Goal: Information Seeking & Learning: Check status

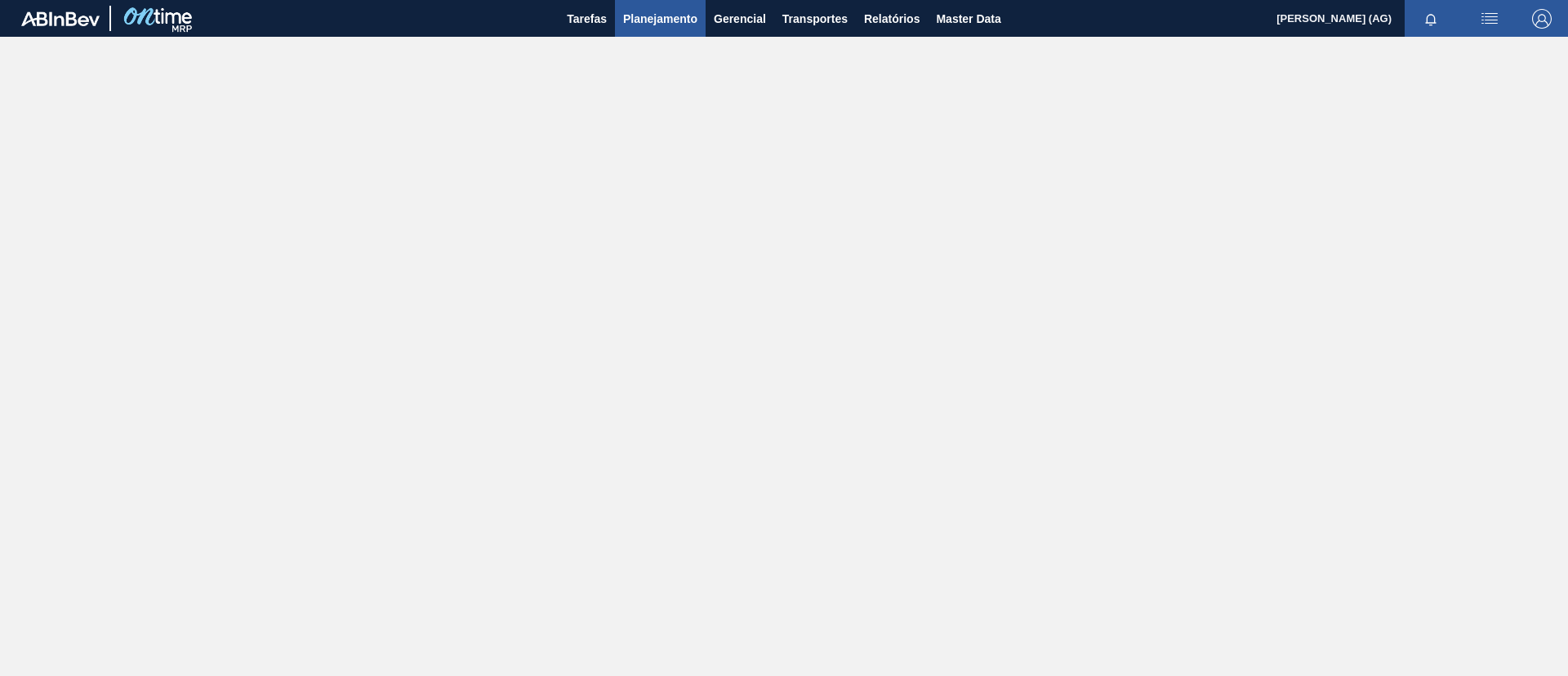
click at [661, 9] on span "Planejamento" at bounding box center [660, 19] width 74 height 20
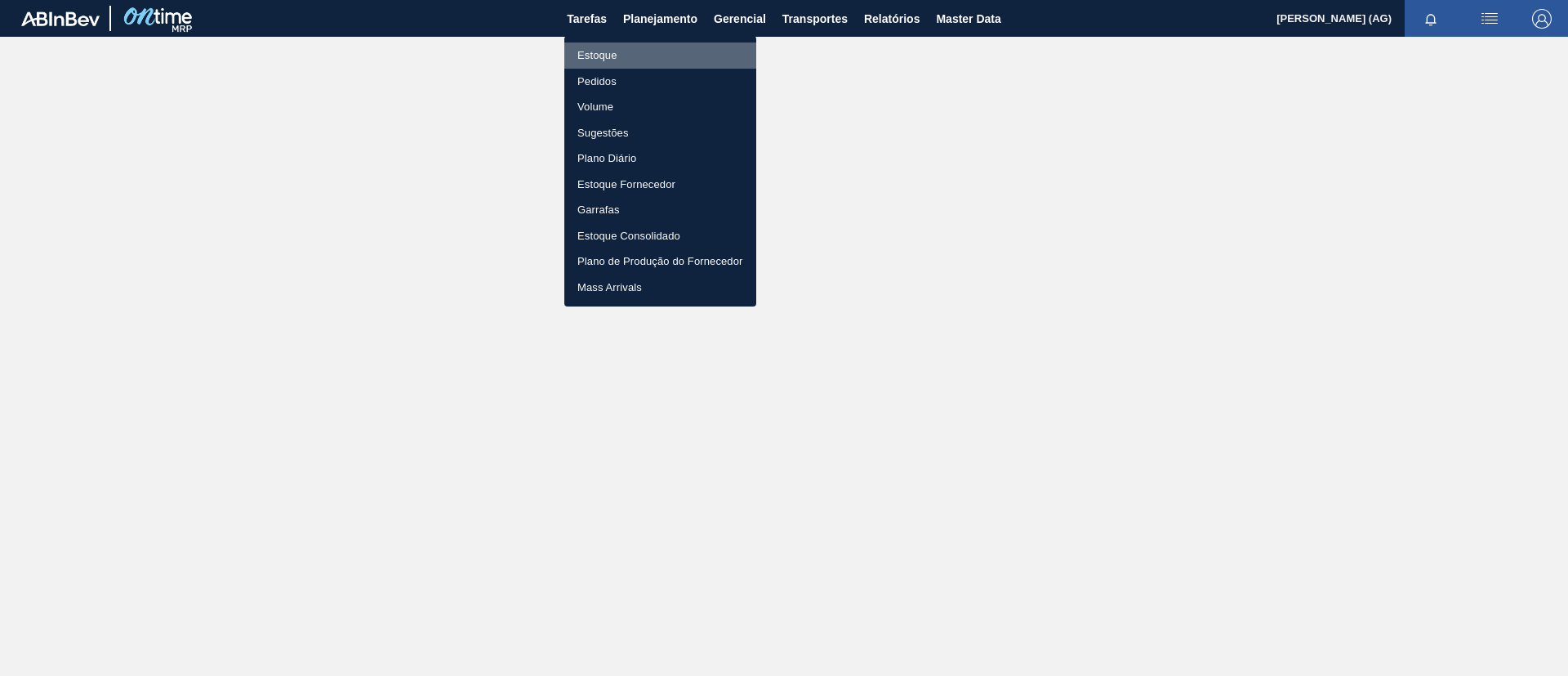
click at [615, 52] on li "Estoque" at bounding box center [660, 55] width 192 height 26
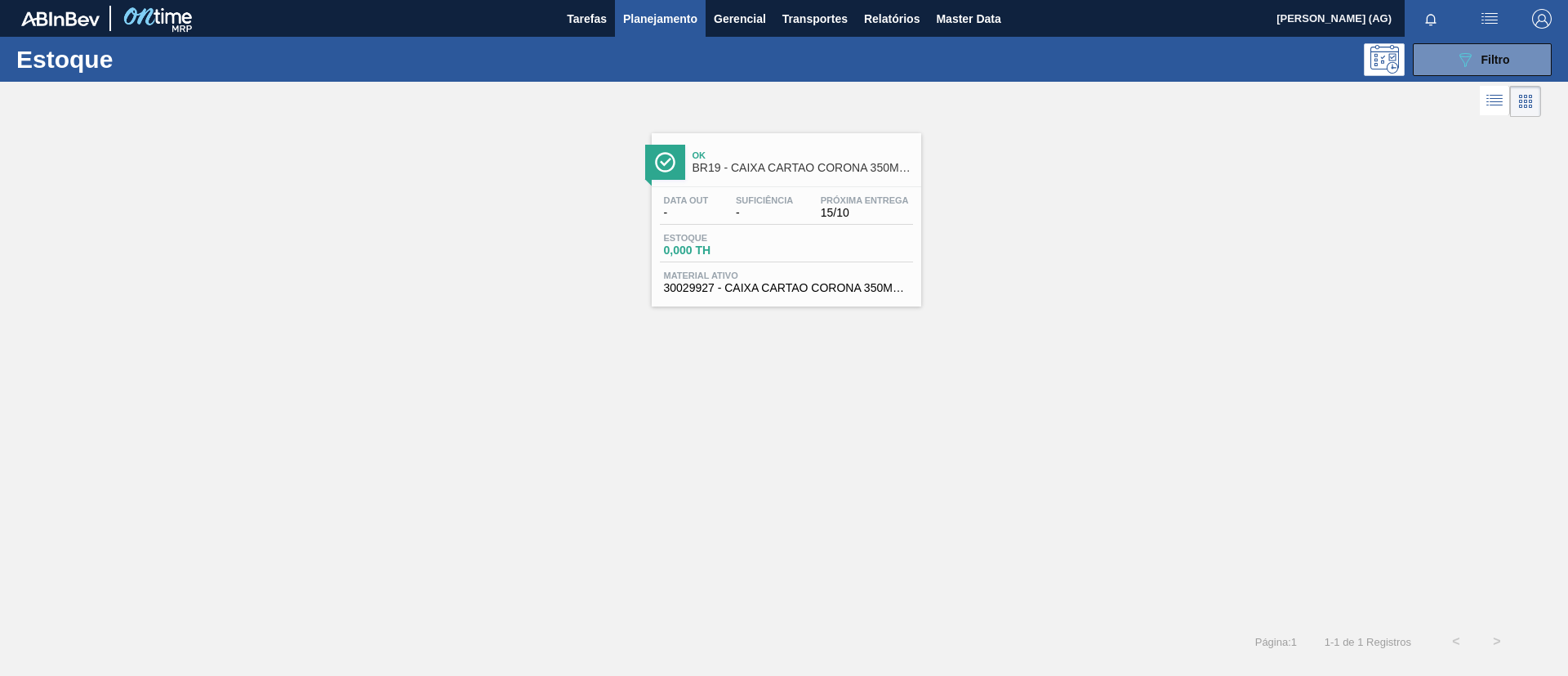
click at [1440, 75] on div "Estoque 089F7B8B-B2A5-4AFE-B5C0-19BA573D28AC Filtro" at bounding box center [784, 59] width 1568 height 45
click at [1452, 64] on button "089F7B8B-B2A5-4AFE-B5C0-19BA573D28AC Filtro" at bounding box center [1482, 59] width 139 height 32
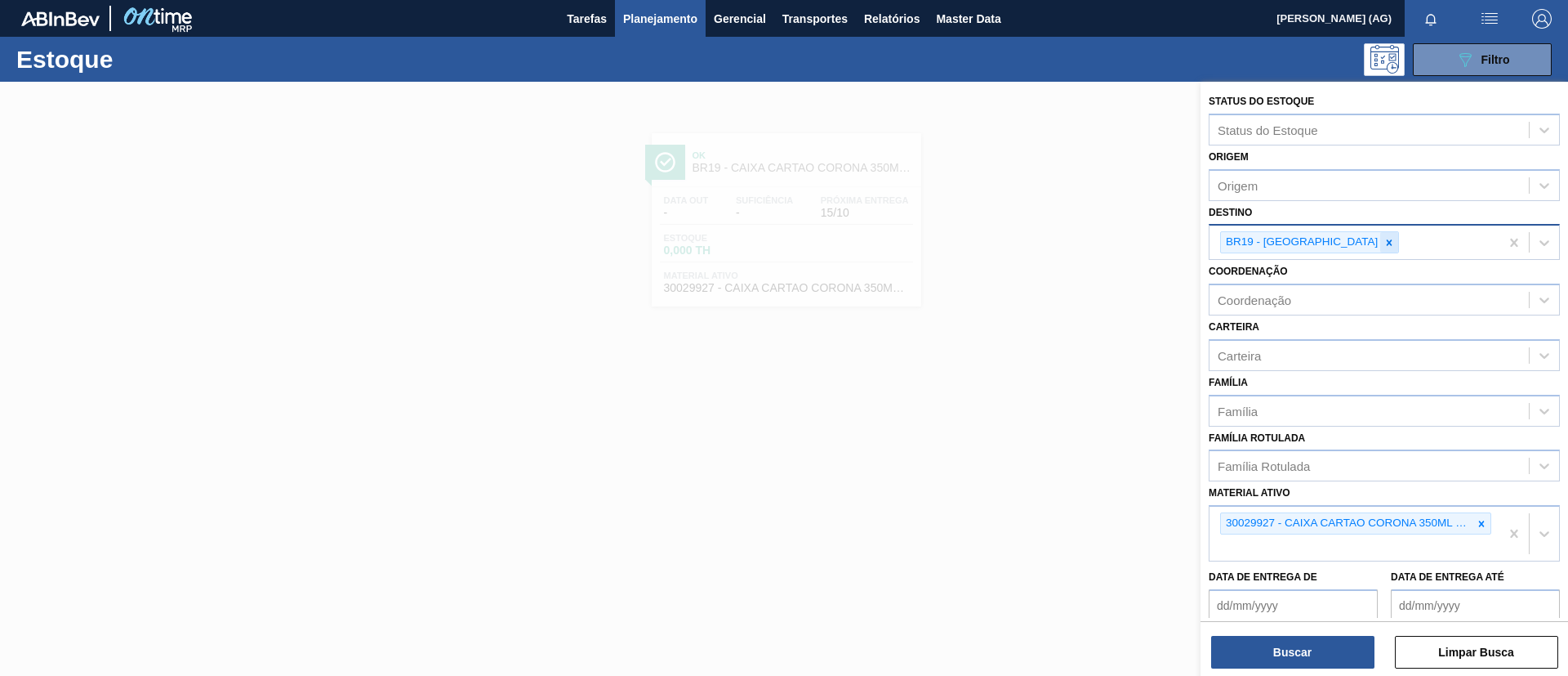
click at [1384, 237] on icon at bounding box center [1389, 242] width 12 height 12
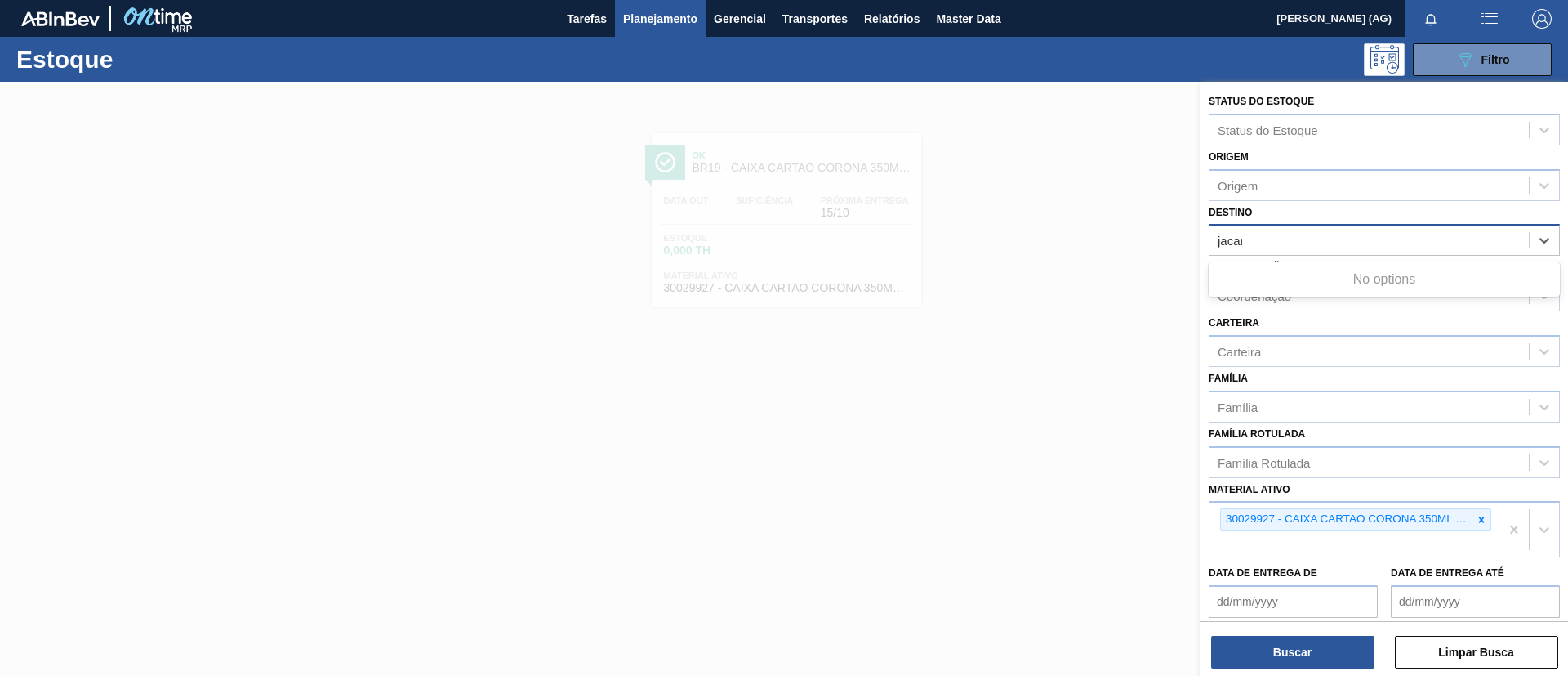
type input "jacare"
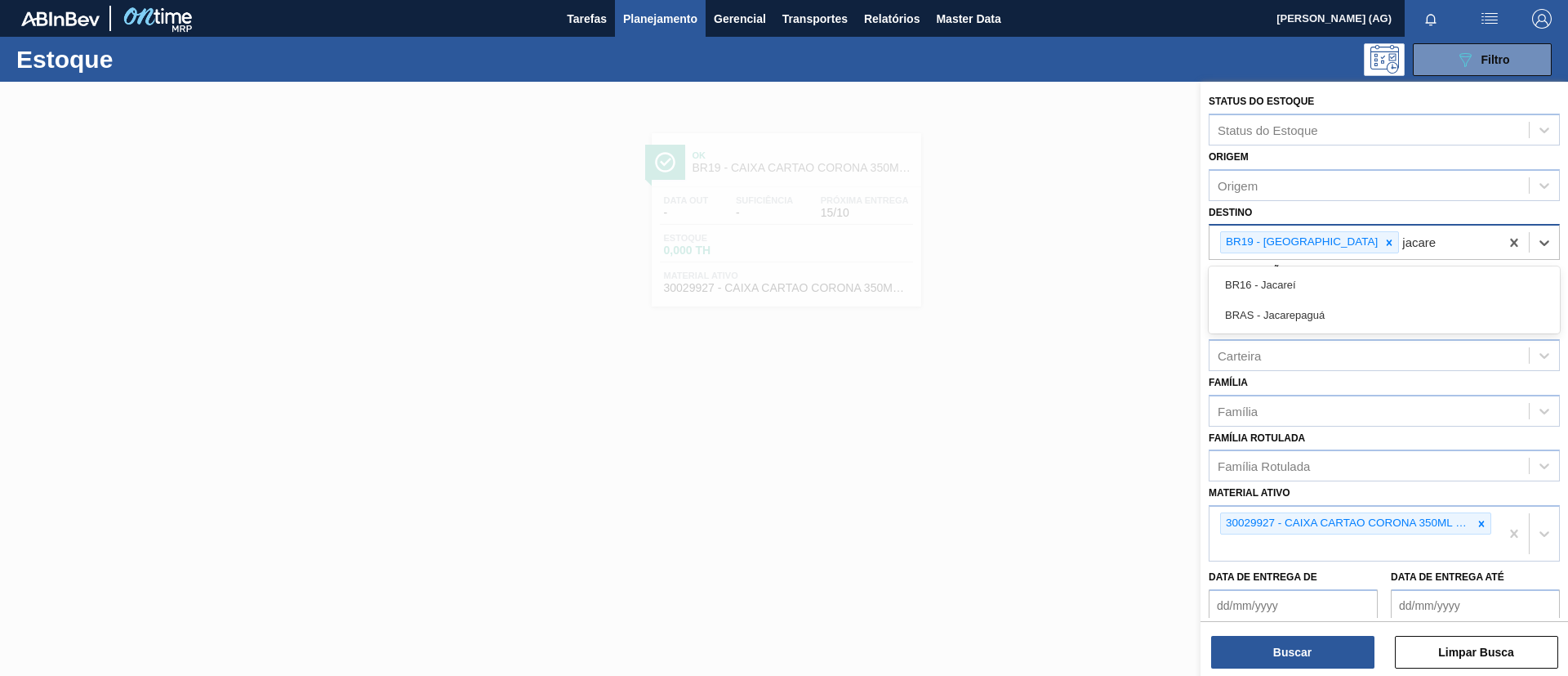
drag, startPoint x: 1327, startPoint y: 288, endPoint x: 1320, endPoint y: 269, distance: 20.2
click at [1327, 288] on div "BR16 - Jacareí" at bounding box center [1384, 285] width 351 height 31
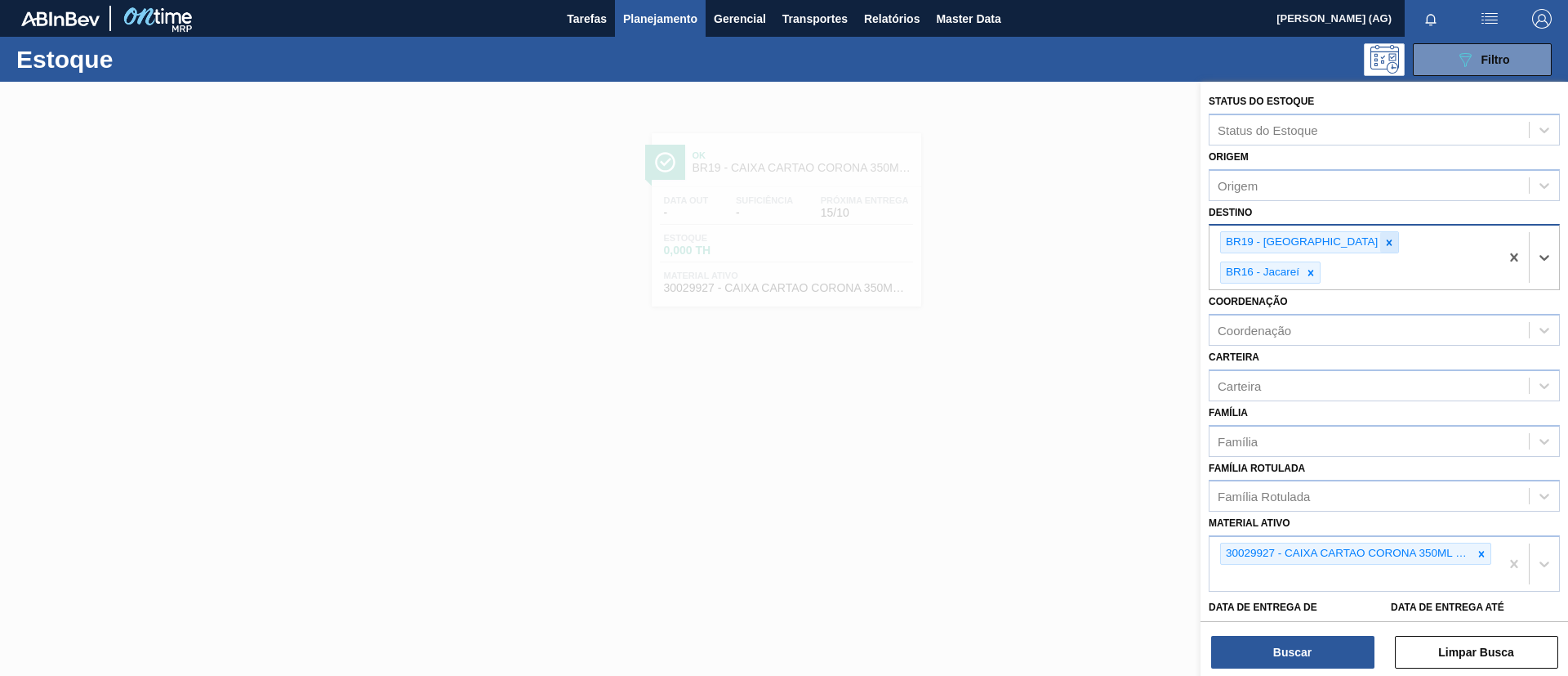
click at [1384, 244] on icon at bounding box center [1389, 242] width 12 height 12
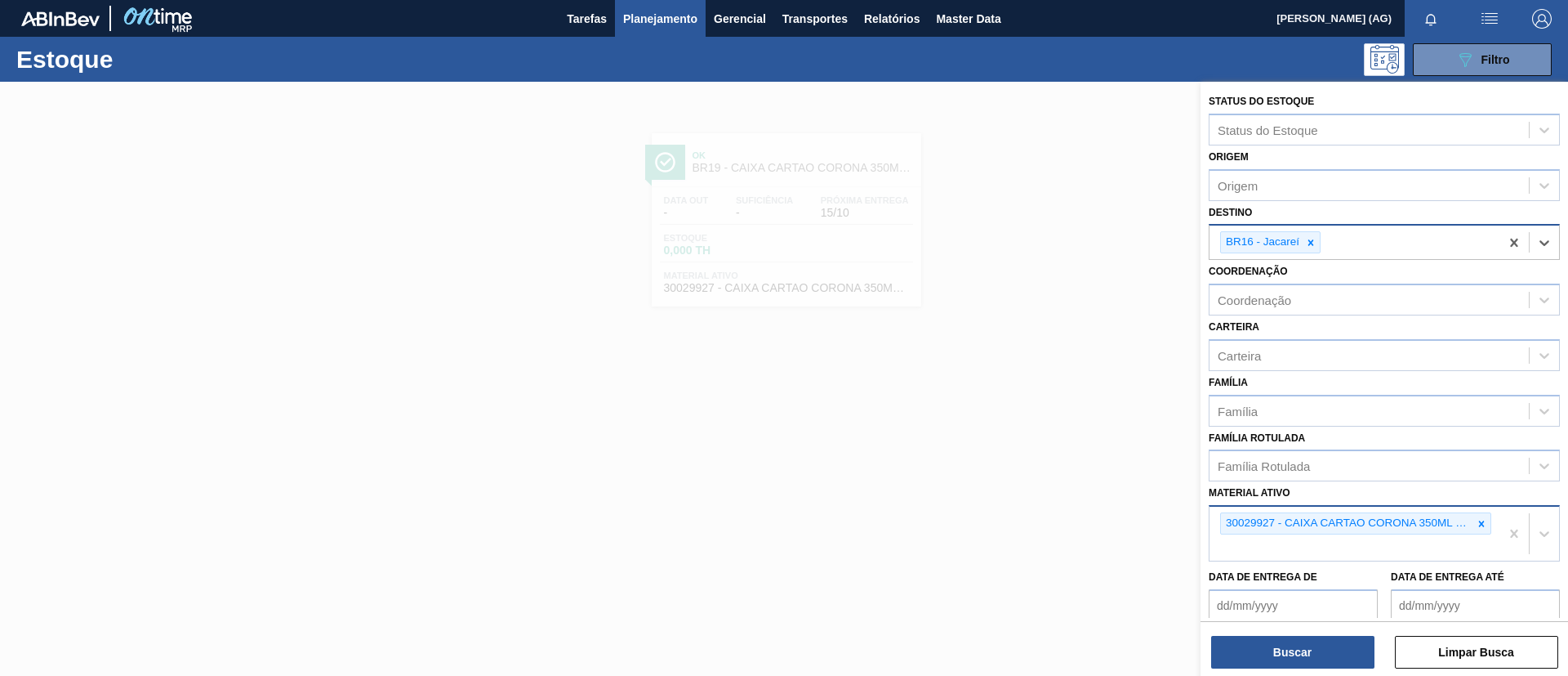
click at [1473, 522] on div at bounding box center [1481, 523] width 18 height 21
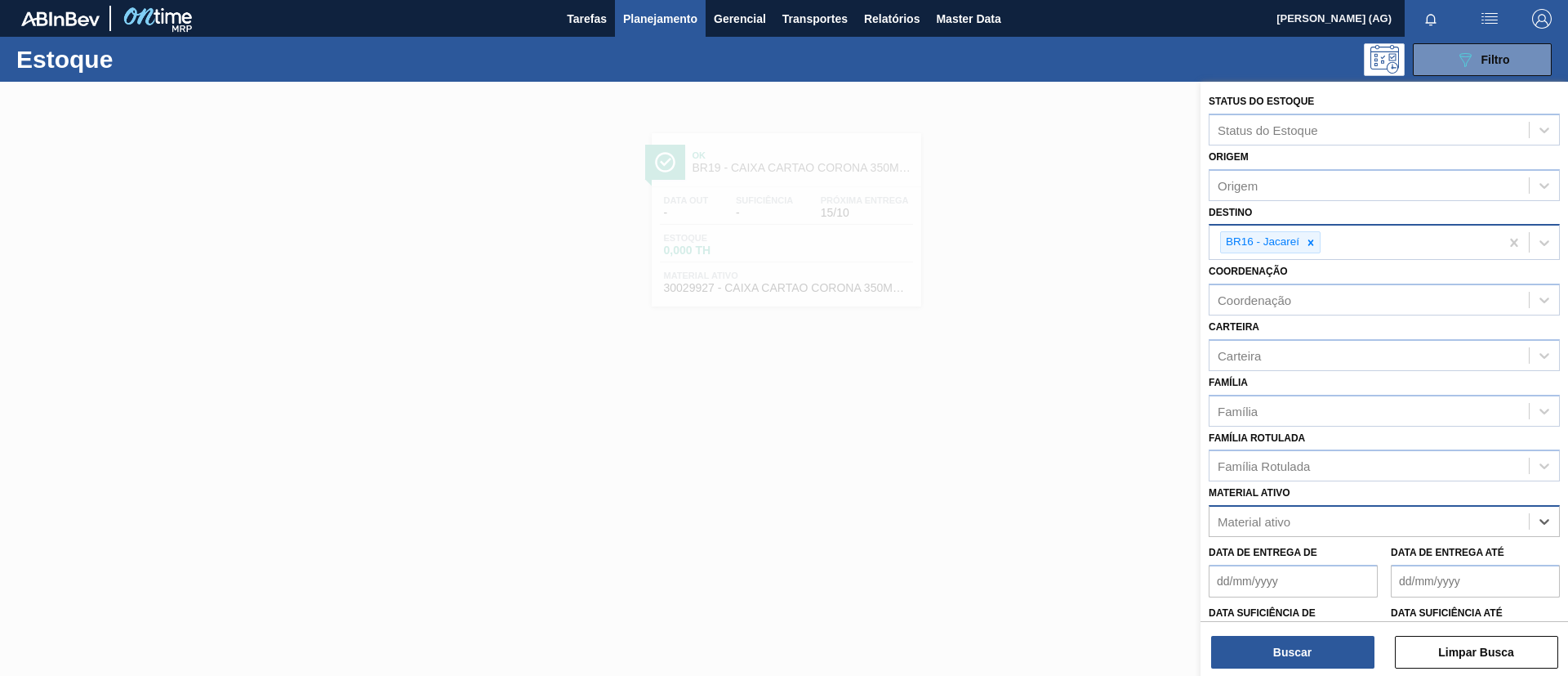
paste ativo "30012739"
type ativo "30012739"
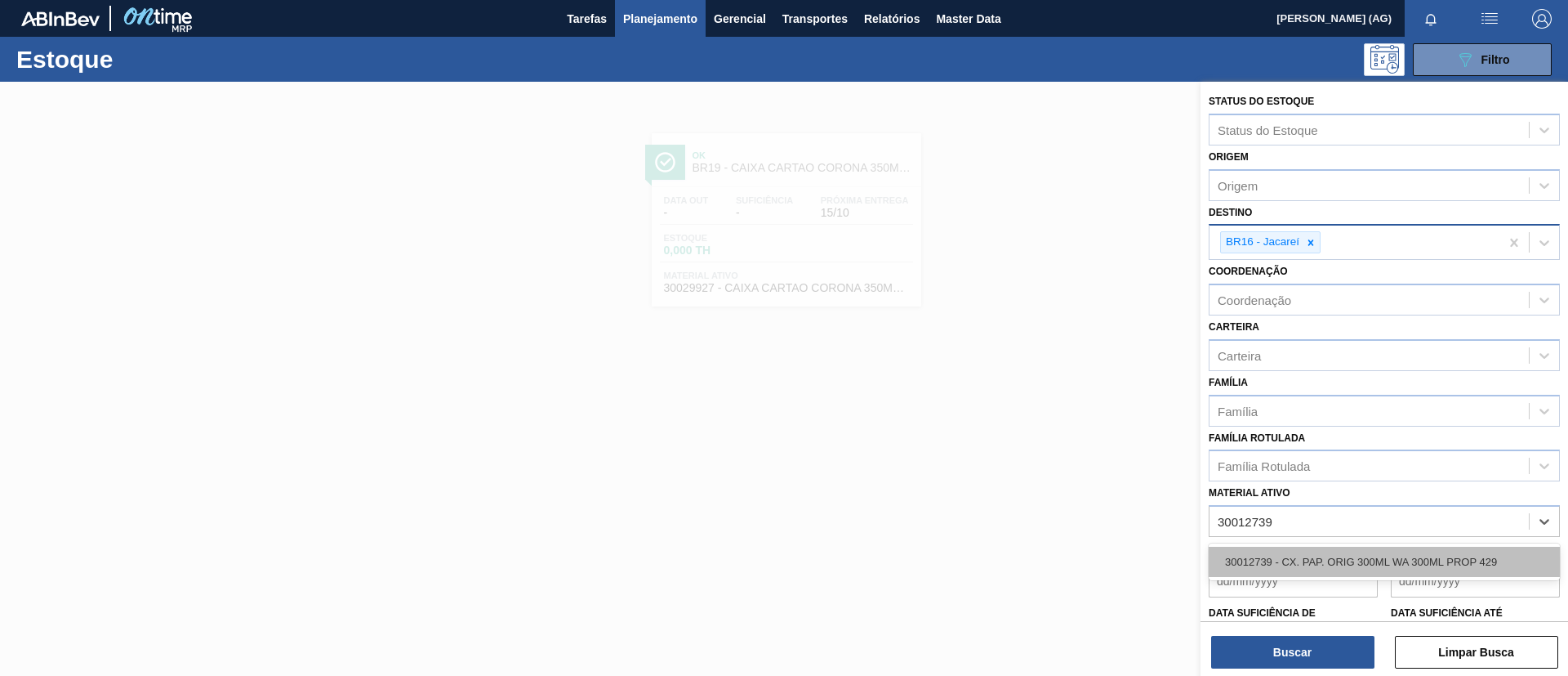
click at [1450, 551] on div "30012739 - CX. PAP. ORIG 300ML WA 300ML PROP 429" at bounding box center [1384, 562] width 351 height 31
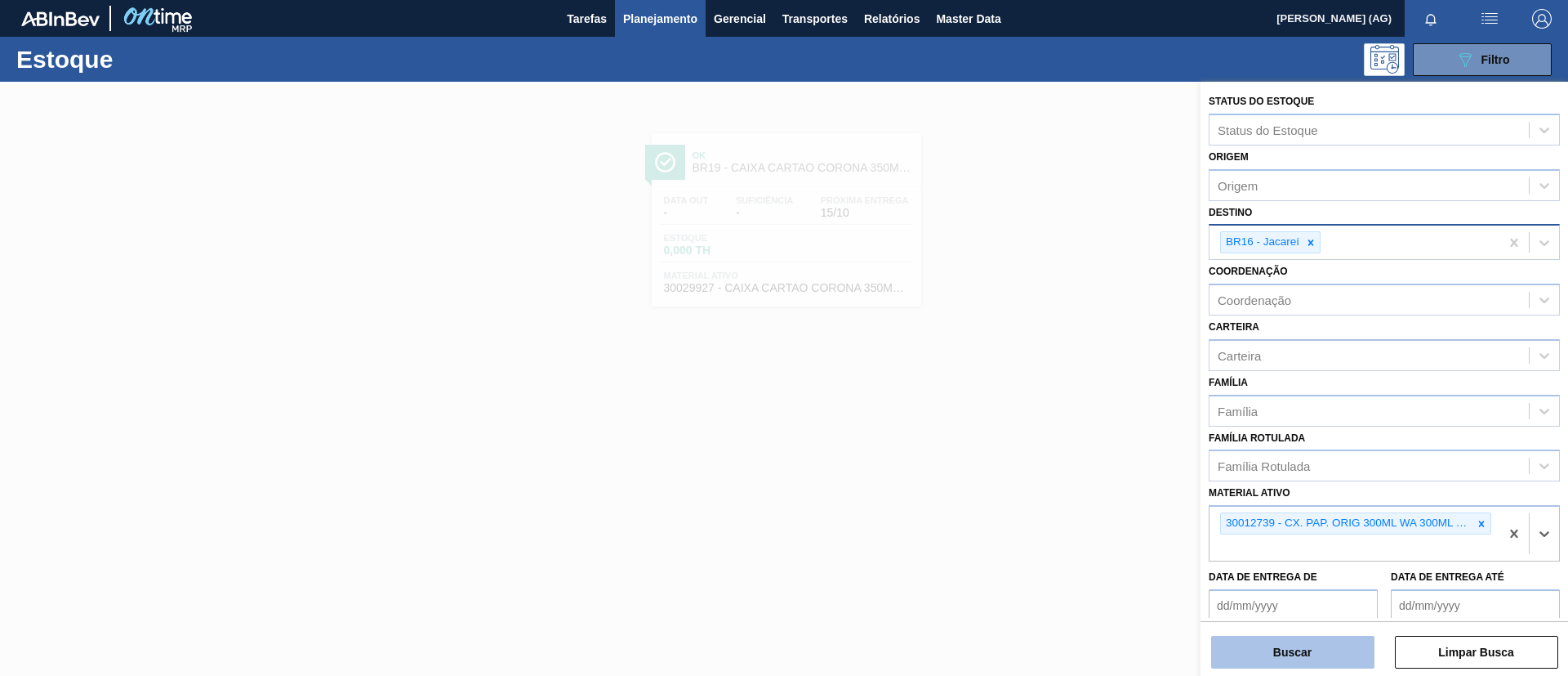
click at [1348, 644] on button "Buscar" at bounding box center [1292, 651] width 163 height 32
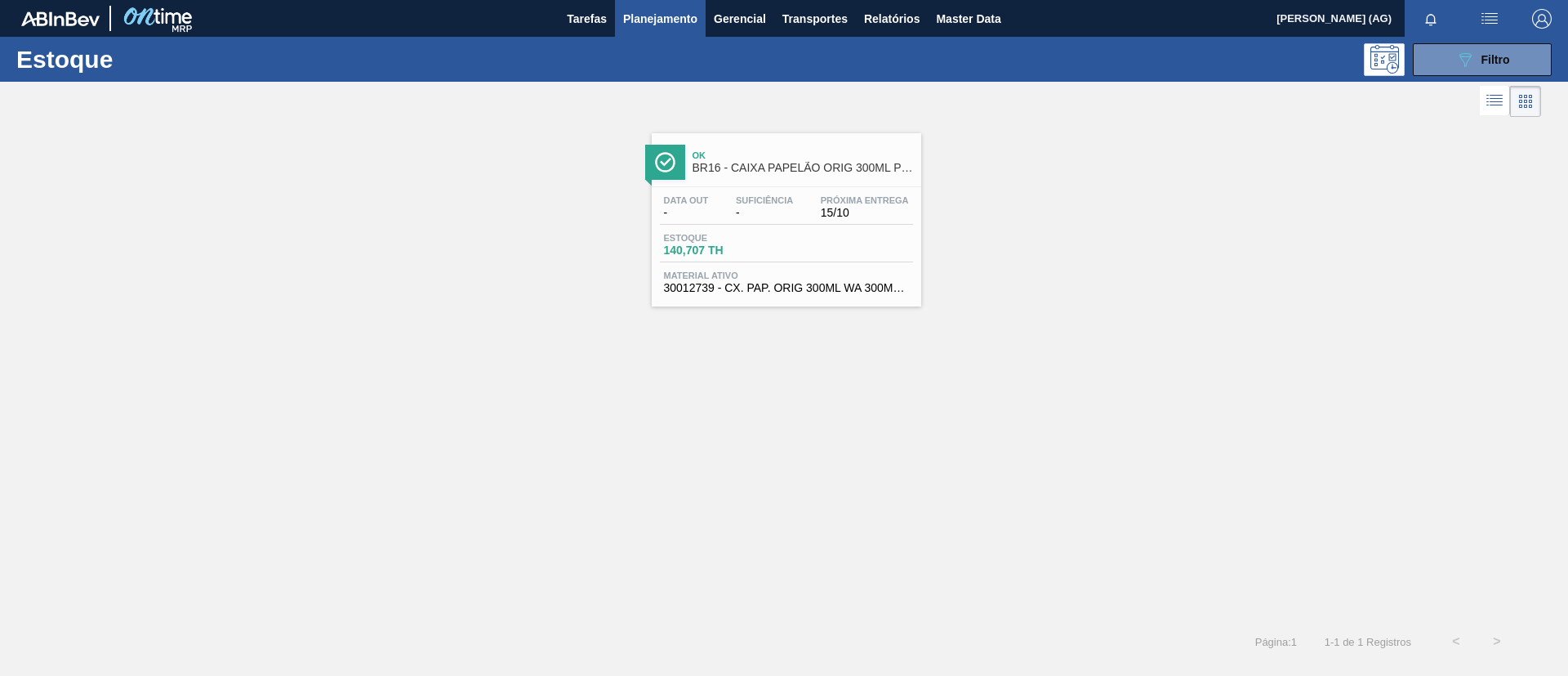
click at [667, 170] on img at bounding box center [665, 162] width 21 height 21
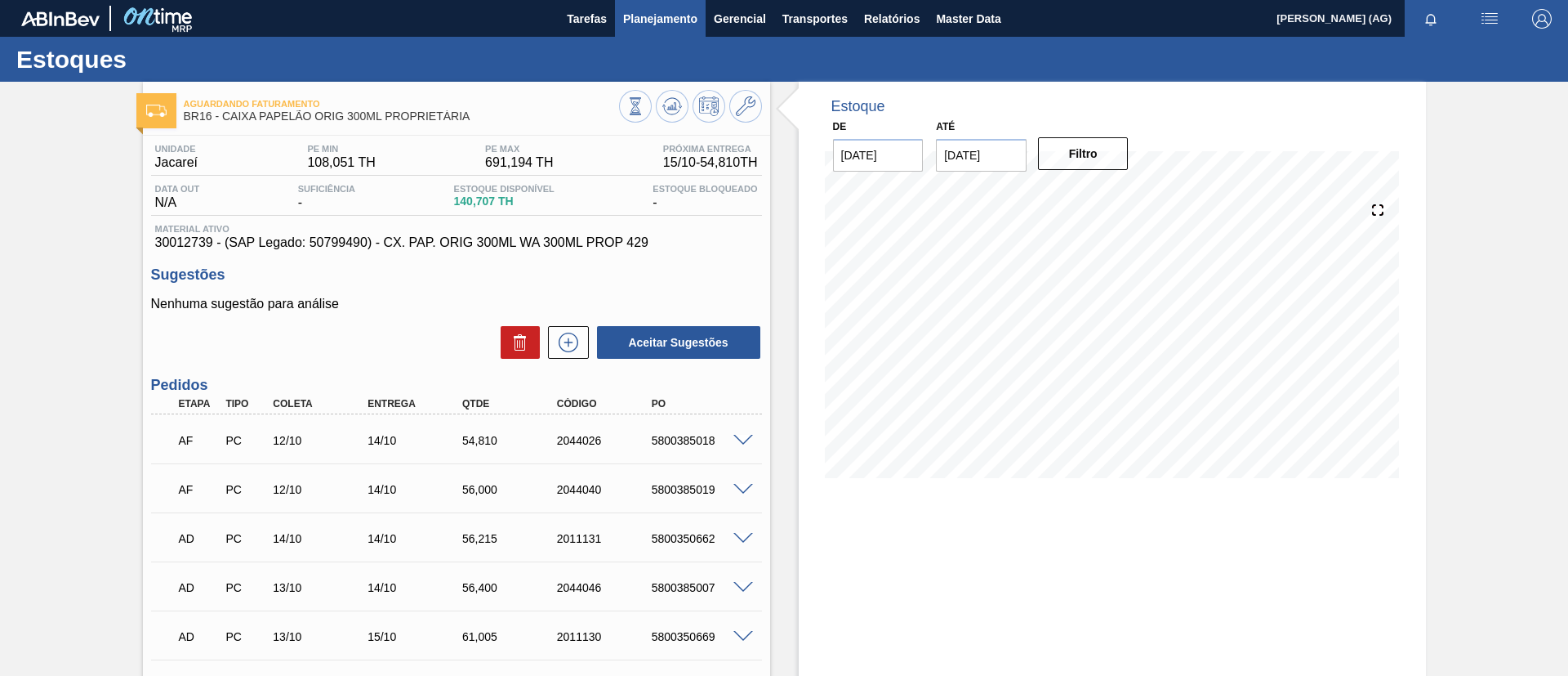
click at [683, 24] on span "Planejamento" at bounding box center [660, 19] width 74 height 20
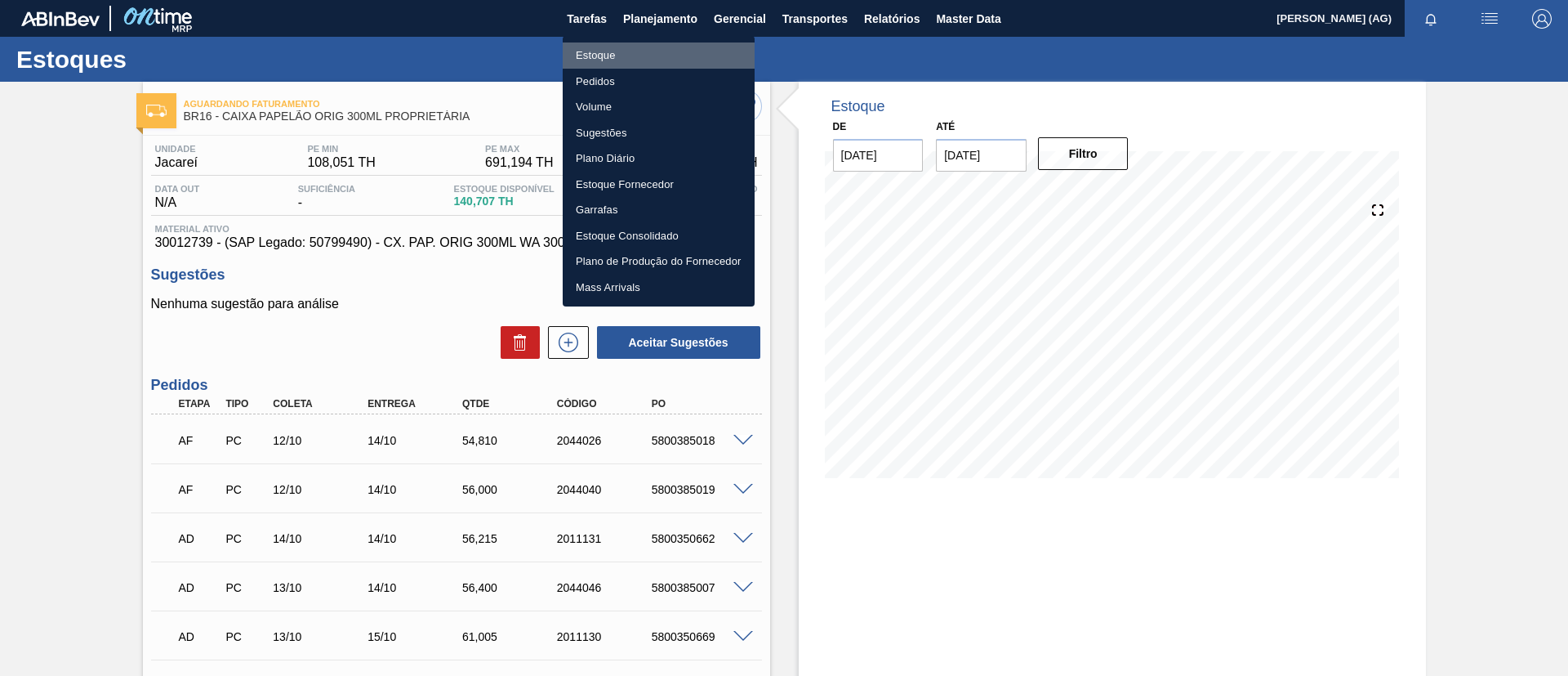
click at [640, 54] on li "Estoque" at bounding box center [658, 55] width 192 height 26
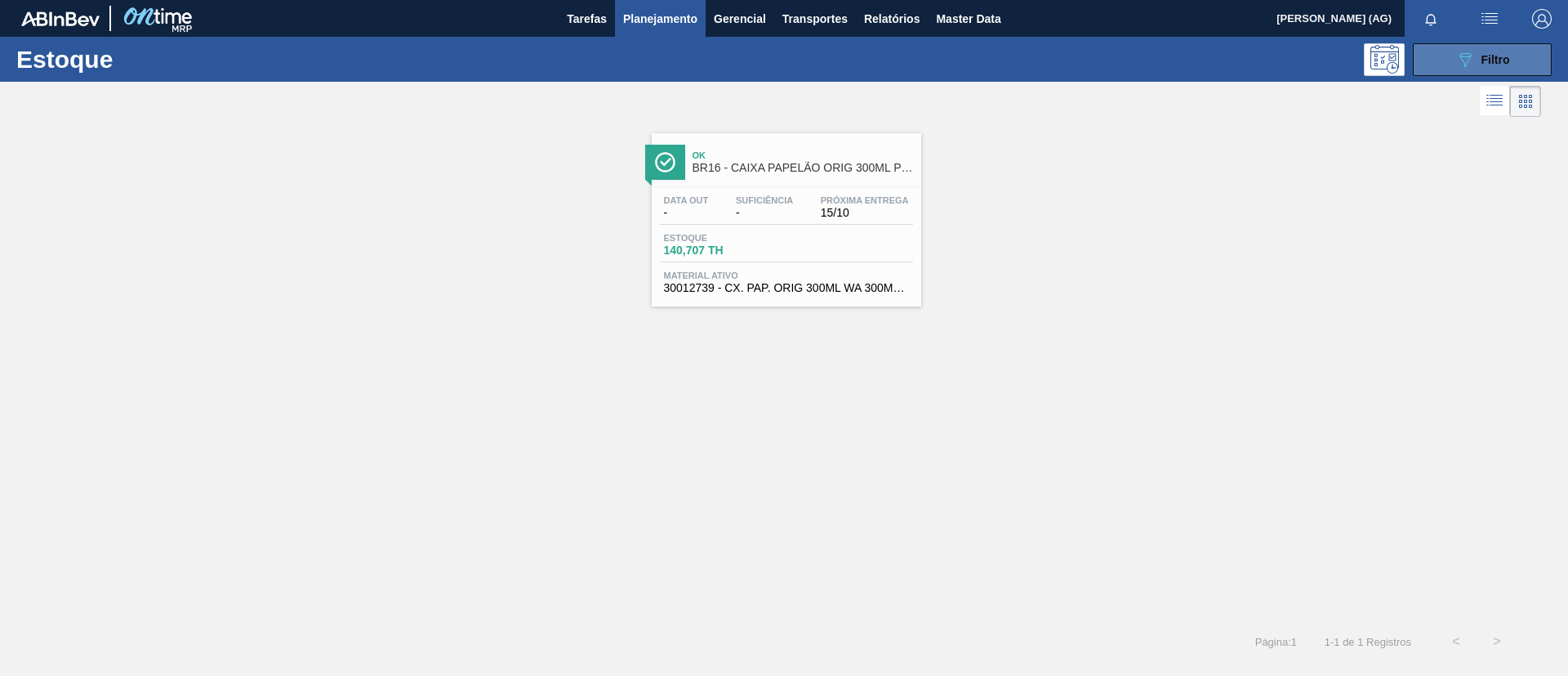
click at [1484, 61] on span "Filtro" at bounding box center [1495, 60] width 29 height 13
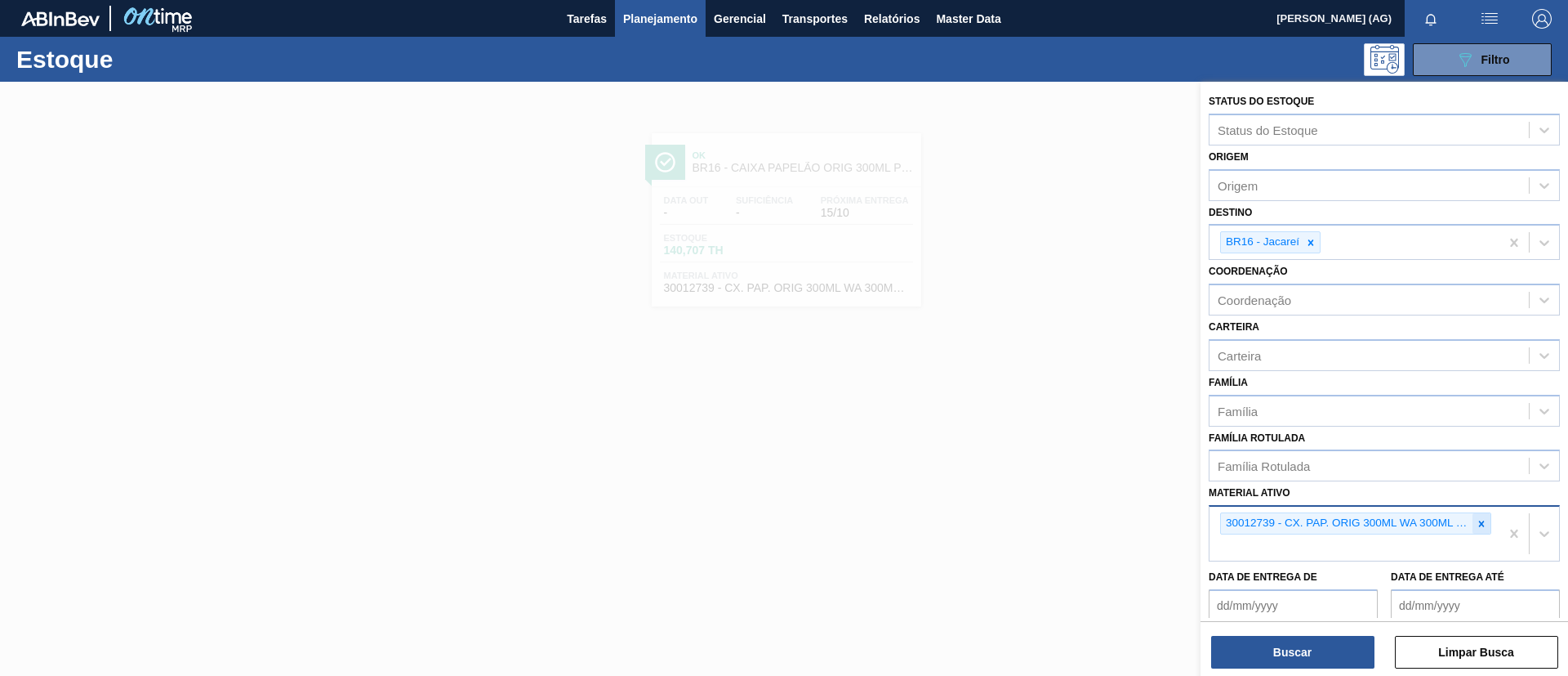
click at [1478, 527] on icon at bounding box center [1481, 524] width 12 height 12
paste ativo "20009694"
type ativo "20009694"
click at [1336, 577] on div "20009694 - ROT NK SKOL BEATS GREEN MIX 269 CX72MIL" at bounding box center [1384, 586] width 351 height 31
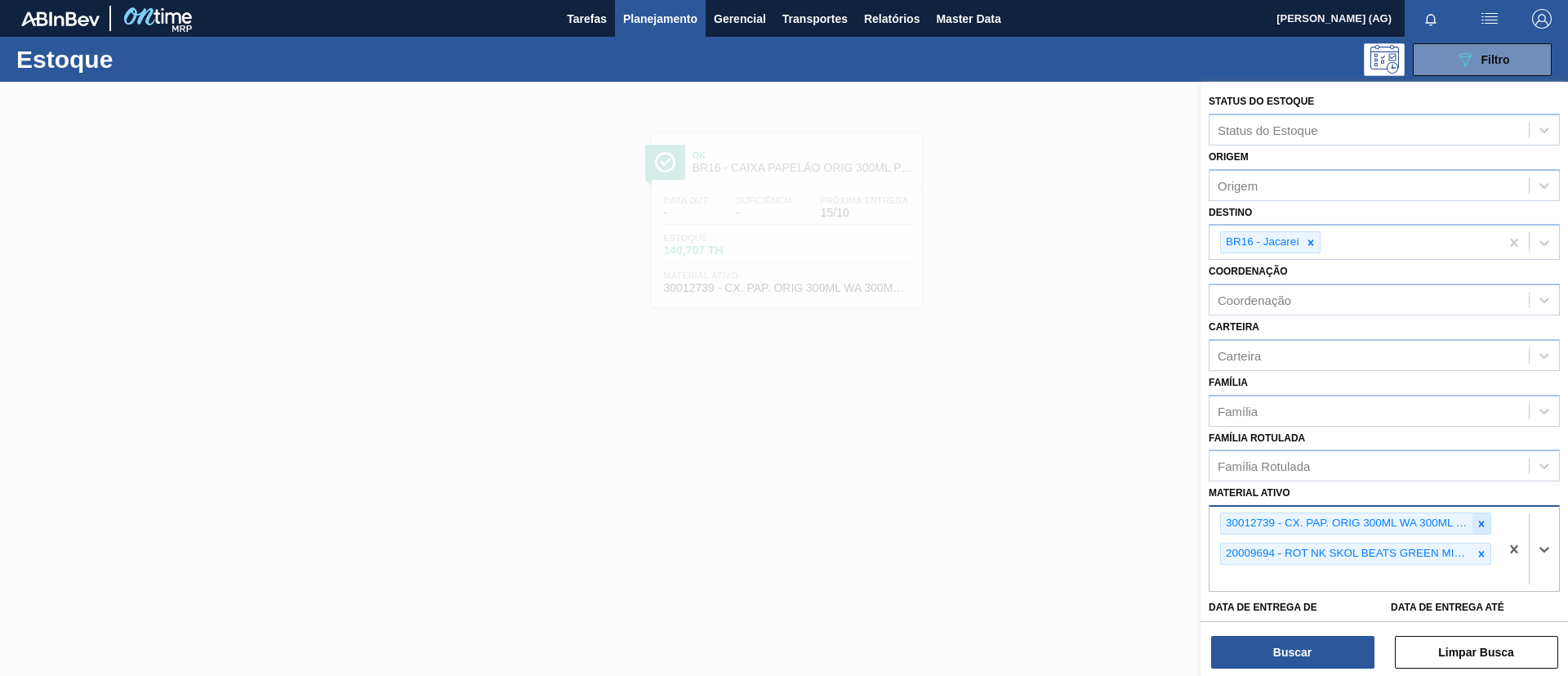
click at [1485, 520] on div at bounding box center [1481, 523] width 18 height 21
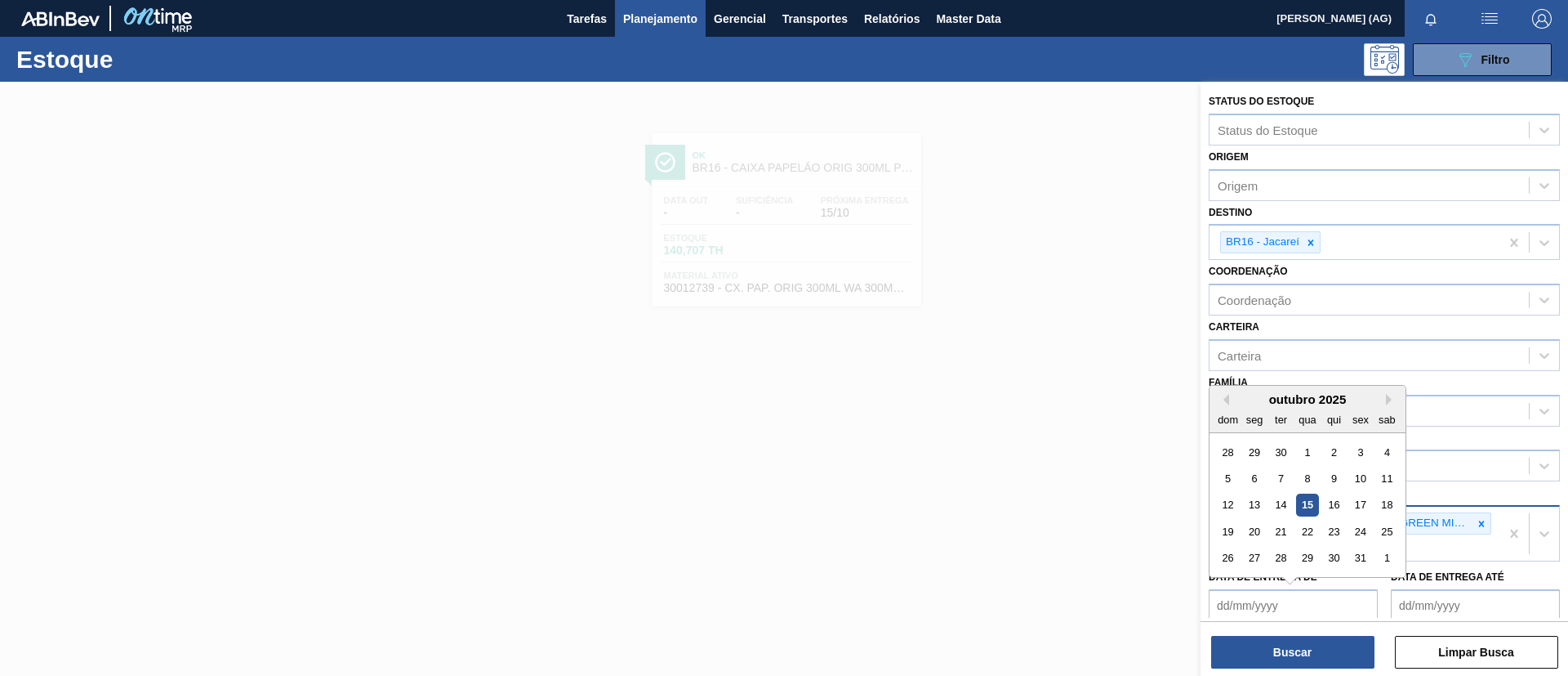
drag, startPoint x: 1310, startPoint y: 614, endPoint x: 1303, endPoint y: 630, distance: 17.5
click at [1307, 617] on de "Data de Entrega de" at bounding box center [1293, 605] width 169 height 32
click at [1300, 643] on button "Buscar" at bounding box center [1292, 651] width 163 height 32
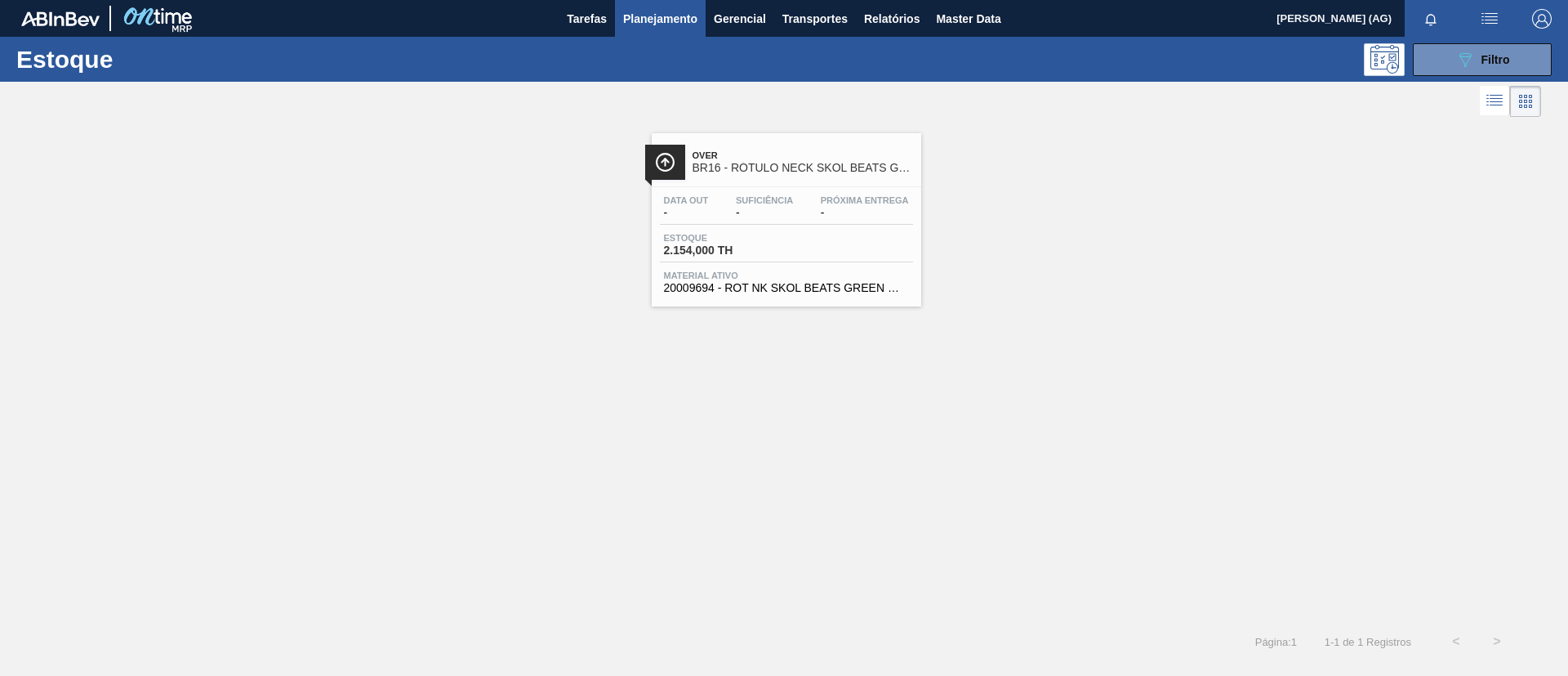
click at [676, 160] on div at bounding box center [665, 162] width 40 height 35
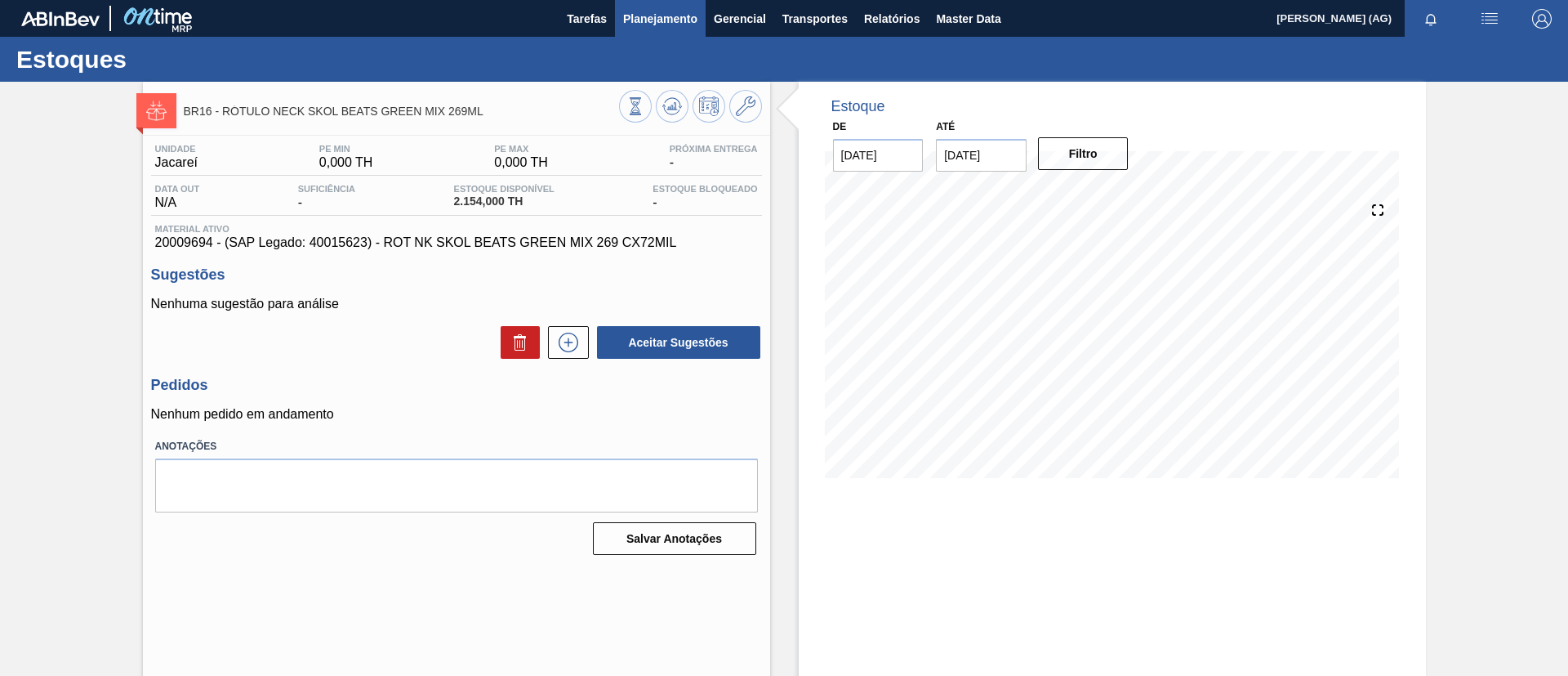
click at [679, 13] on span "Planejamento" at bounding box center [660, 19] width 74 height 20
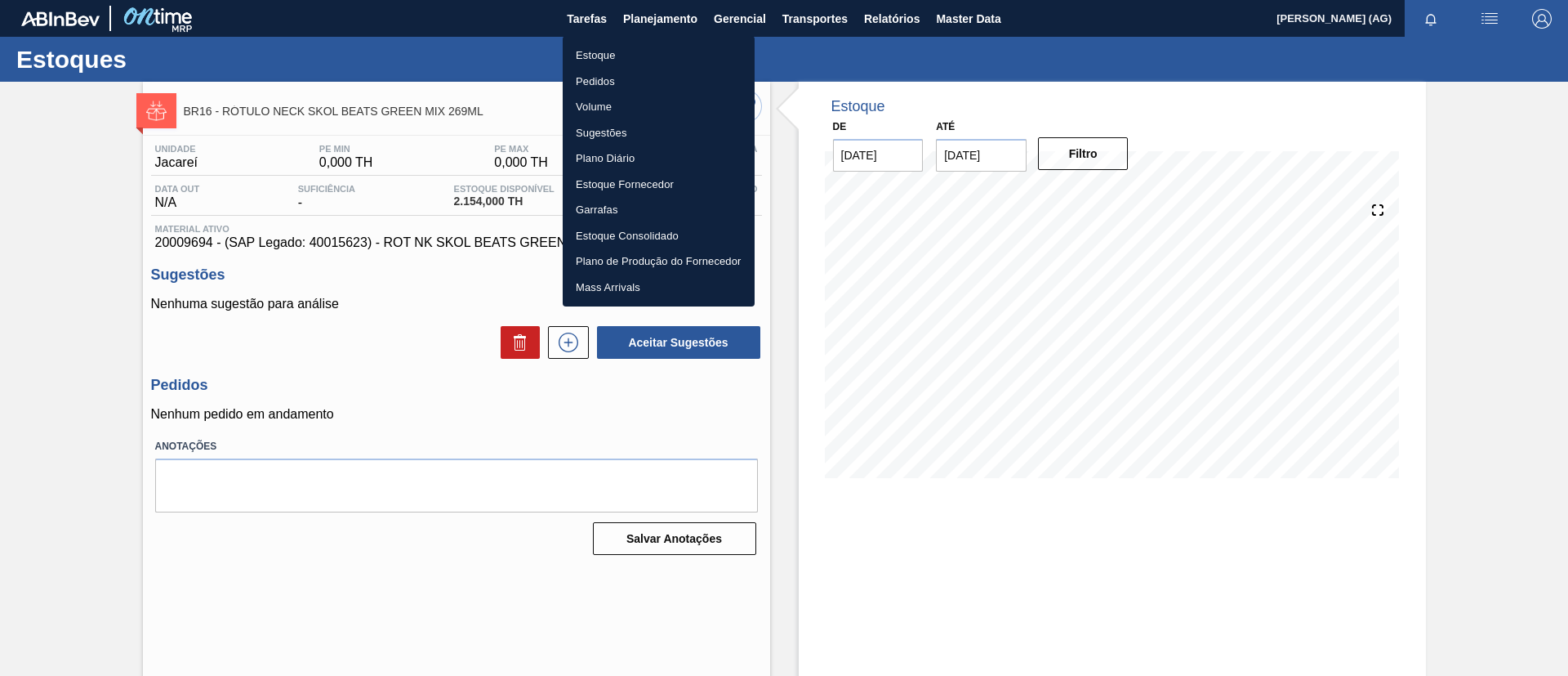
click at [631, 56] on li "Estoque" at bounding box center [658, 55] width 192 height 26
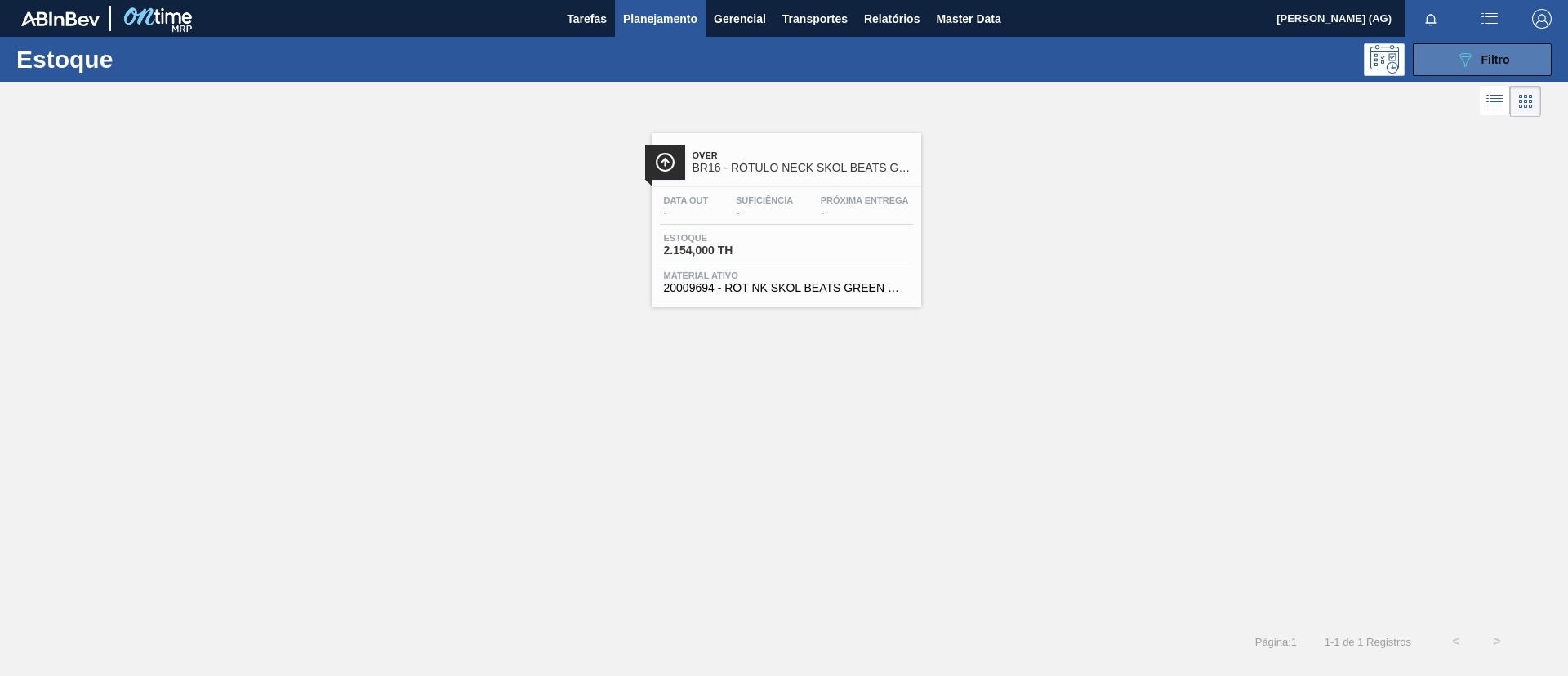
click at [1442, 48] on button "089F7B8B-B2A5-4AFE-B5C0-19BA573D28AC Filtro" at bounding box center [1482, 59] width 139 height 32
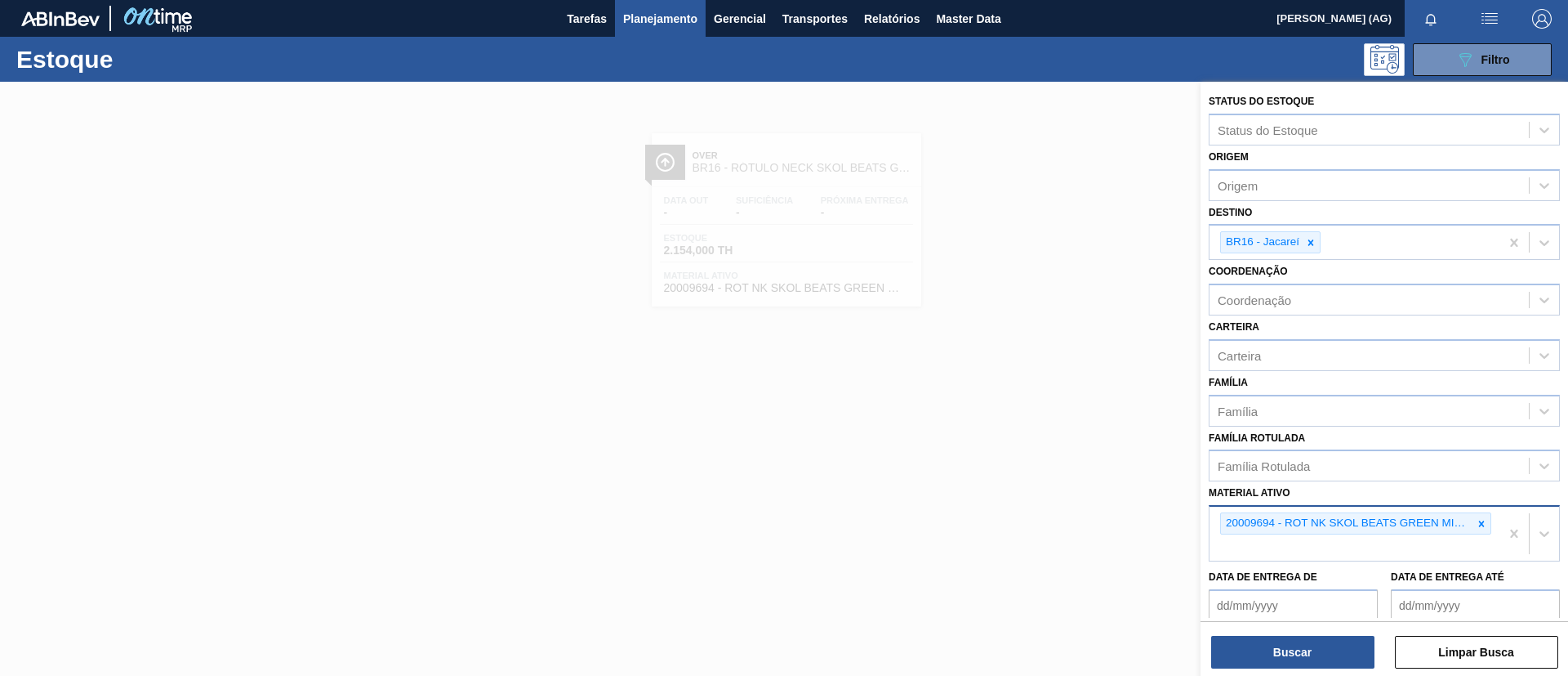
click at [1475, 526] on icon at bounding box center [1481, 524] width 12 height 12
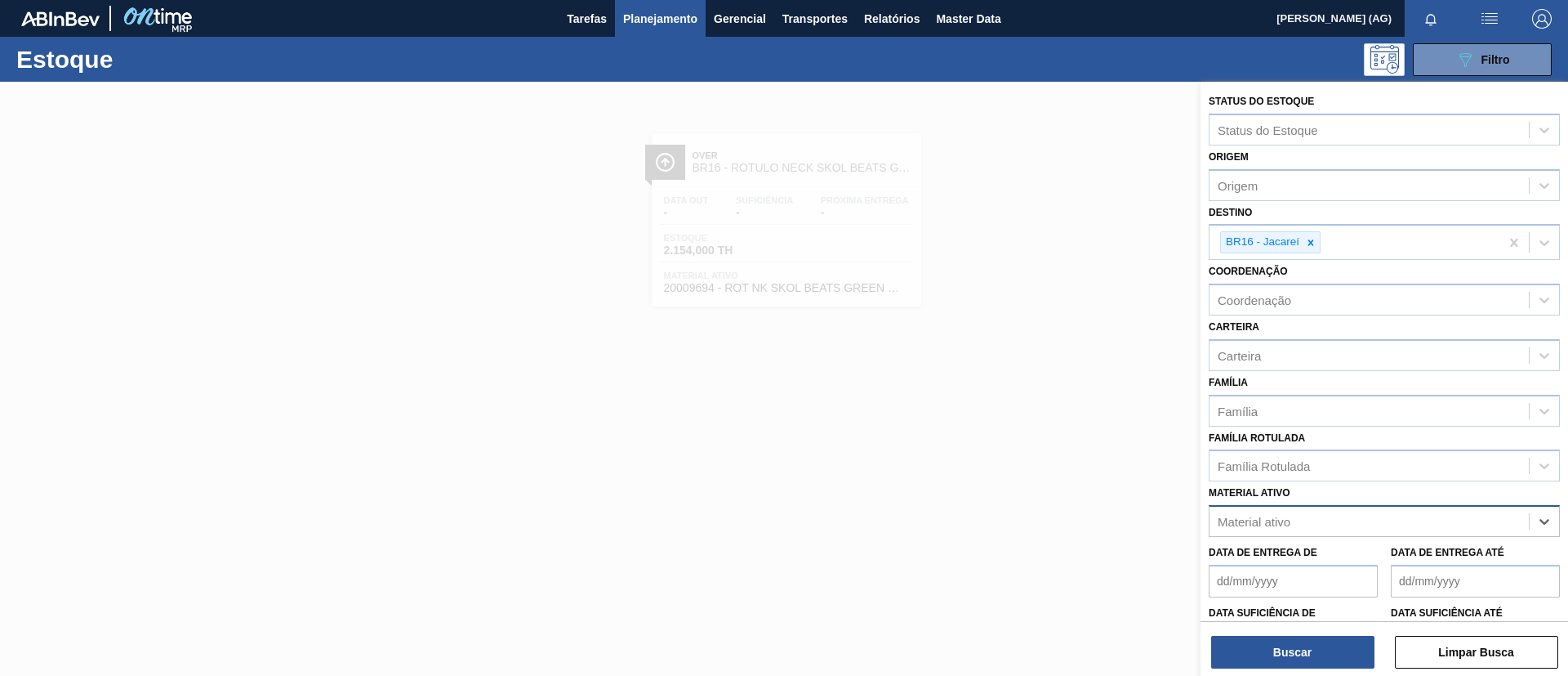
paste ativo "30031881"
type ativo "30031881"
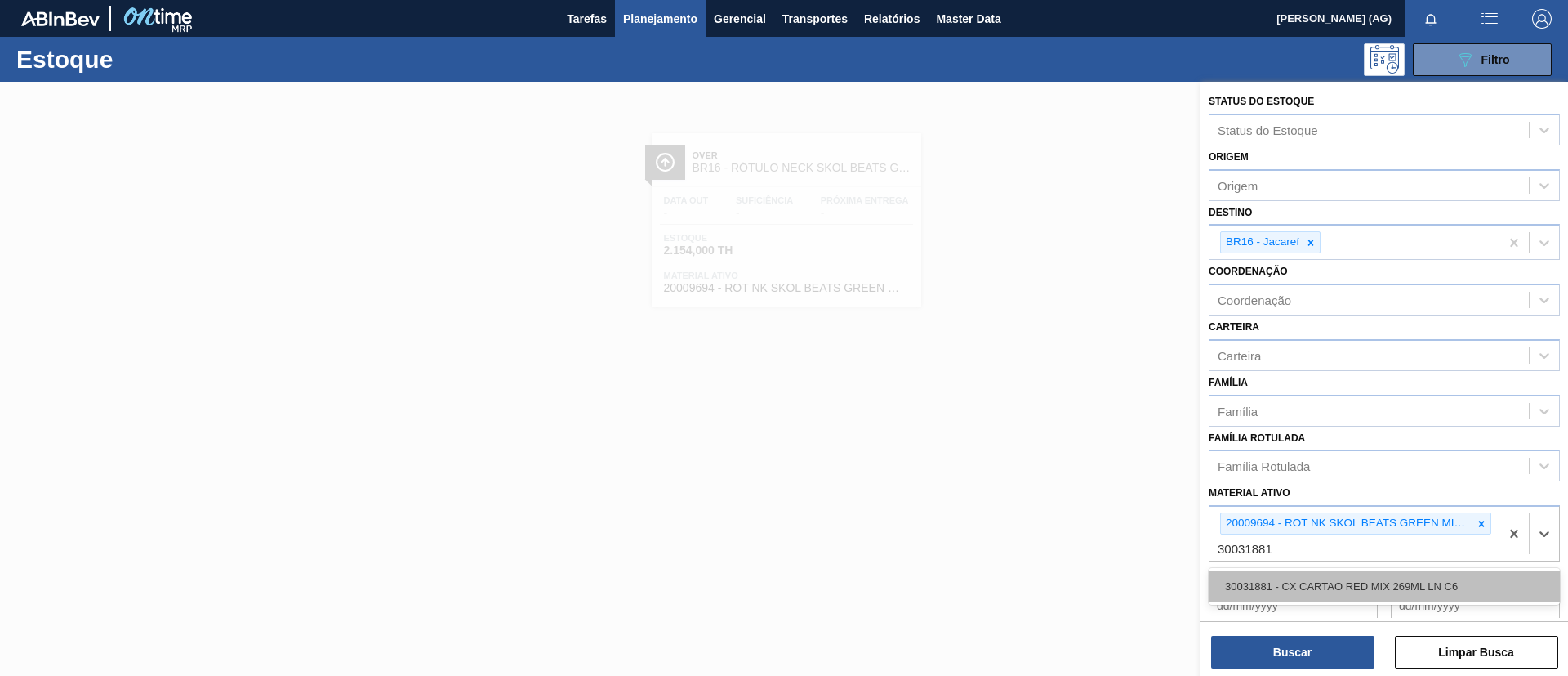
click at [1304, 574] on div "30031881 - CX CARTAO RED MIX 269ML LN C6" at bounding box center [1384, 586] width 351 height 31
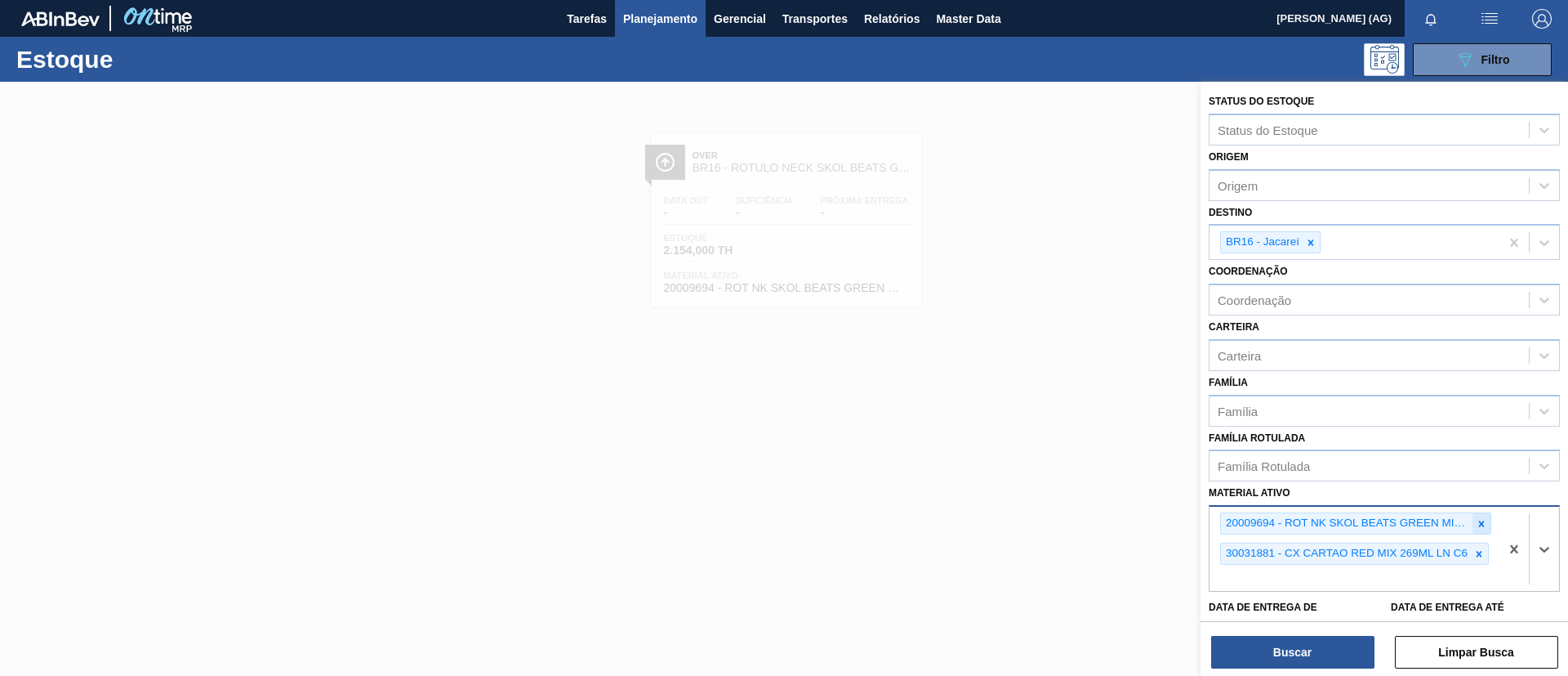
click at [1480, 520] on icon at bounding box center [1481, 523] width 6 height 6
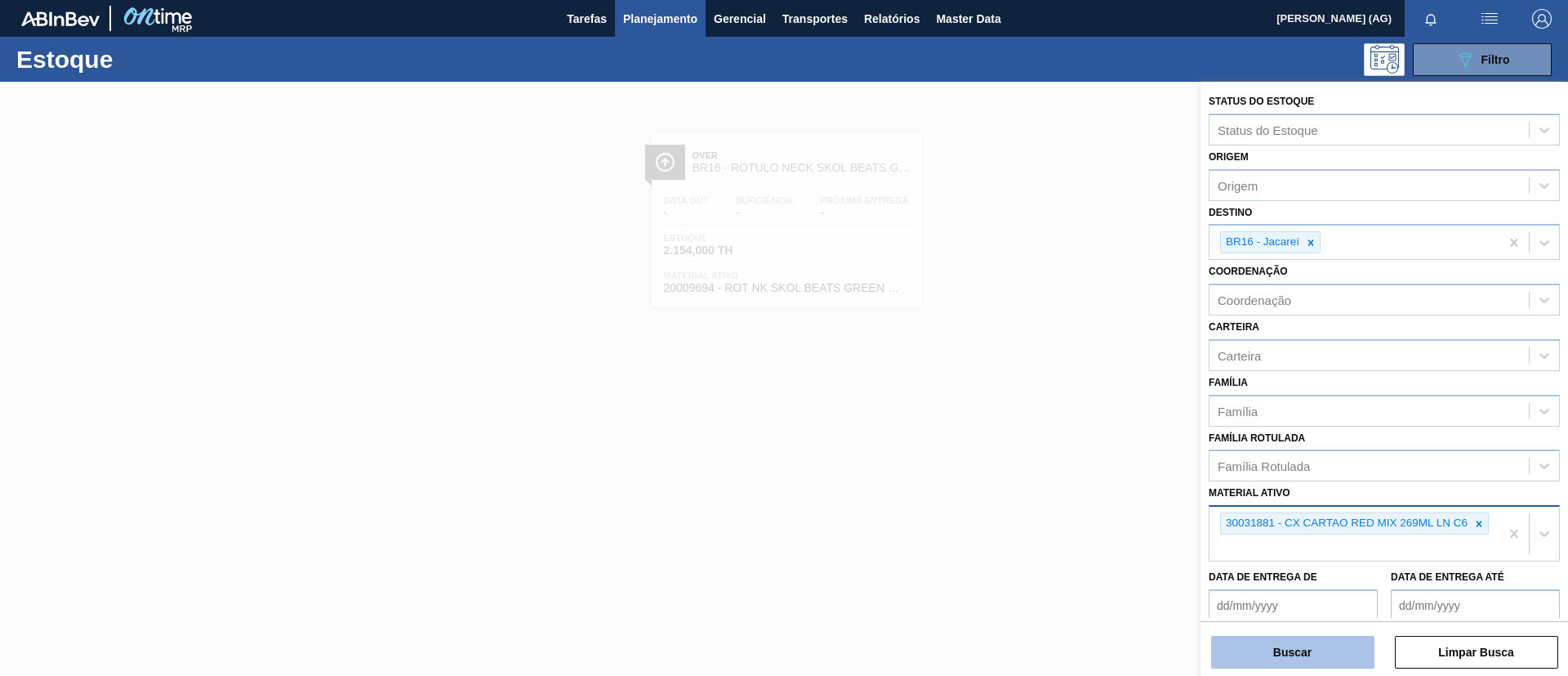
click at [1274, 653] on button "Buscar" at bounding box center [1292, 651] width 163 height 32
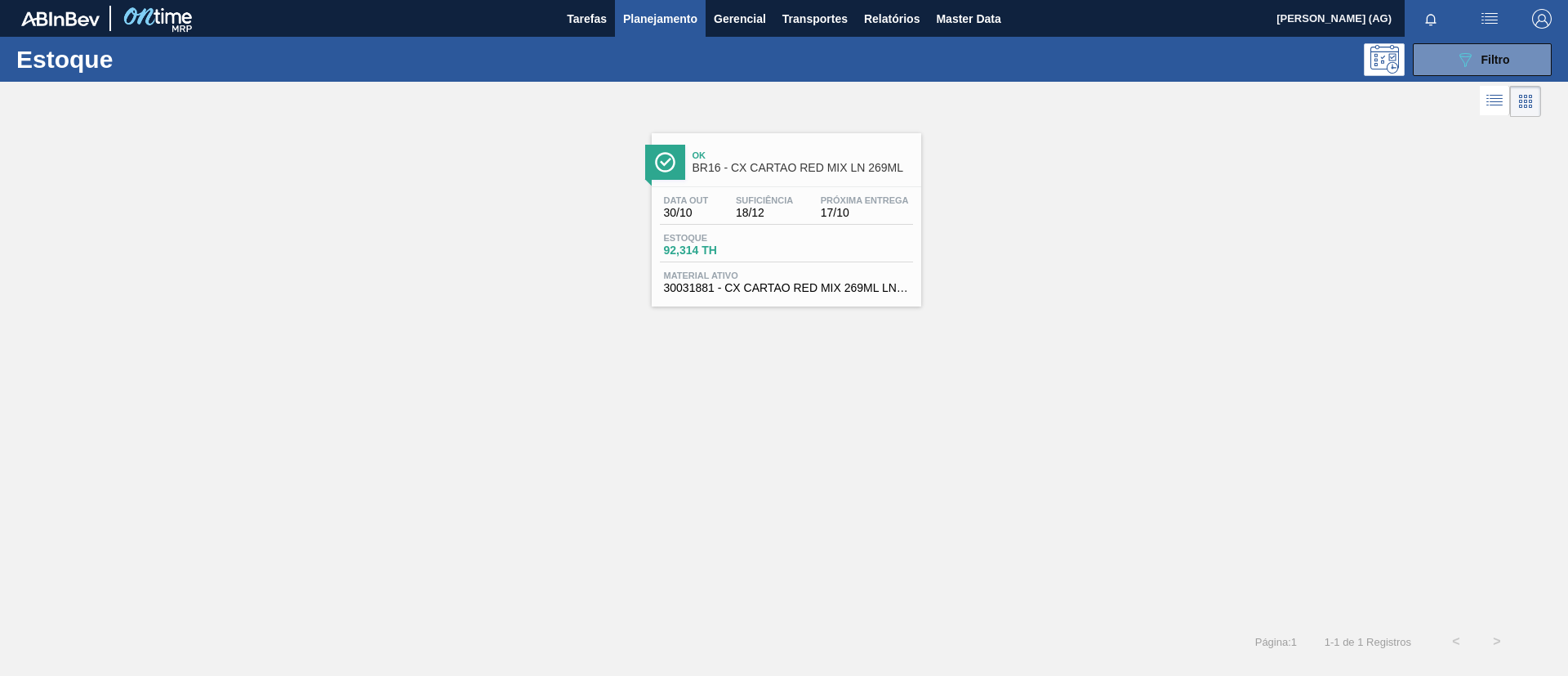
click at [680, 175] on div at bounding box center [665, 162] width 40 height 35
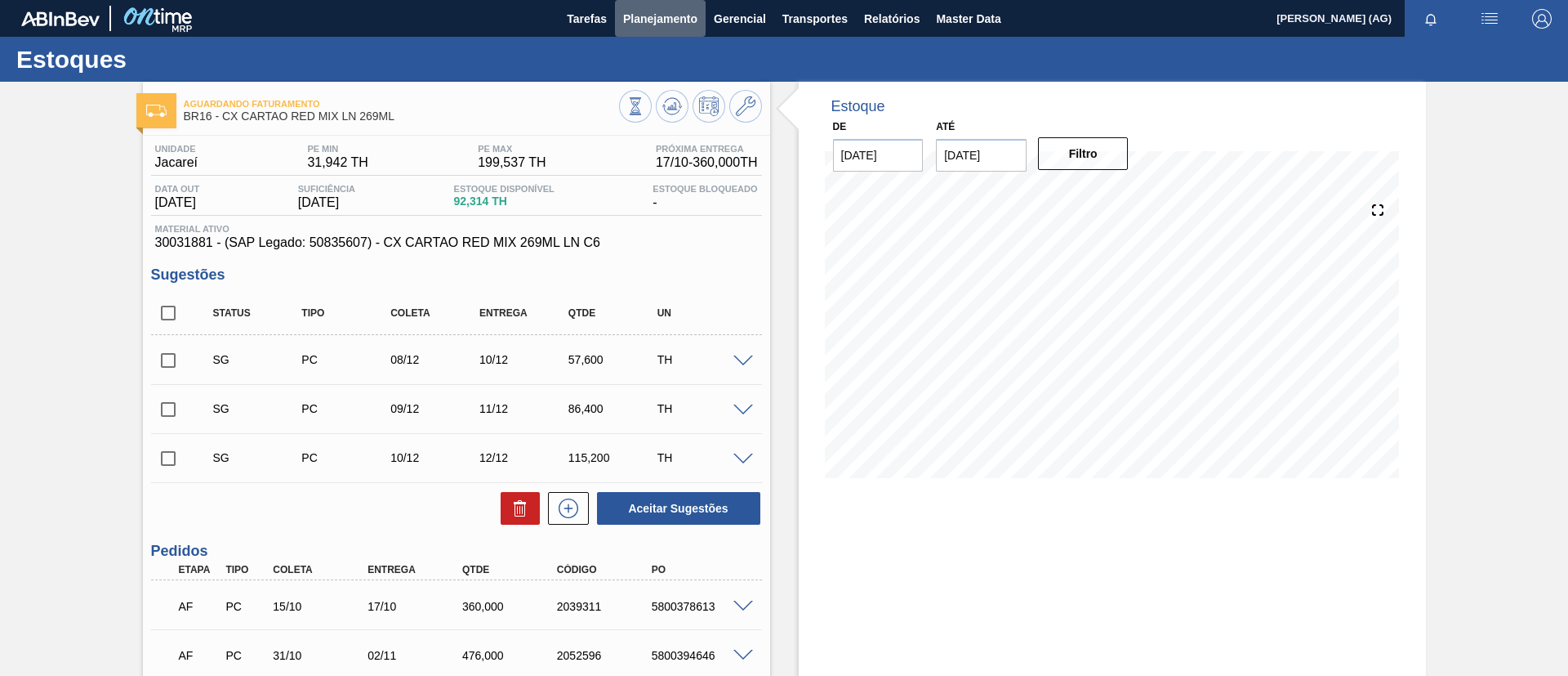
drag, startPoint x: 662, startPoint y: 22, endPoint x: 662, endPoint y: 42, distance: 20.0
click at [662, 21] on span "Planejamento" at bounding box center [660, 19] width 74 height 20
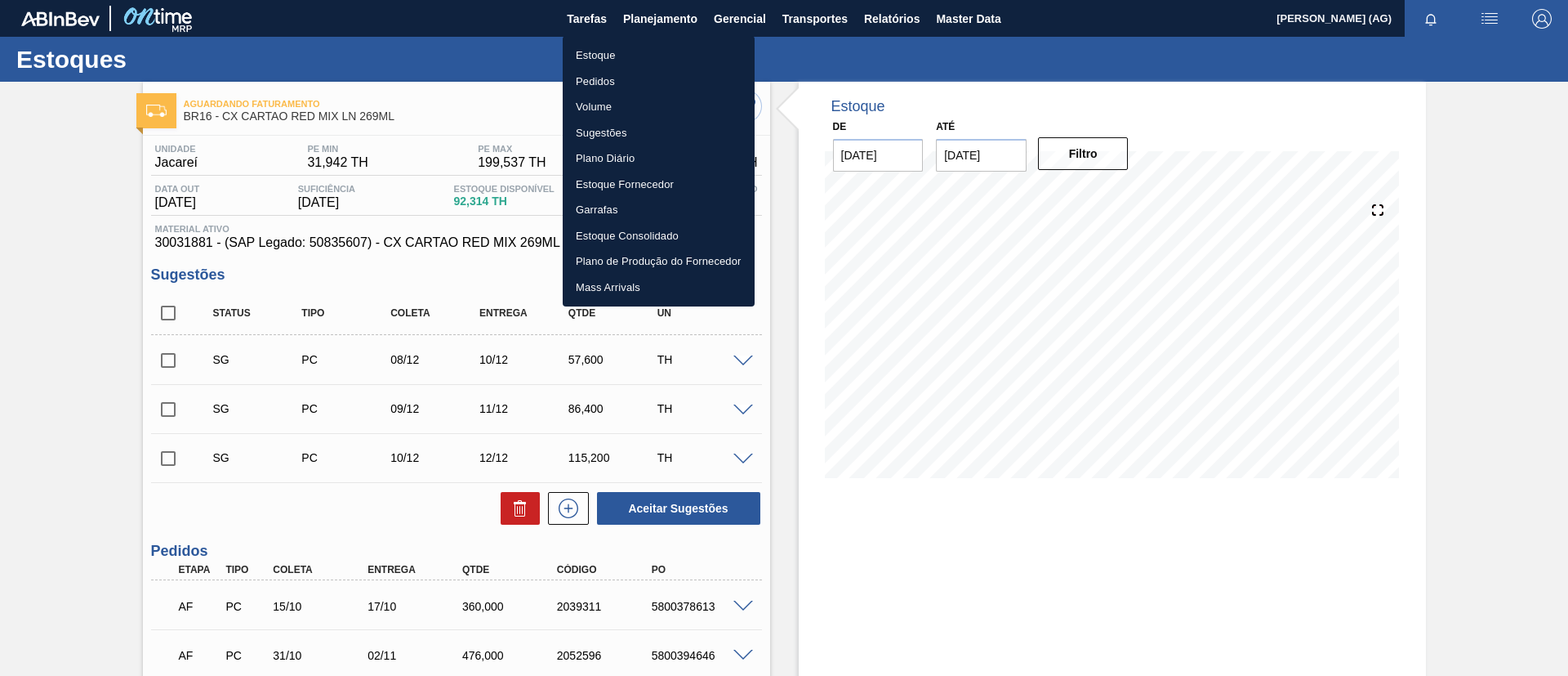
click at [637, 55] on li "Estoque" at bounding box center [658, 55] width 192 height 26
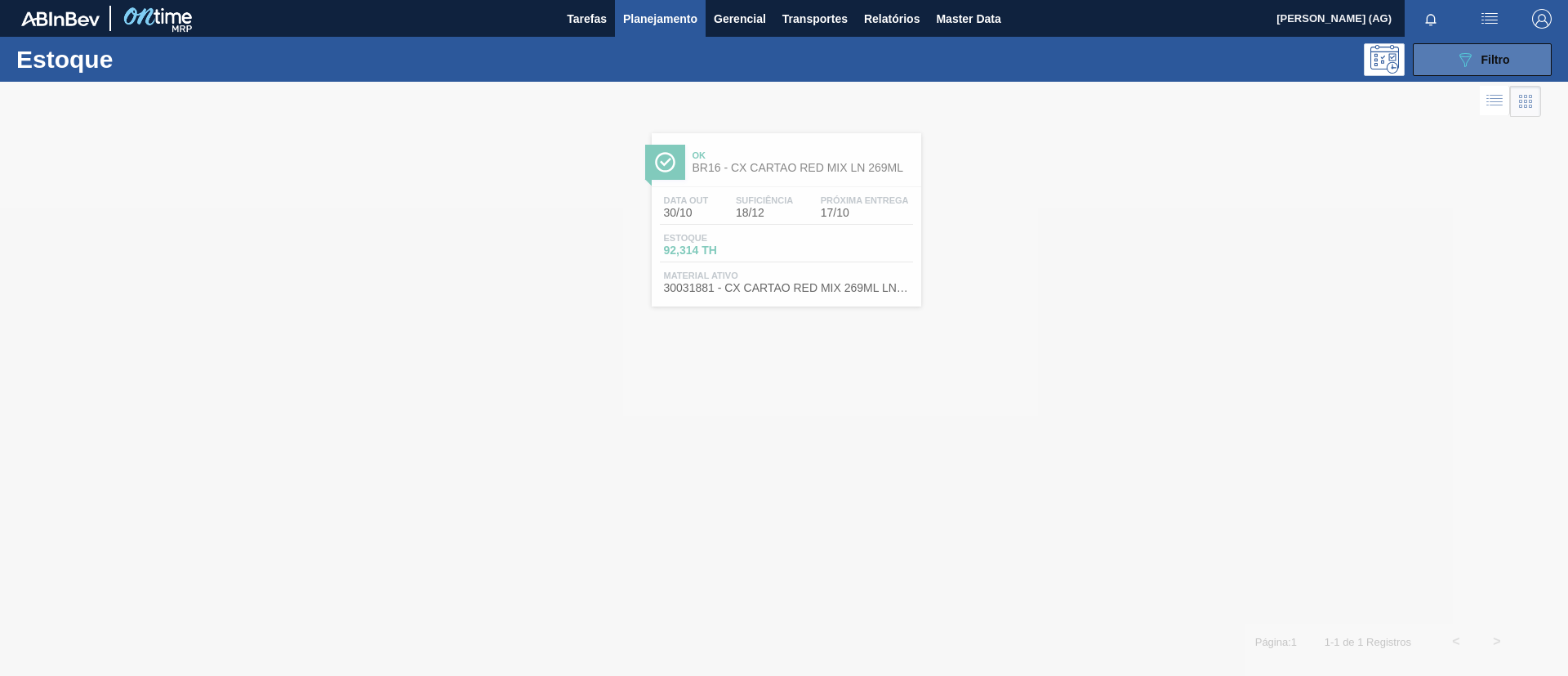
click at [1471, 67] on icon "089F7B8B-B2A5-4AFE-B5C0-19BA573D28AC" at bounding box center [1465, 60] width 20 height 20
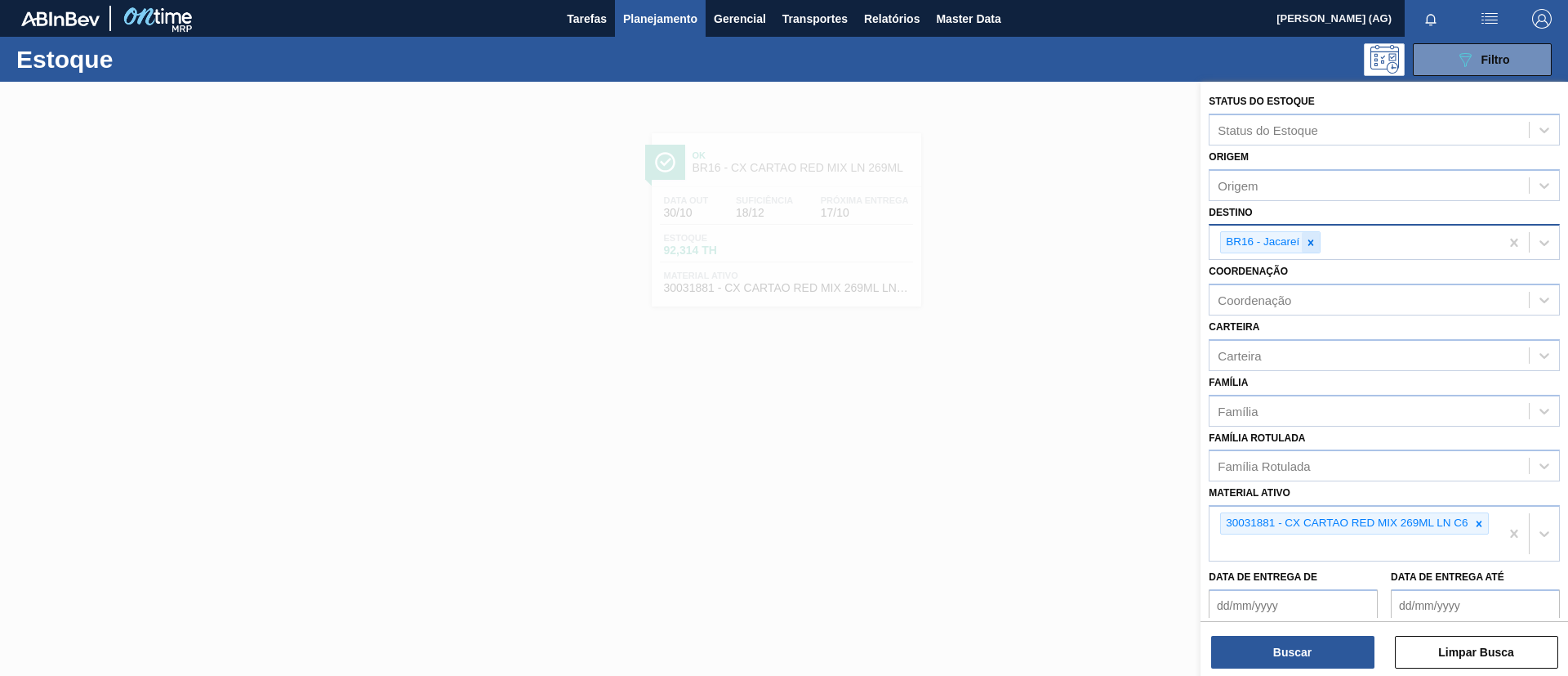
click at [1312, 244] on icon at bounding box center [1311, 242] width 12 height 12
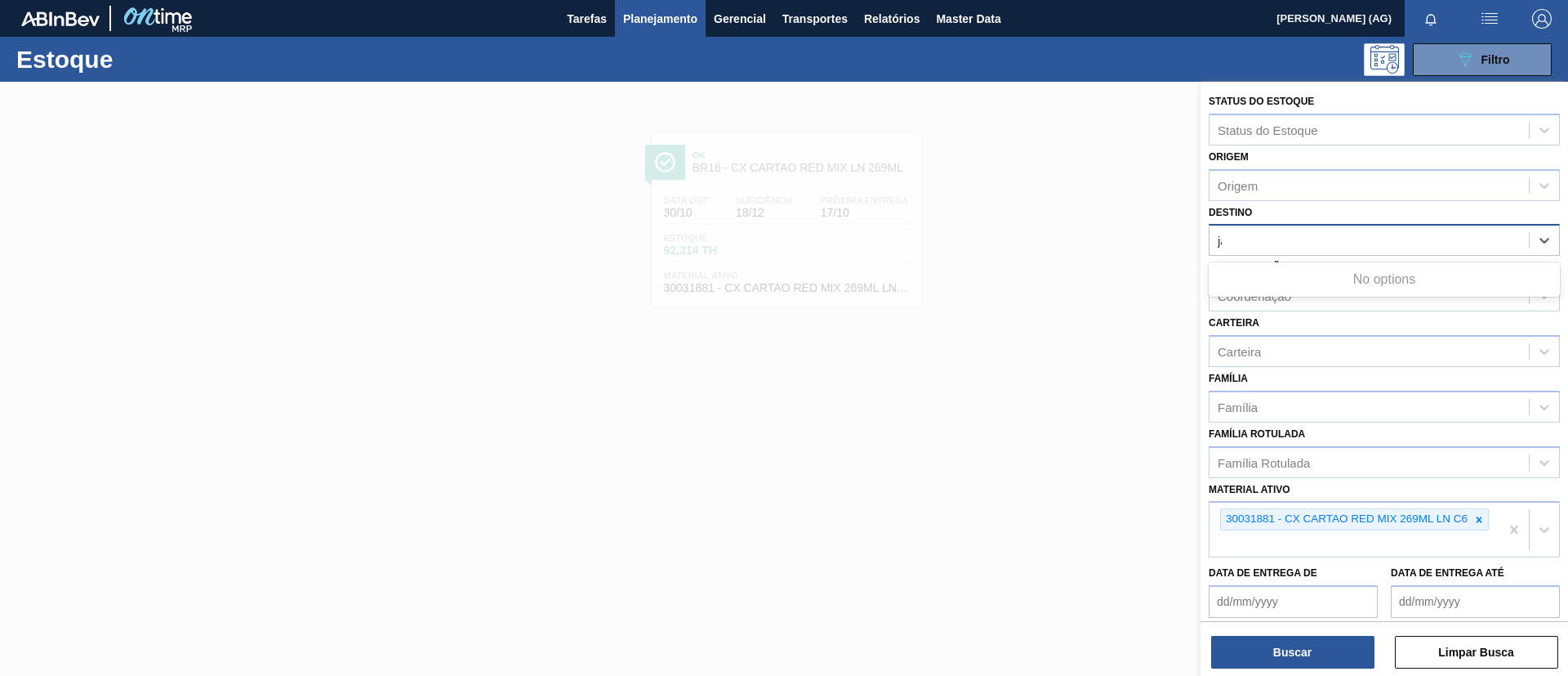
type input "jag"
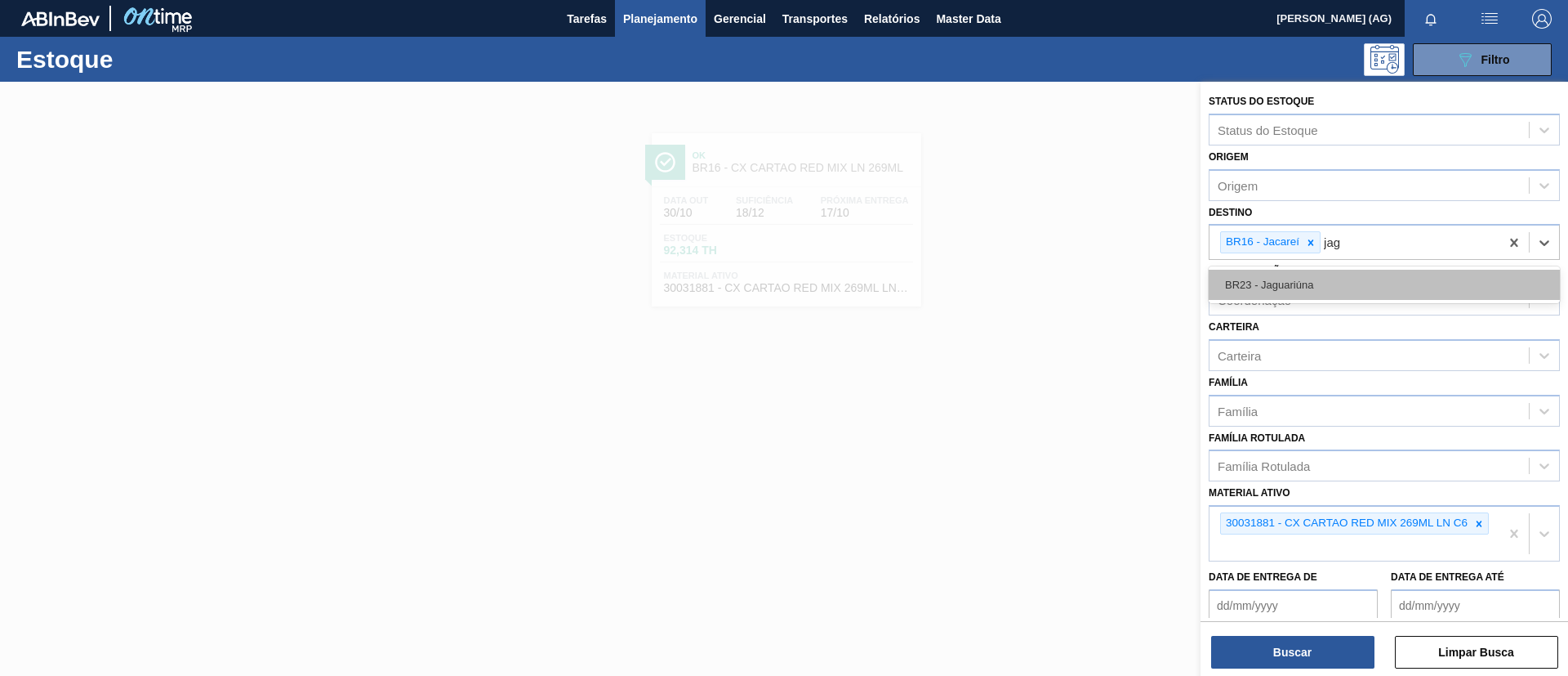
click at [1304, 278] on div "BR23 - Jaguariúna" at bounding box center [1384, 285] width 351 height 31
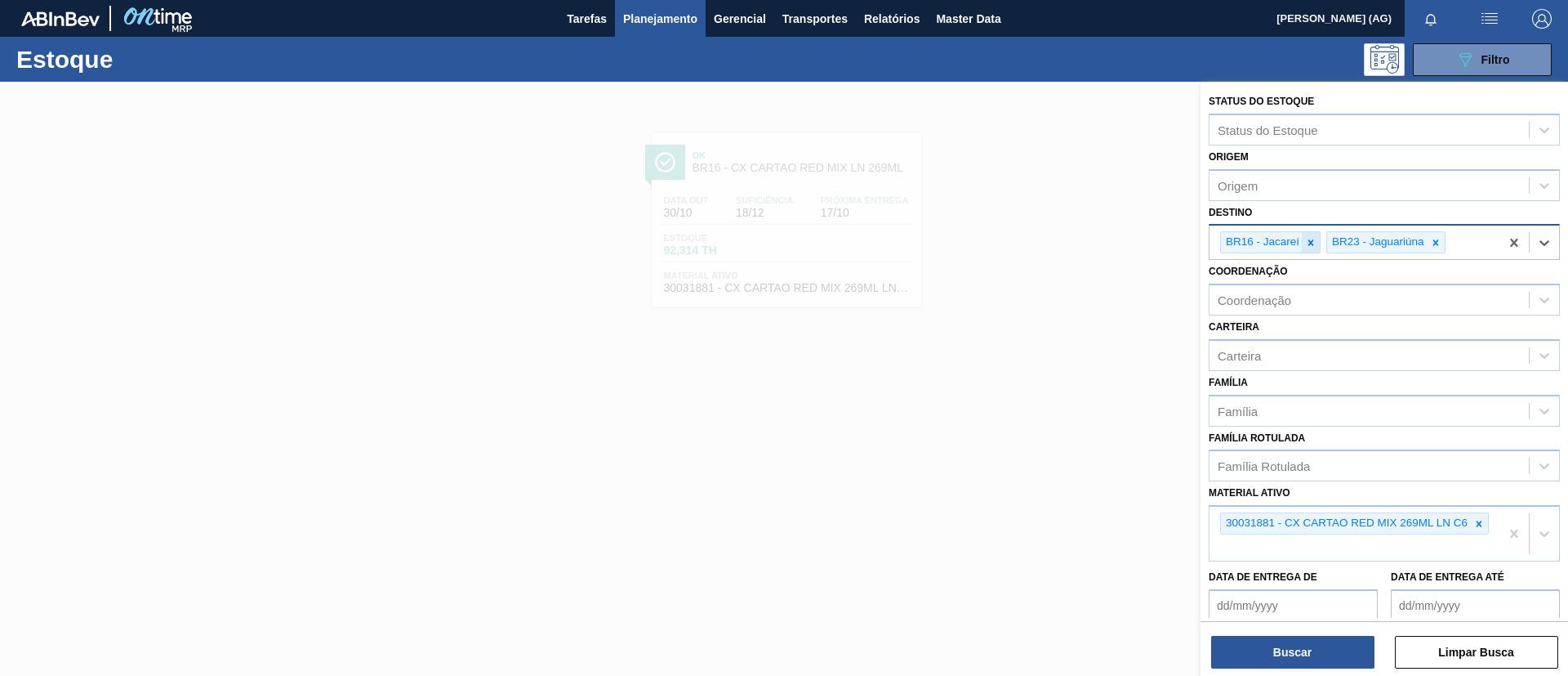
click at [1307, 237] on icon at bounding box center [1311, 242] width 12 height 12
click at [1476, 523] on icon at bounding box center [1479, 524] width 12 height 12
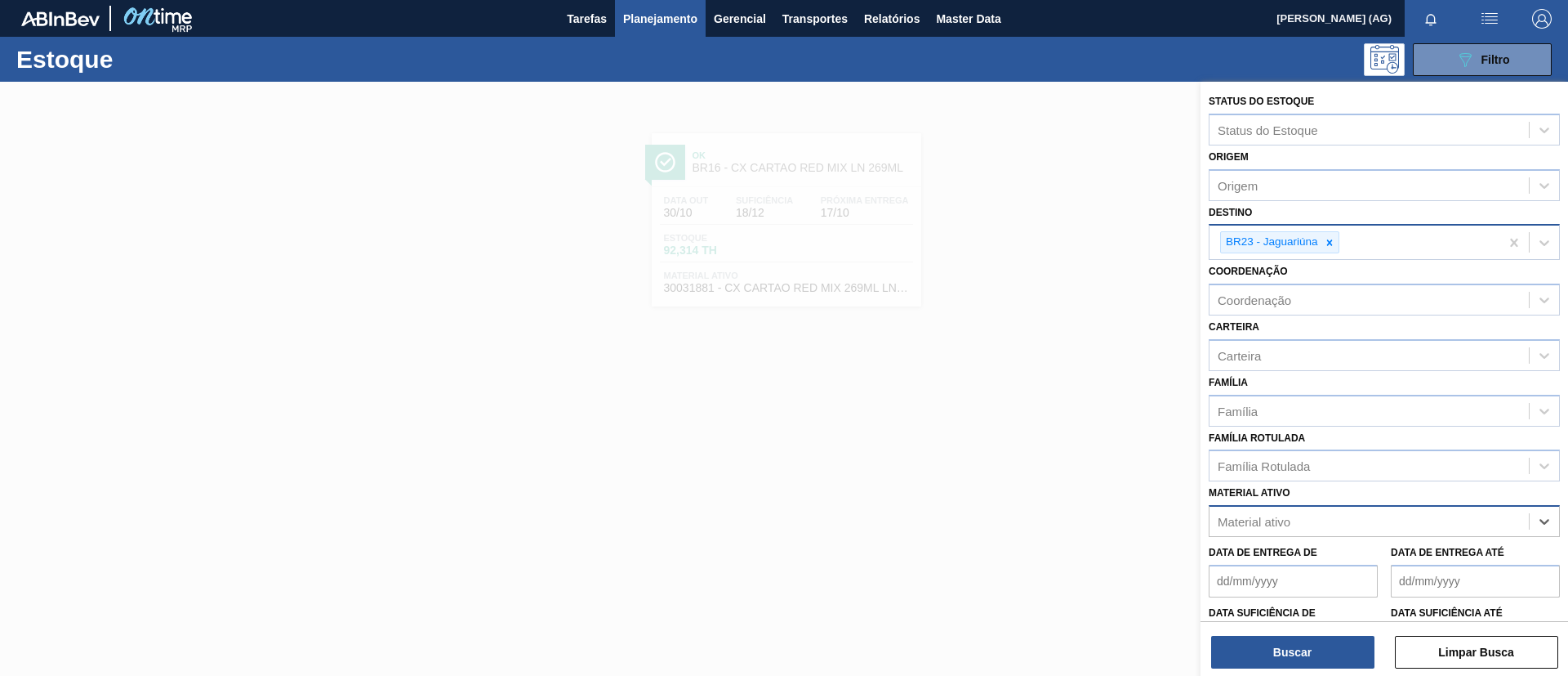
paste ativo "30002293"
type ativo "30002293"
click at [1413, 554] on div "30002293 - FOLHA SEP. PAPEL CARTAO 1200x1000M 350g" at bounding box center [1384, 562] width 351 height 31
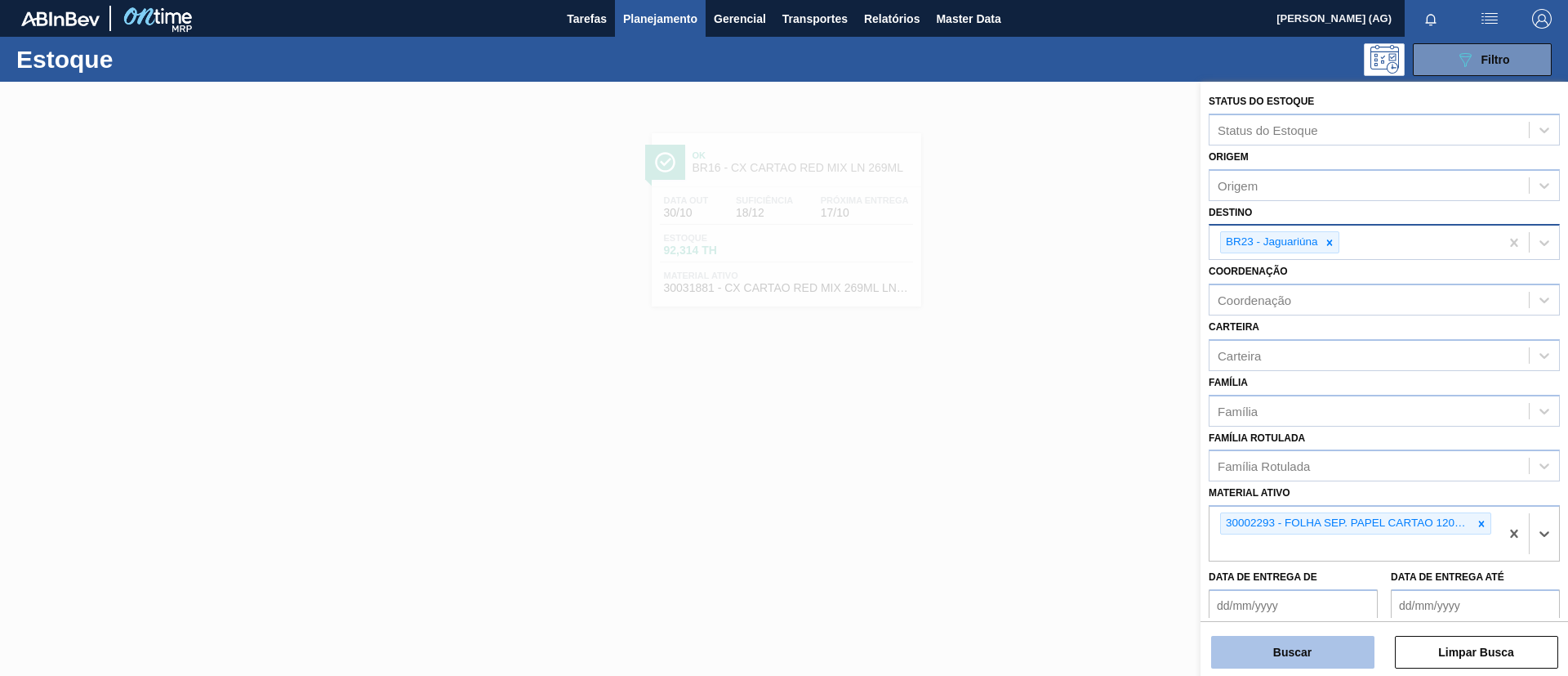
click at [1292, 662] on button "Buscar" at bounding box center [1292, 651] width 163 height 32
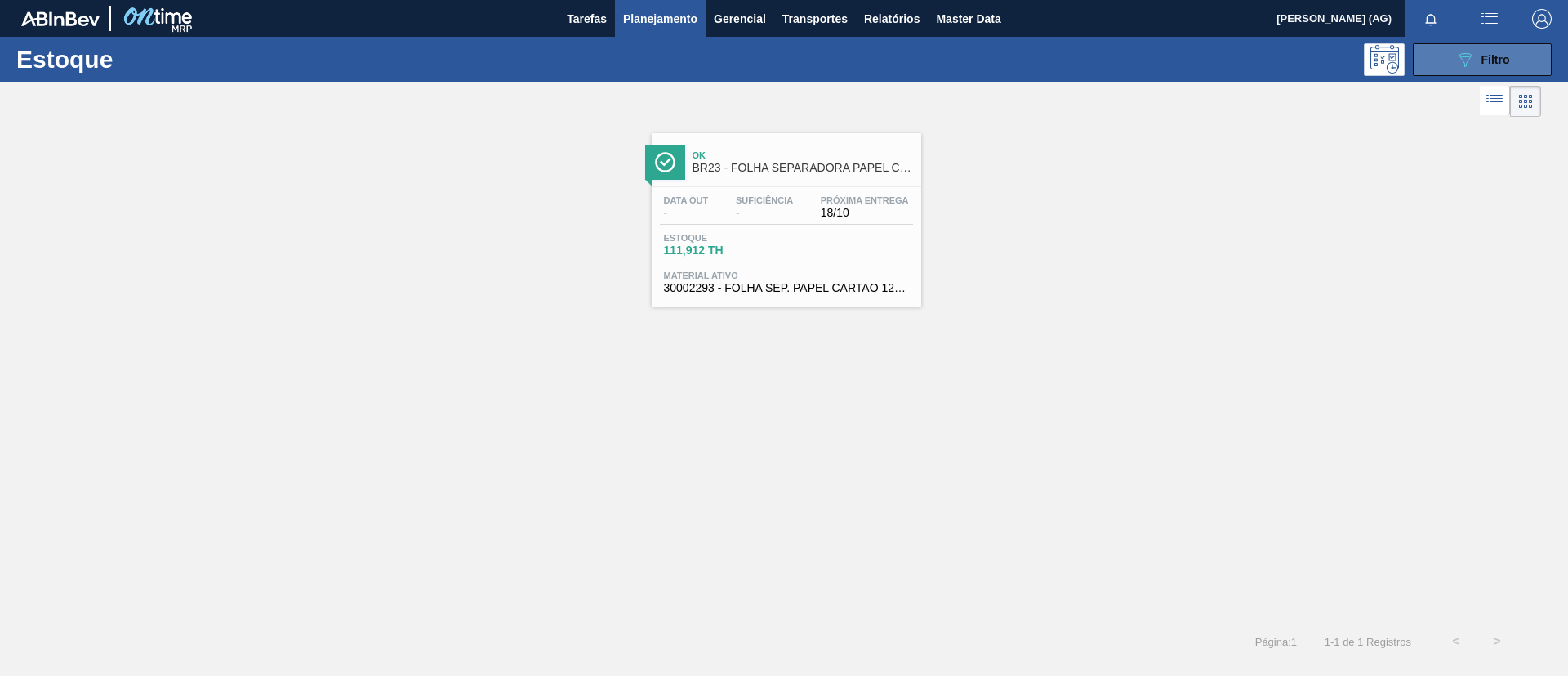
click at [1477, 54] on div "089F7B8B-B2A5-4AFE-B5C0-19BA573D28AC Filtro" at bounding box center [1483, 60] width 55 height 20
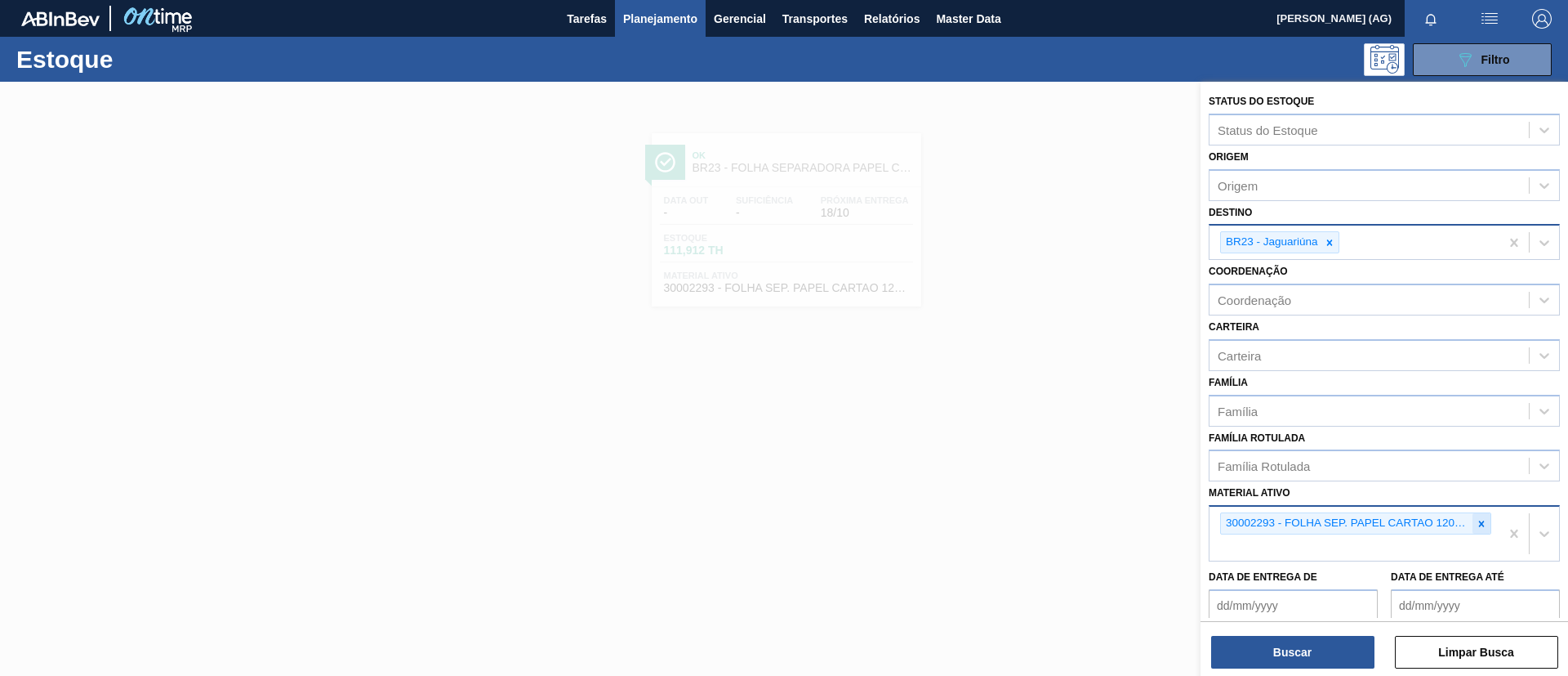
click at [1481, 519] on icon at bounding box center [1481, 524] width 12 height 12
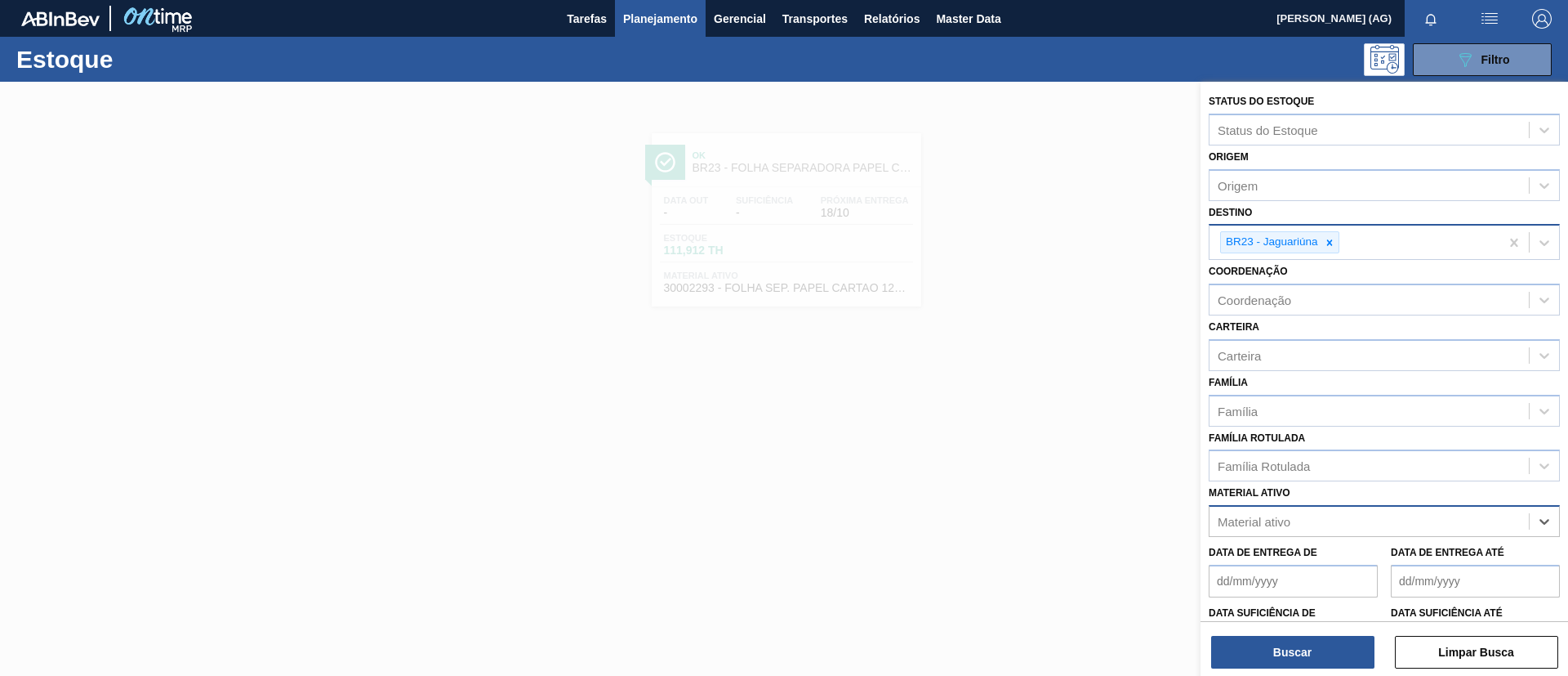
paste ativo "30002115"
type ativo "30002115"
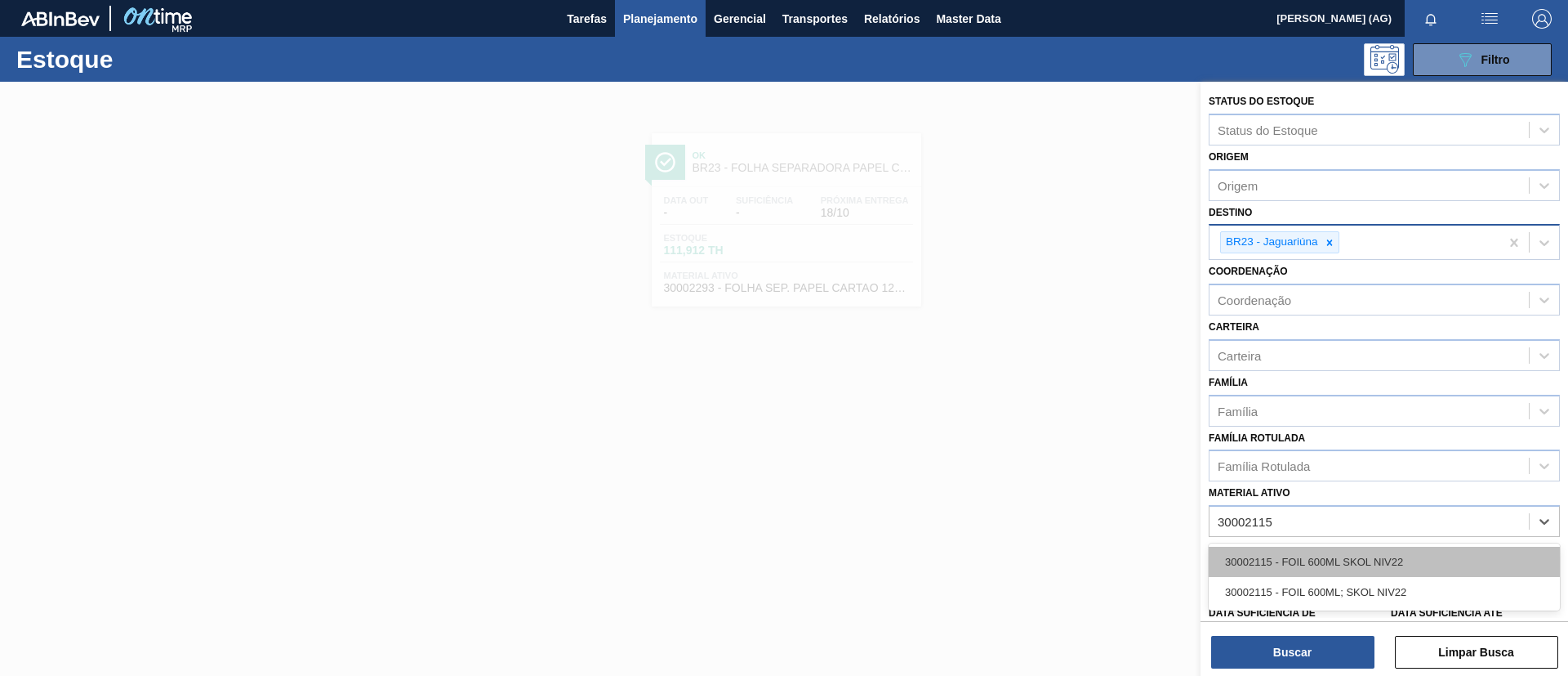
click at [1393, 554] on div "30002115 - FOIL 600ML SKOL NIV22" at bounding box center [1384, 562] width 351 height 31
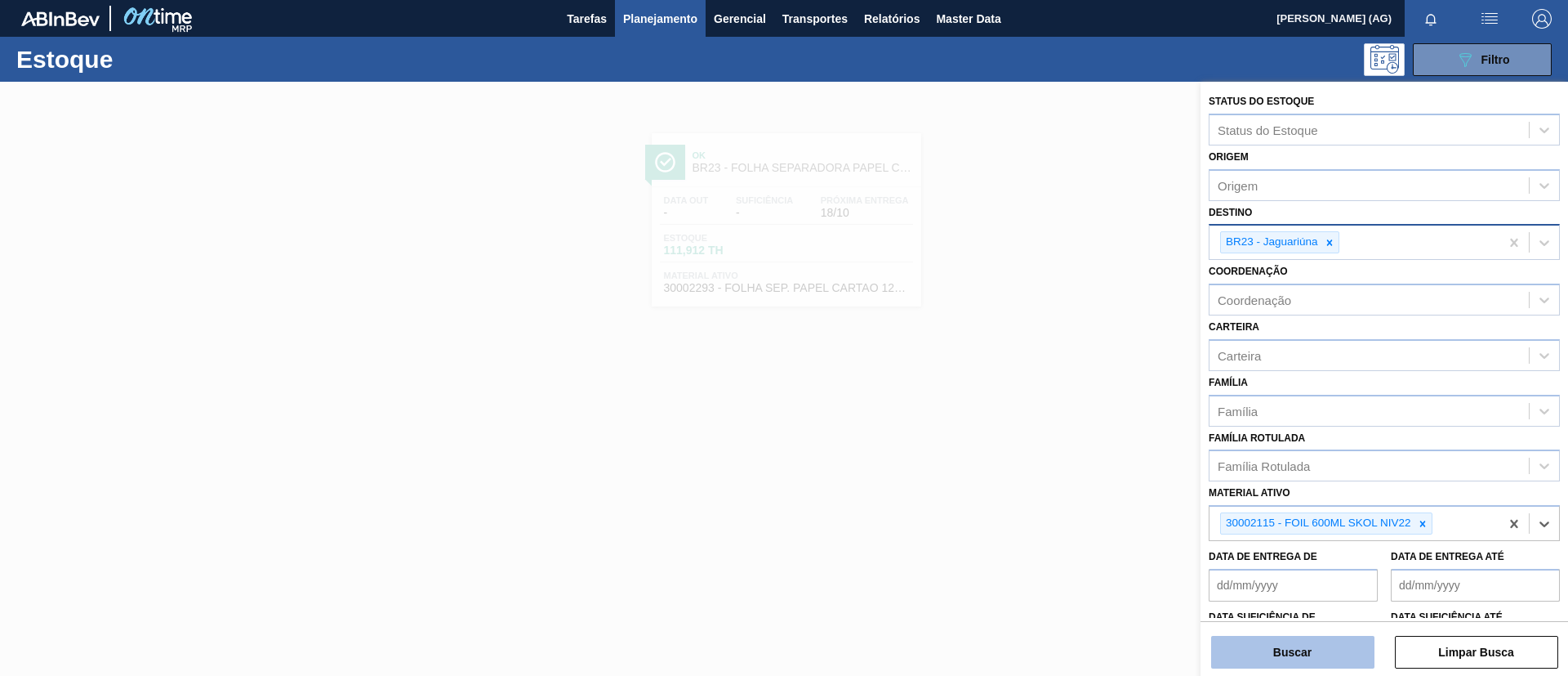
click at [1280, 662] on button "Buscar" at bounding box center [1292, 651] width 163 height 32
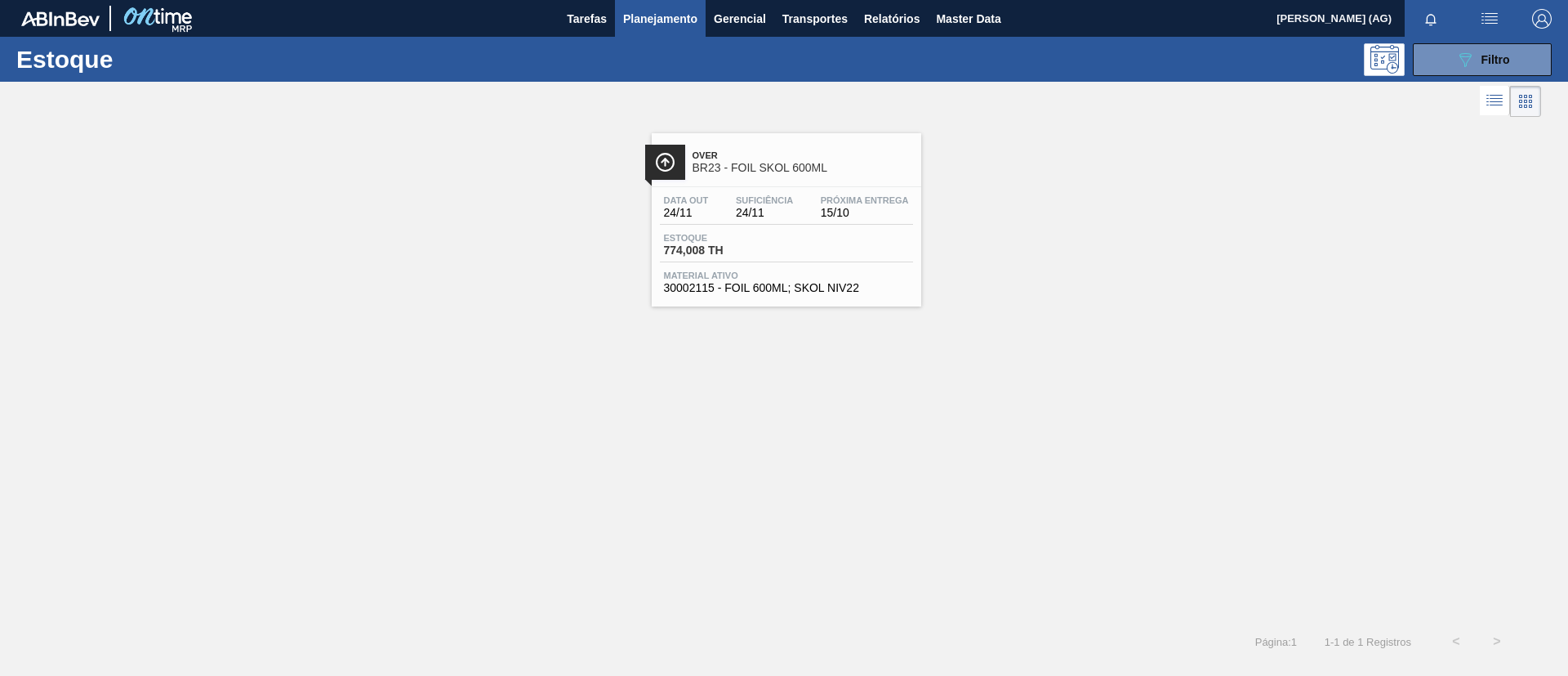
click at [679, 175] on div at bounding box center [665, 162] width 40 height 35
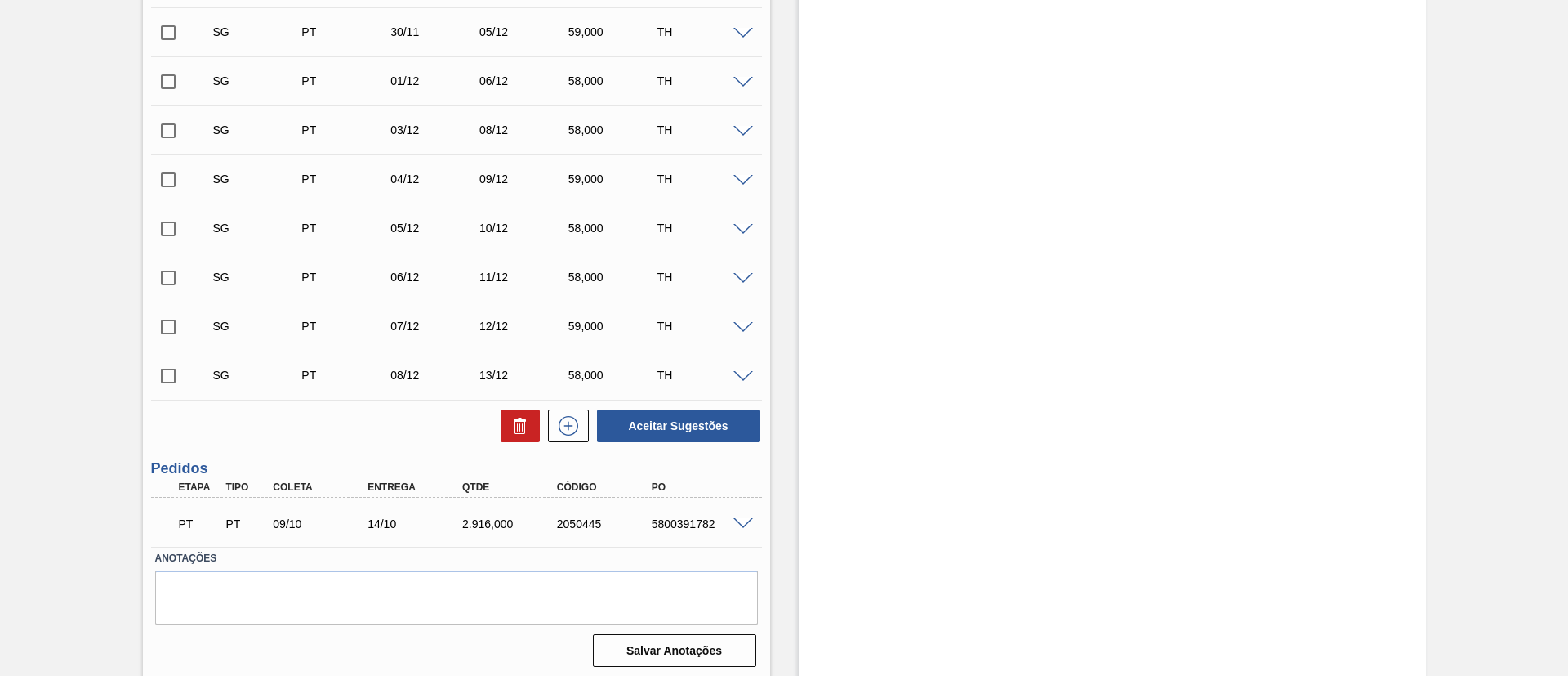
scroll to position [1006, 0]
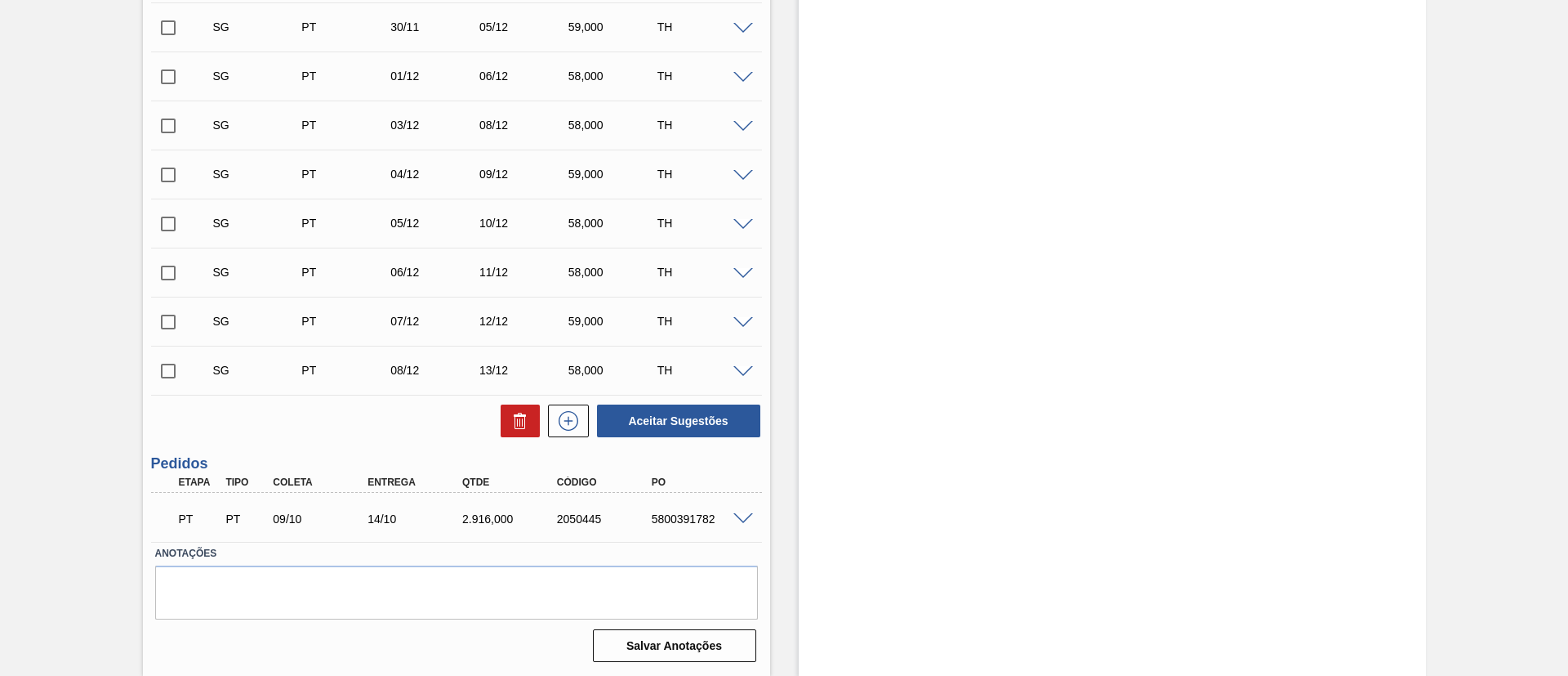
click at [747, 509] on div "PT PT 09/10 14/10 2.916,000 2050445 5800391782" at bounding box center [457, 516] width 611 height 41
click at [747, 520] on span at bounding box center [743, 519] width 20 height 12
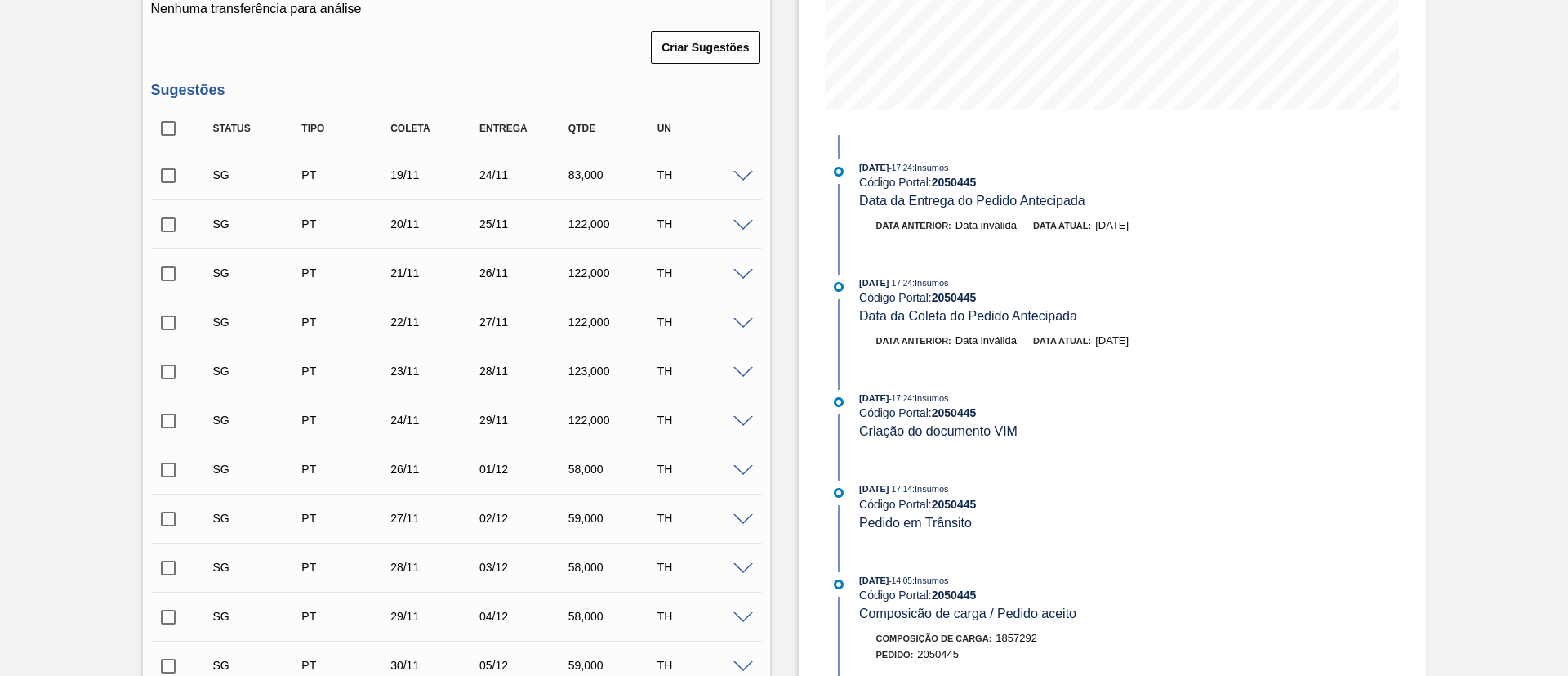
scroll to position [0, 0]
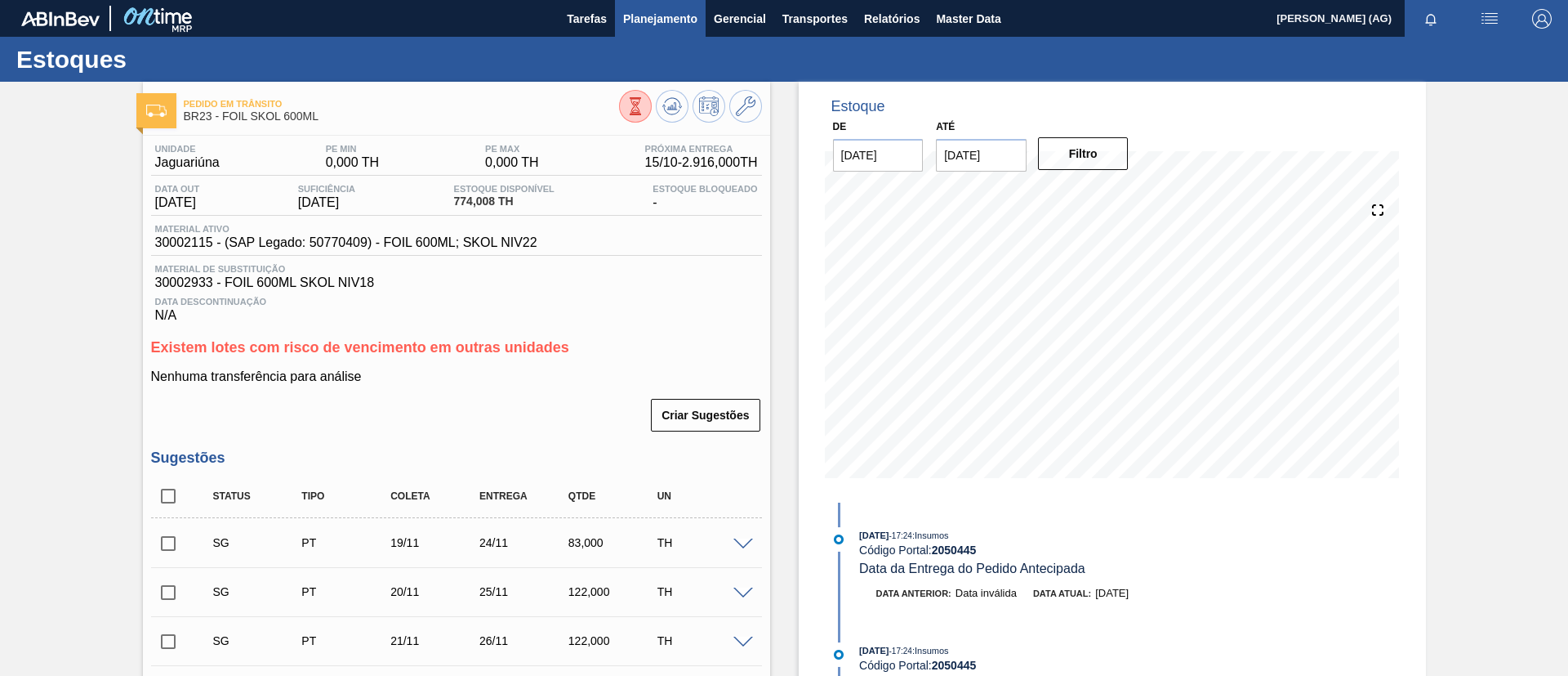
click at [653, 16] on span "Planejamento" at bounding box center [660, 19] width 74 height 20
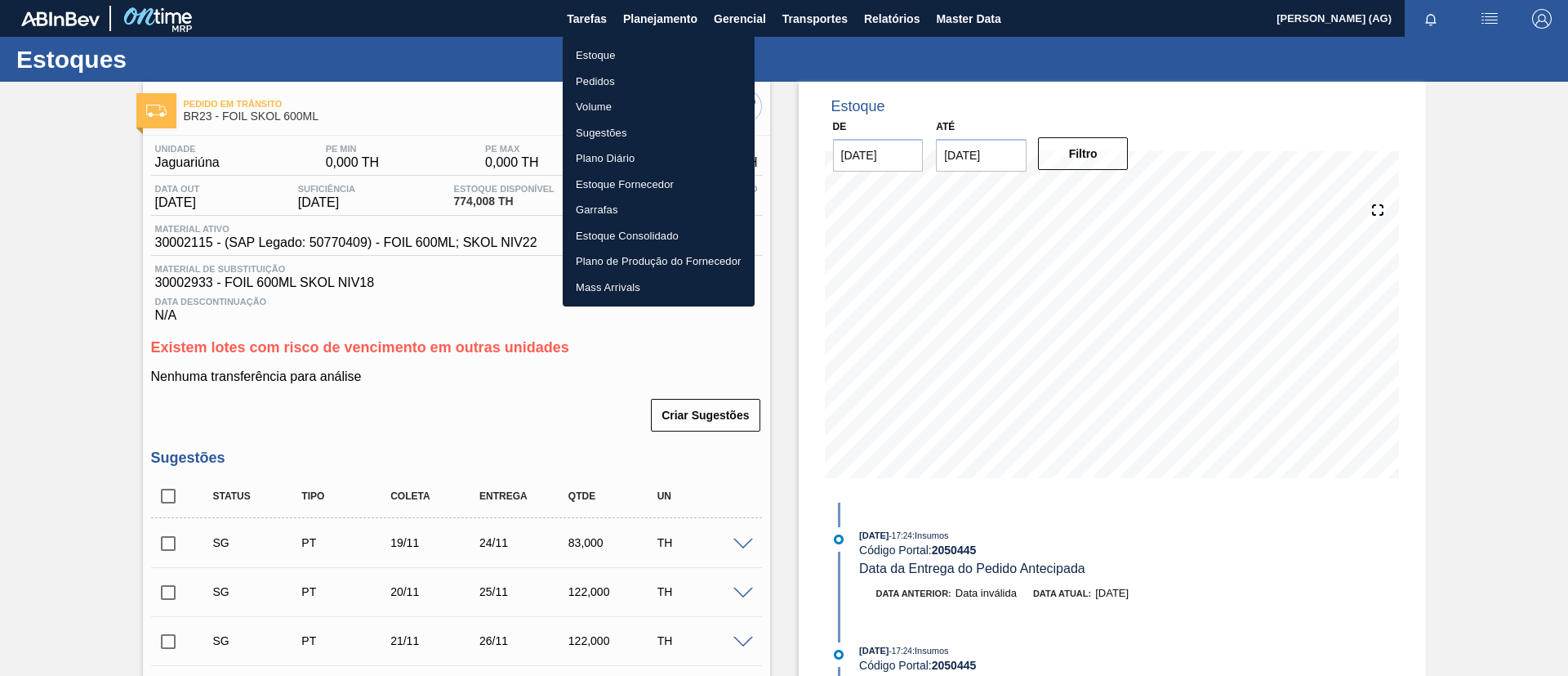
click at [661, 55] on li "Estoque" at bounding box center [658, 55] width 192 height 26
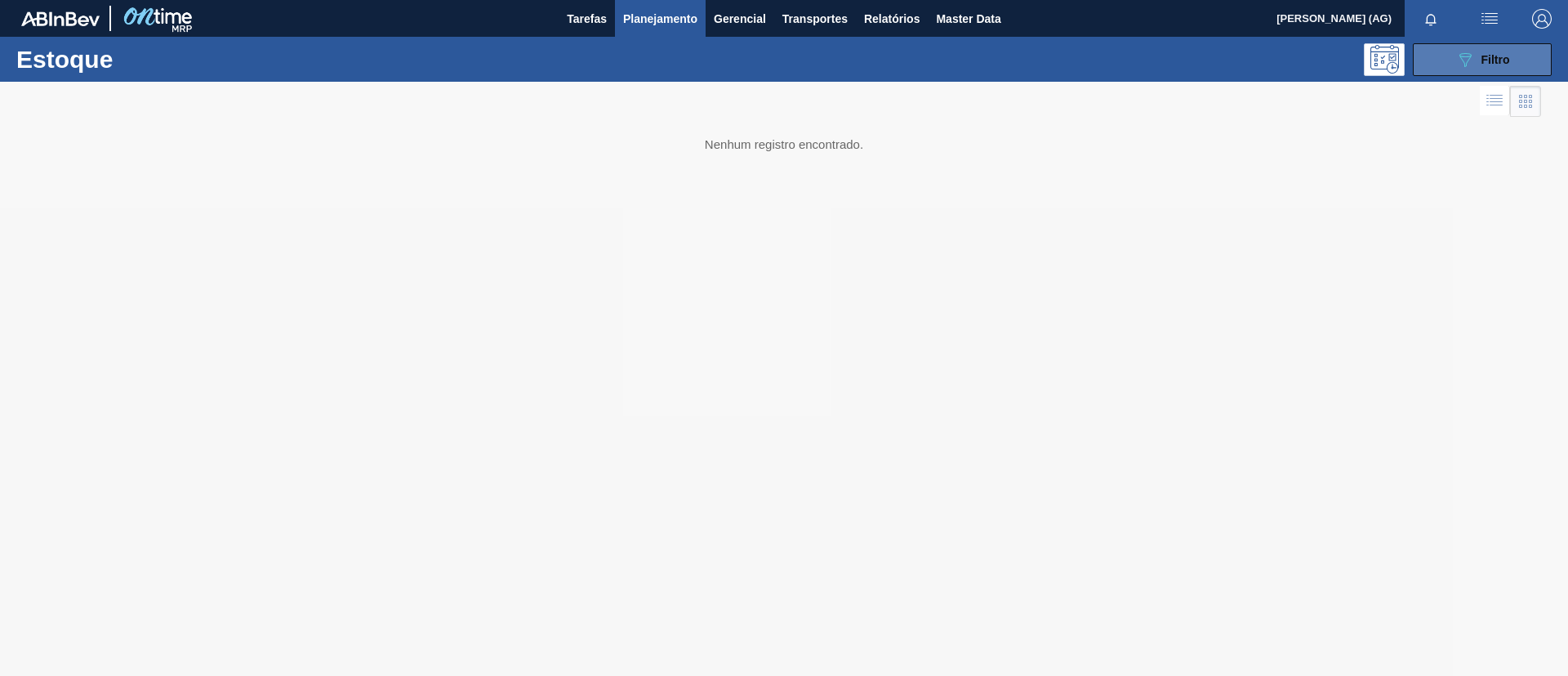
click at [1516, 58] on button "089F7B8B-B2A5-4AFE-B5C0-19BA573D28AC Filtro" at bounding box center [1482, 59] width 139 height 32
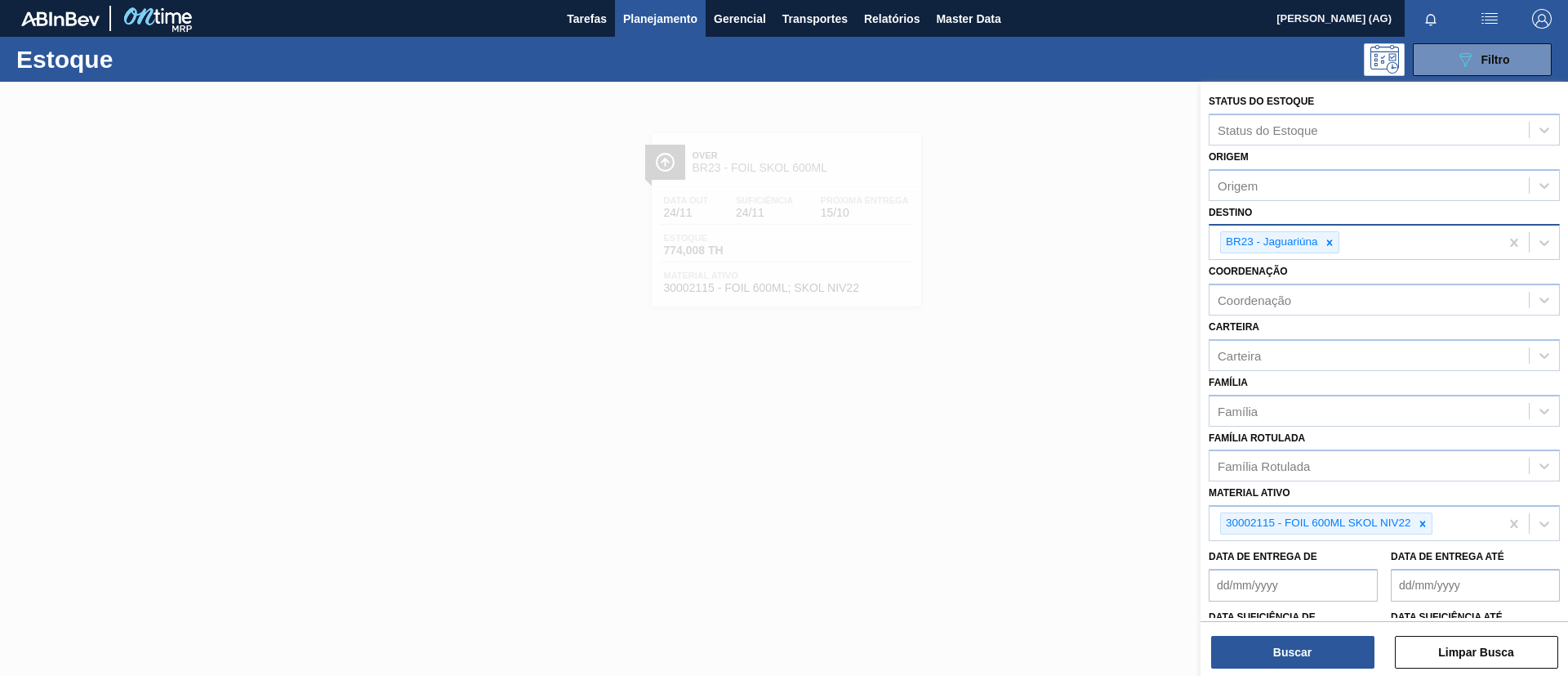
click at [1331, 240] on icon at bounding box center [1329, 242] width 6 height 6
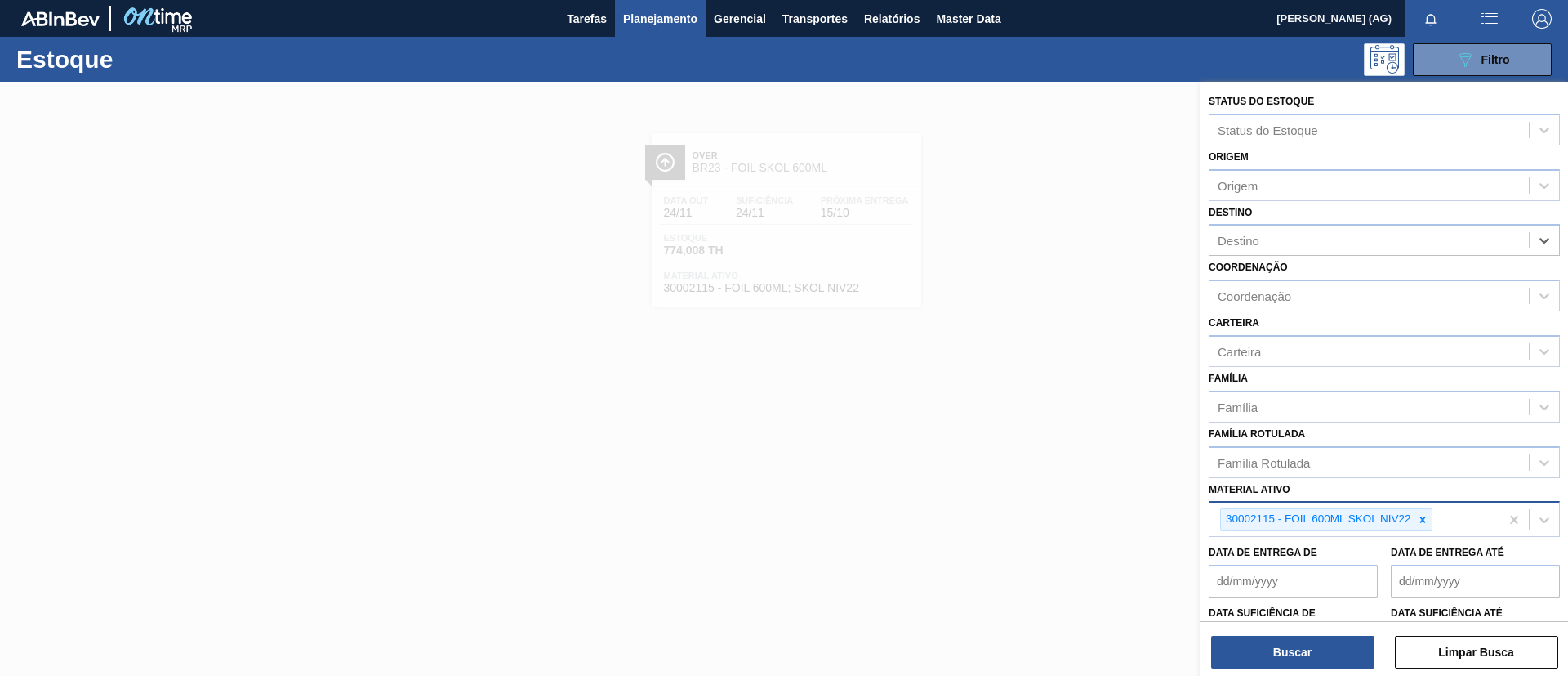
click at [1432, 516] on div "30002115 - FOIL 600ML SKOL NIV22" at bounding box center [1354, 519] width 290 height 33
click at [1424, 520] on icon at bounding box center [1422, 520] width 12 height 12
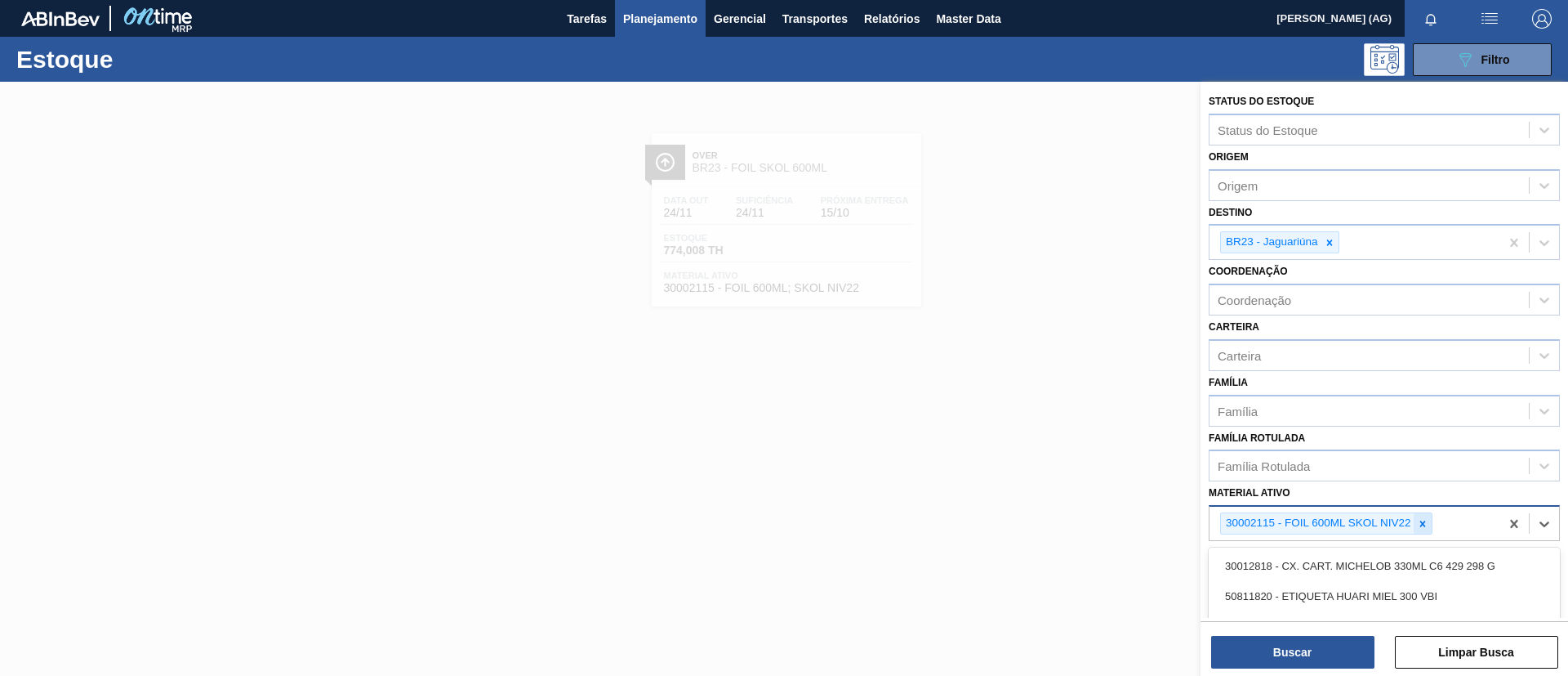
click at [1423, 520] on icon at bounding box center [1422, 524] width 12 height 12
paste ativo "30002702"
type ativo "30002702"
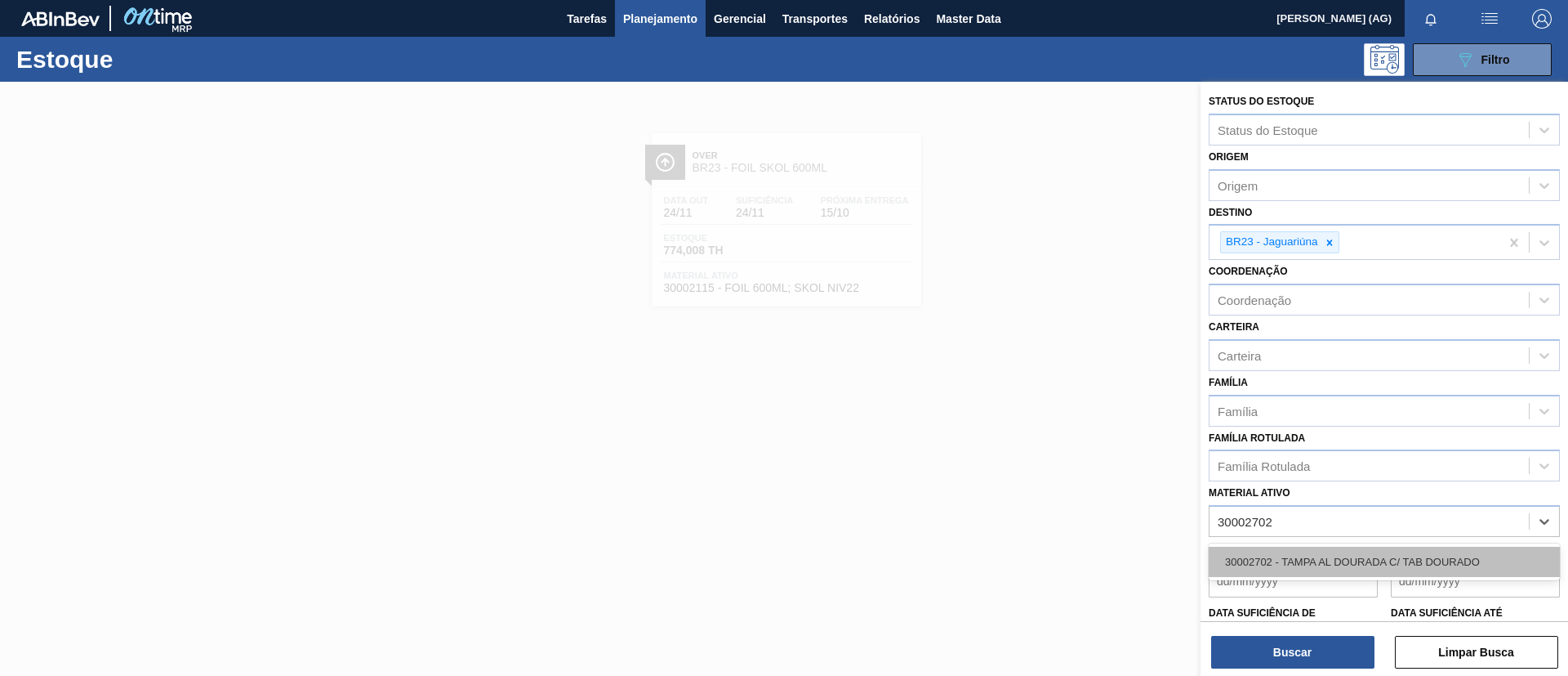
click at [1408, 558] on div "30002702 - TAMPA AL DOURADA C/ TAB DOURADO" at bounding box center [1384, 562] width 351 height 31
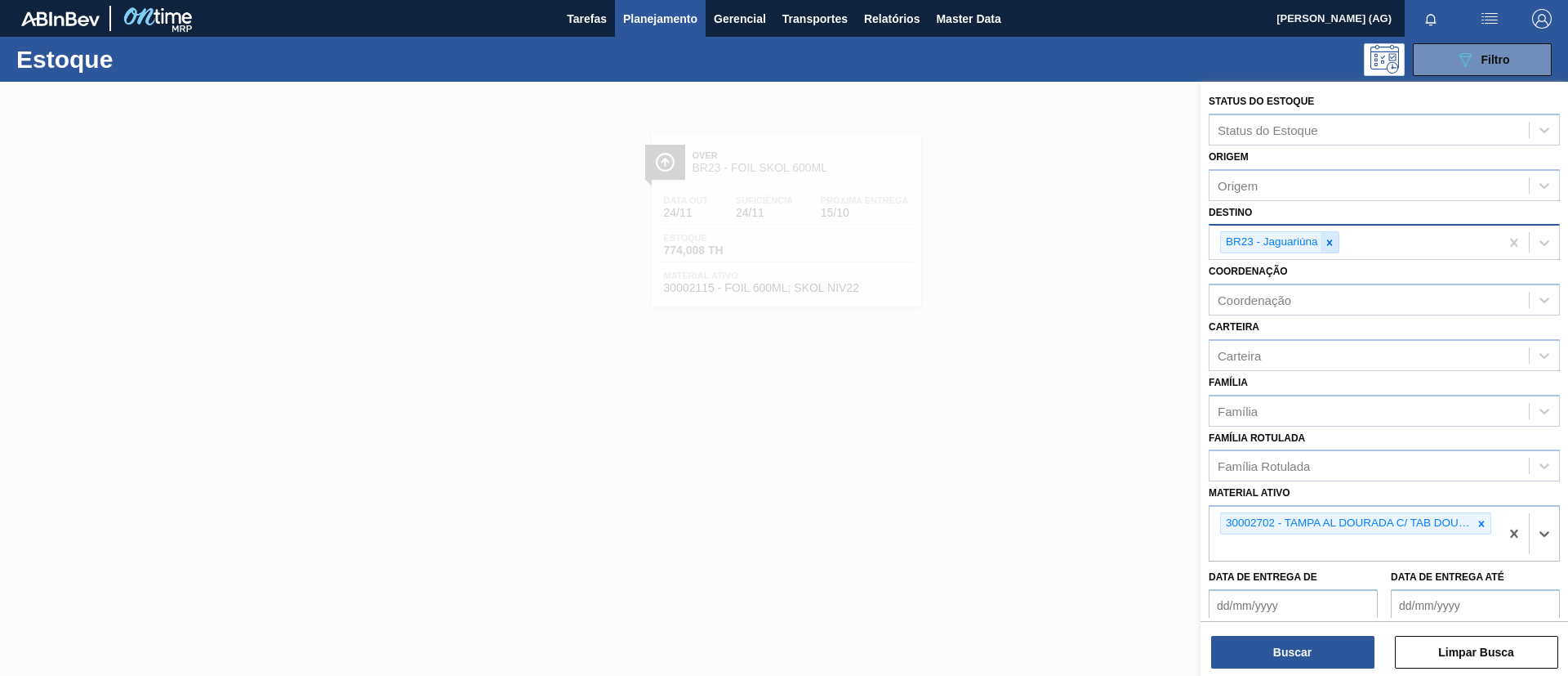
click at [1325, 242] on icon at bounding box center [1330, 242] width 12 height 12
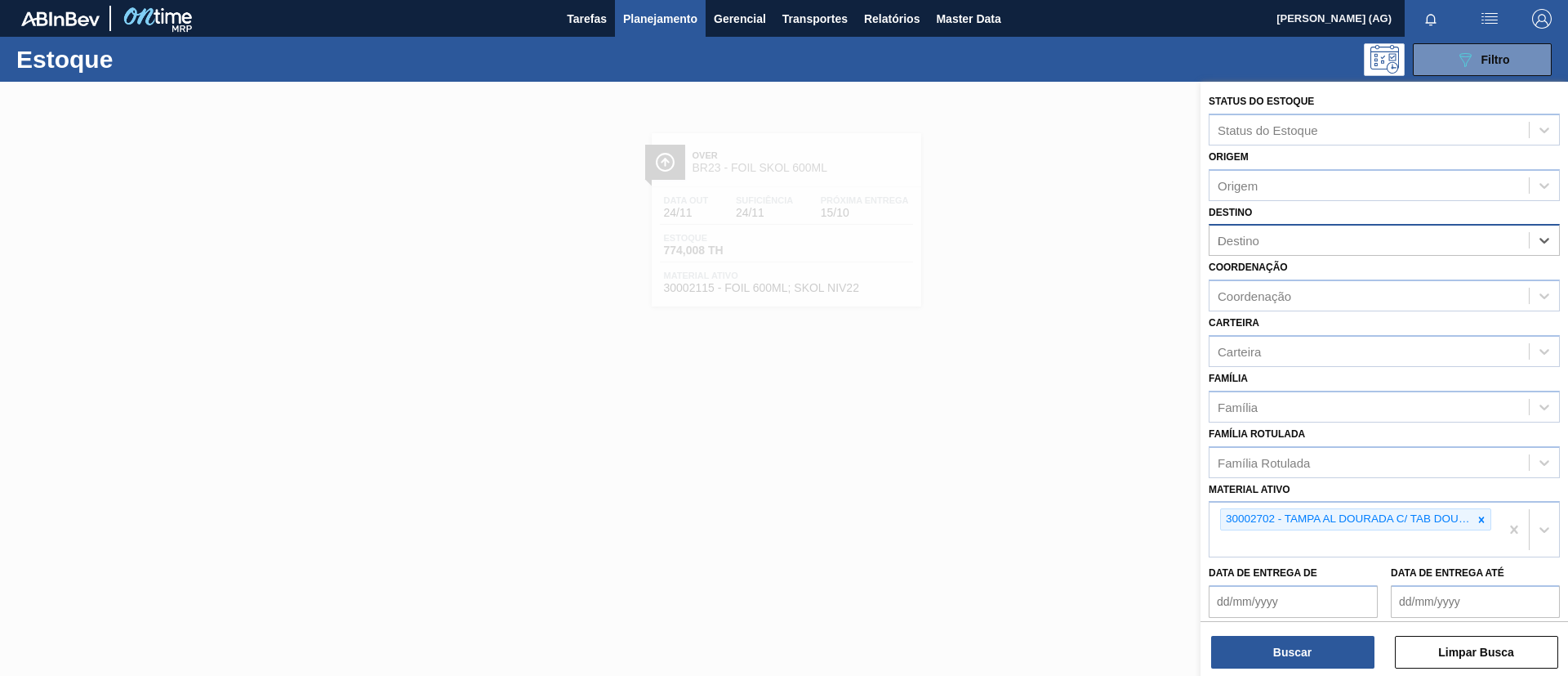
type input "nov"
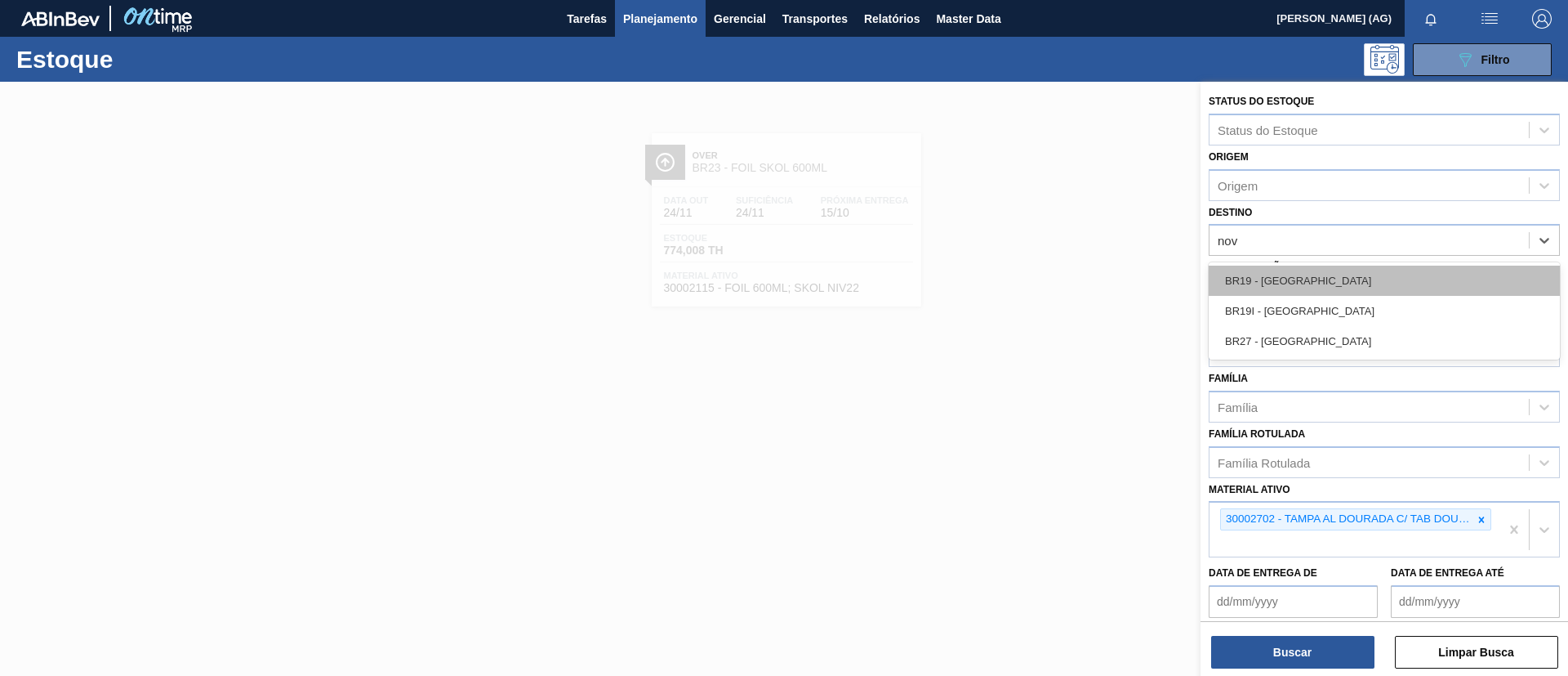
click at [1357, 268] on div "BR19 - [GEOGRAPHIC_DATA]" at bounding box center [1384, 280] width 351 height 31
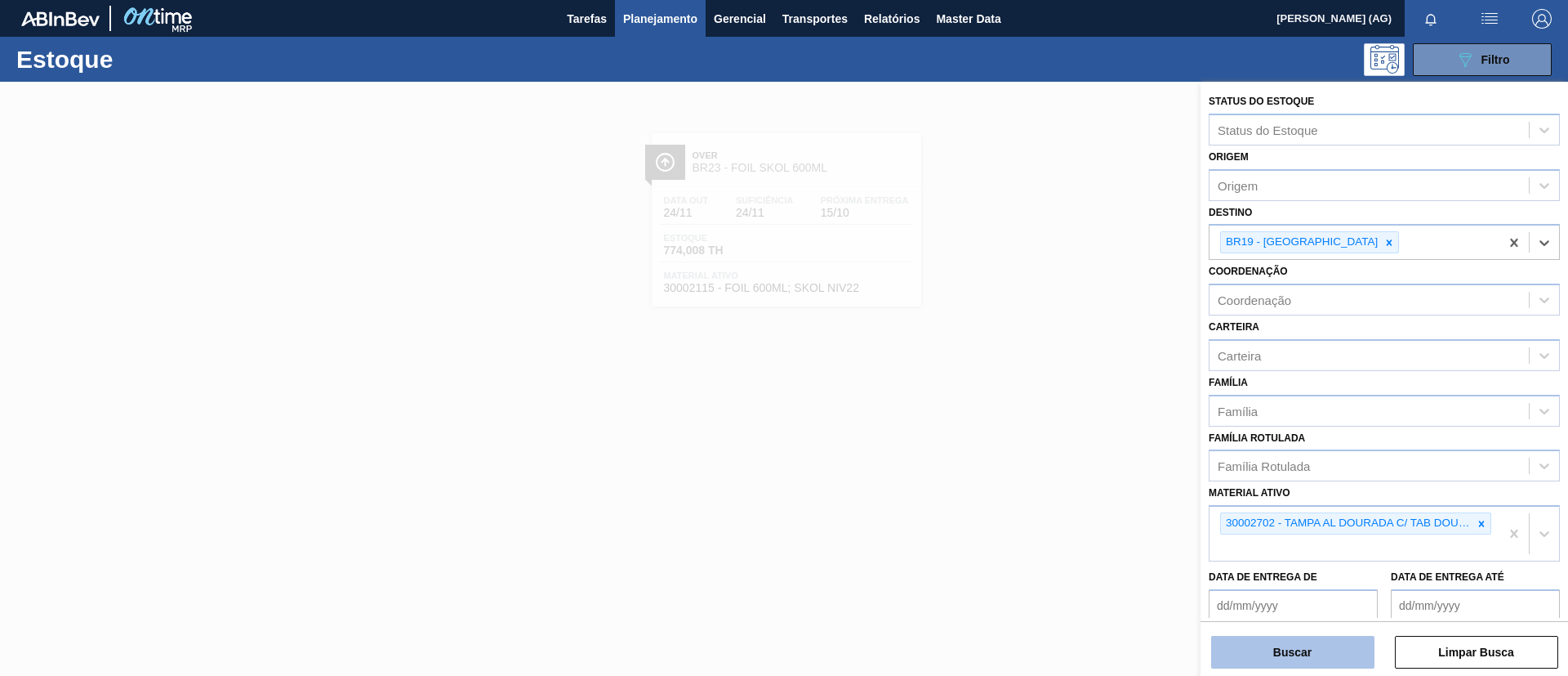
click at [1289, 663] on button "Buscar" at bounding box center [1292, 651] width 163 height 32
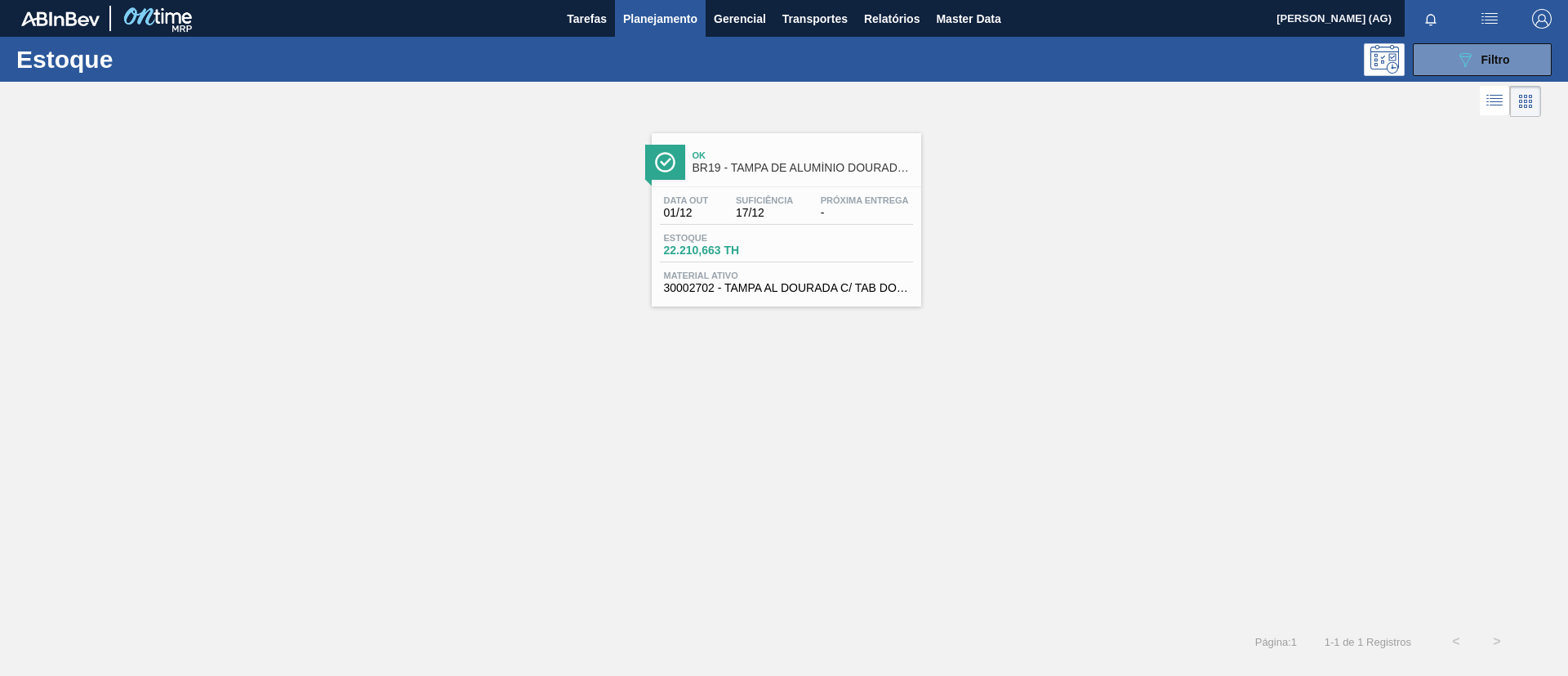
click at [657, 158] on img at bounding box center [665, 162] width 21 height 21
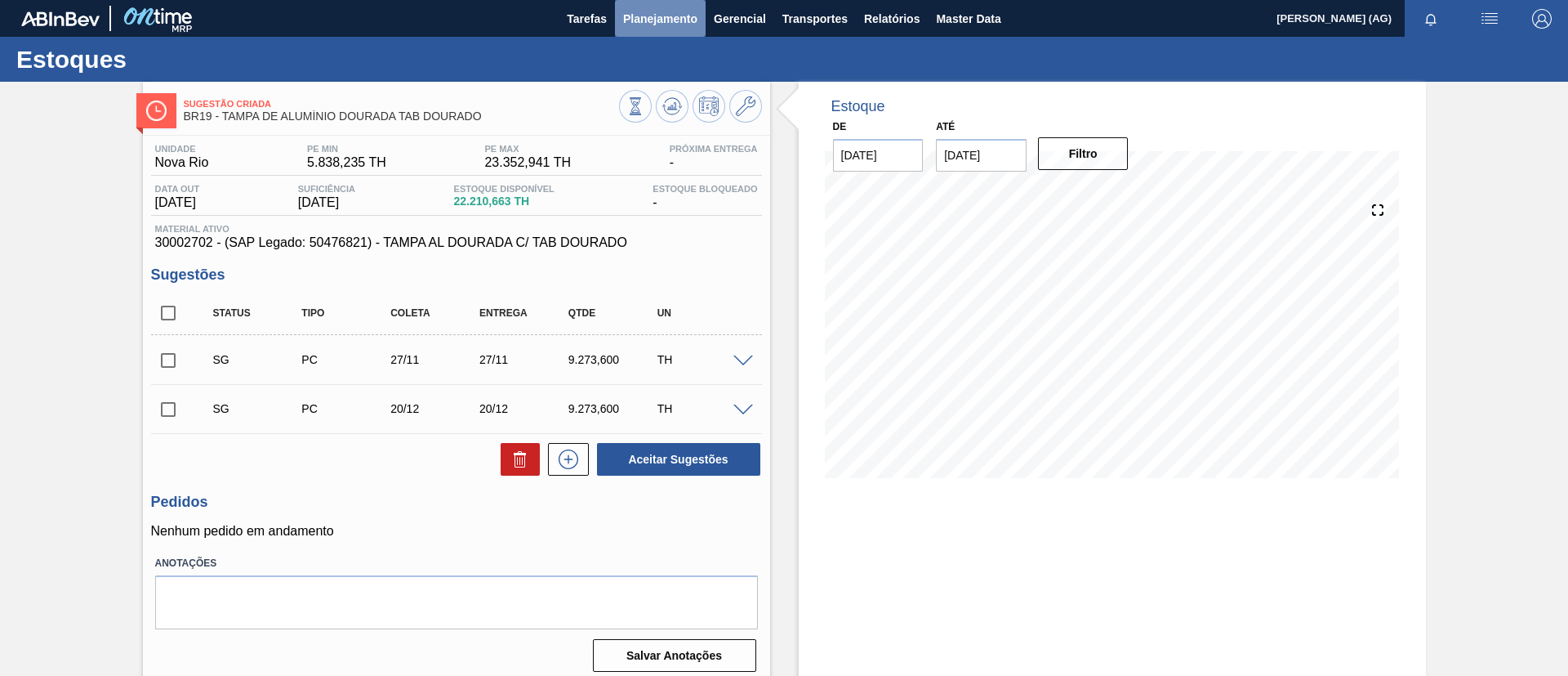
click at [654, 28] on button "Planejamento" at bounding box center [661, 18] width 91 height 36
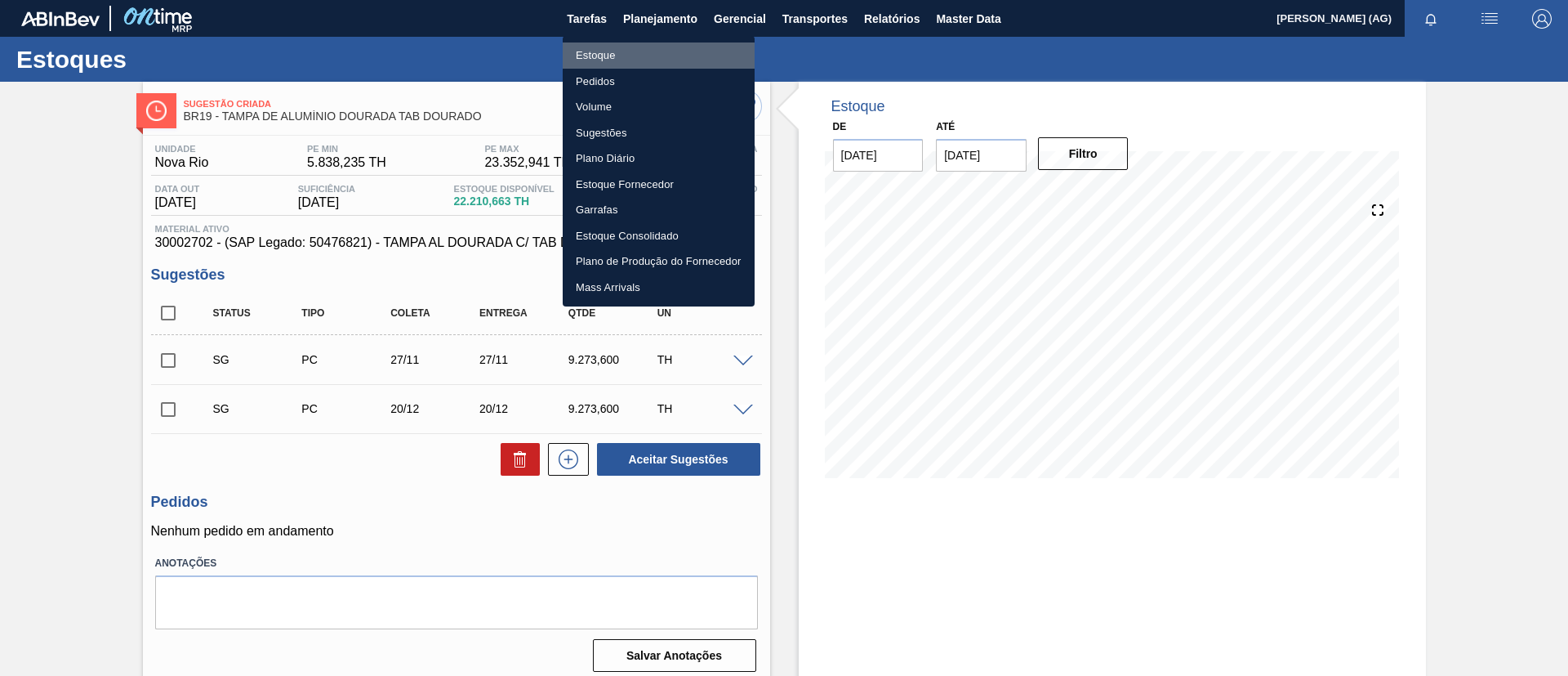
click at [669, 52] on li "Estoque" at bounding box center [658, 55] width 192 height 26
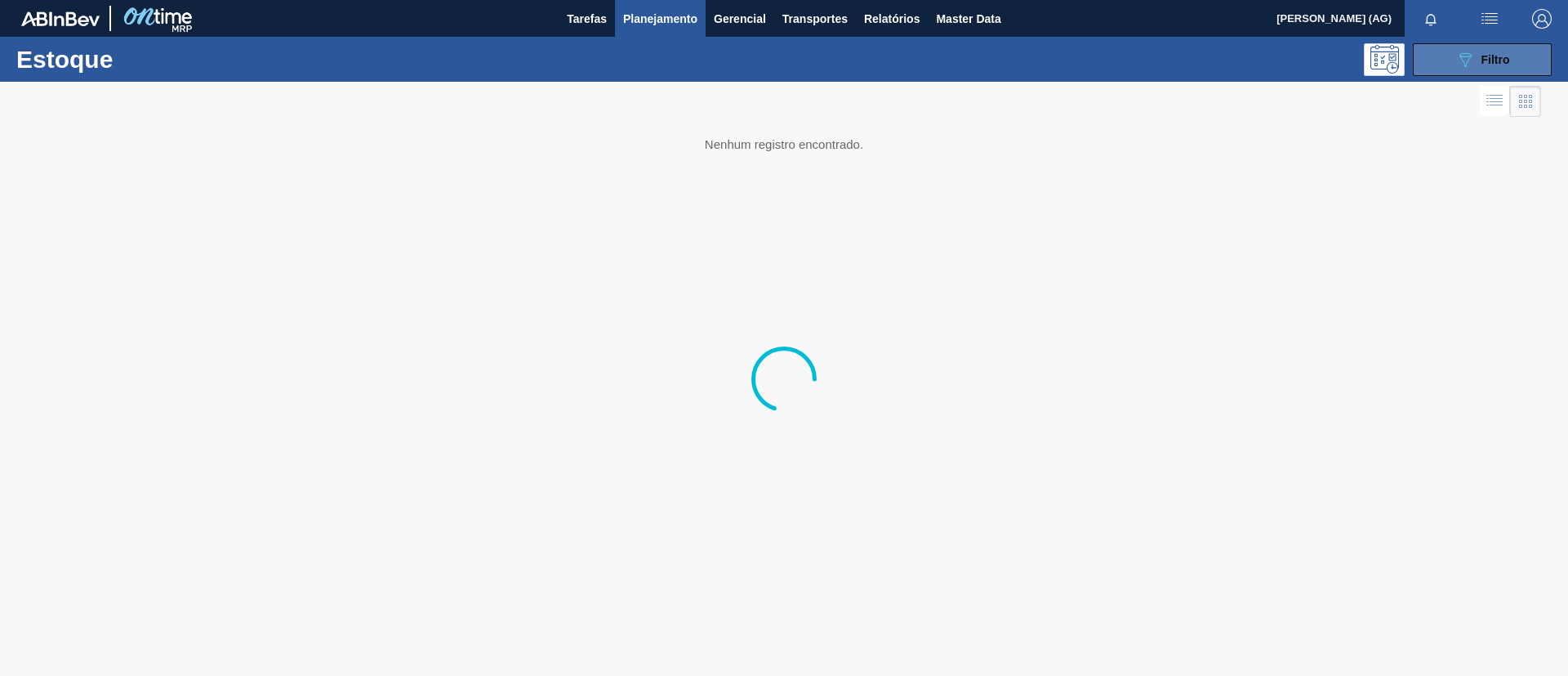
click at [1497, 60] on span "Filtro" at bounding box center [1495, 60] width 29 height 13
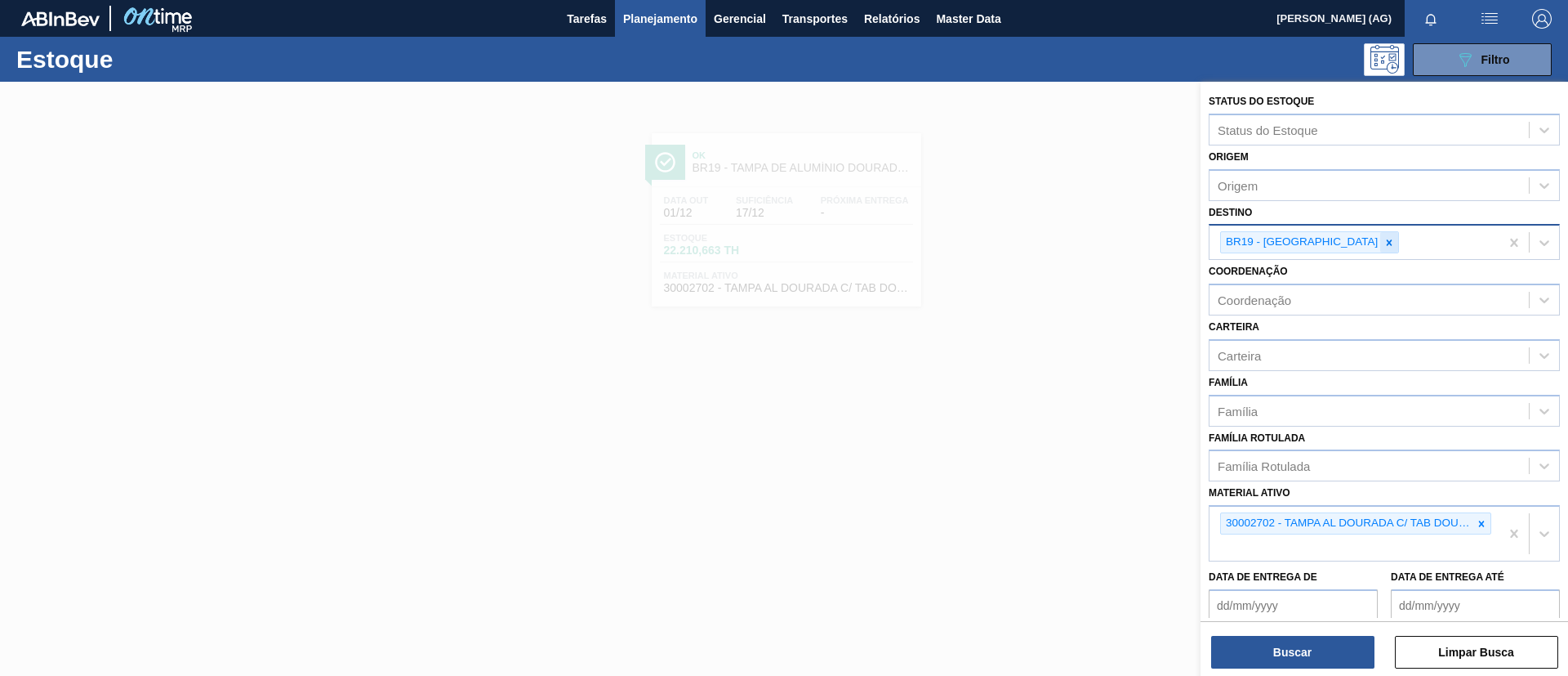
click at [1384, 242] on icon at bounding box center [1389, 242] width 12 height 12
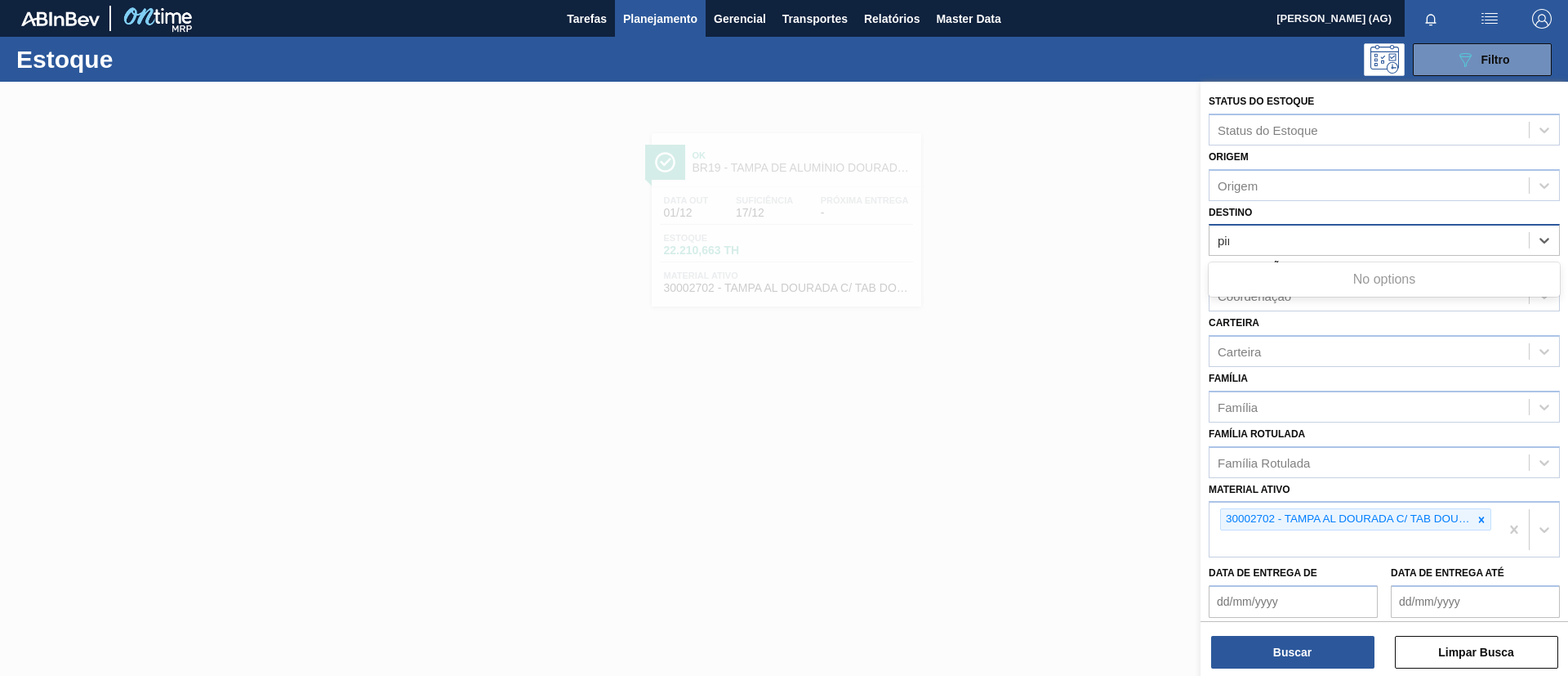
type input "pira"
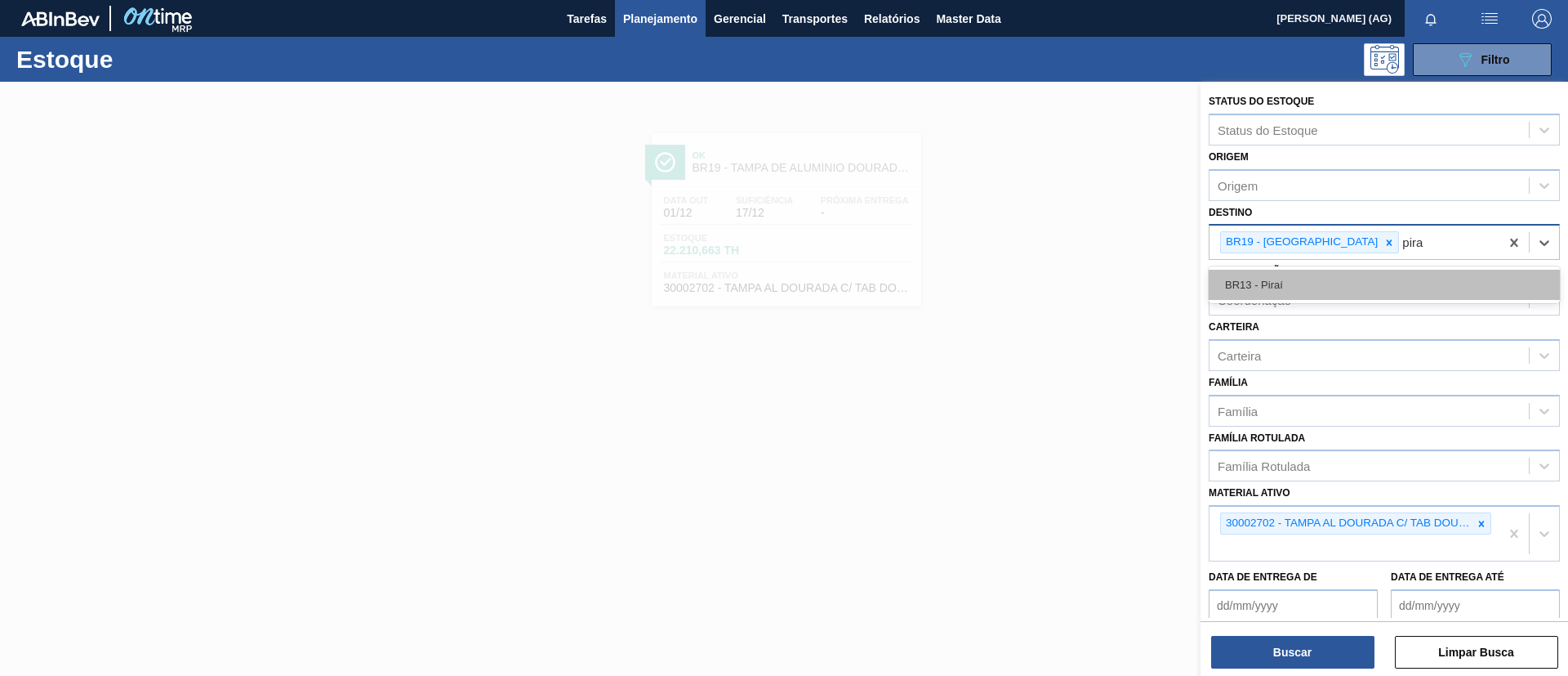
click at [1303, 278] on div "BR13 - Piraí" at bounding box center [1384, 285] width 351 height 31
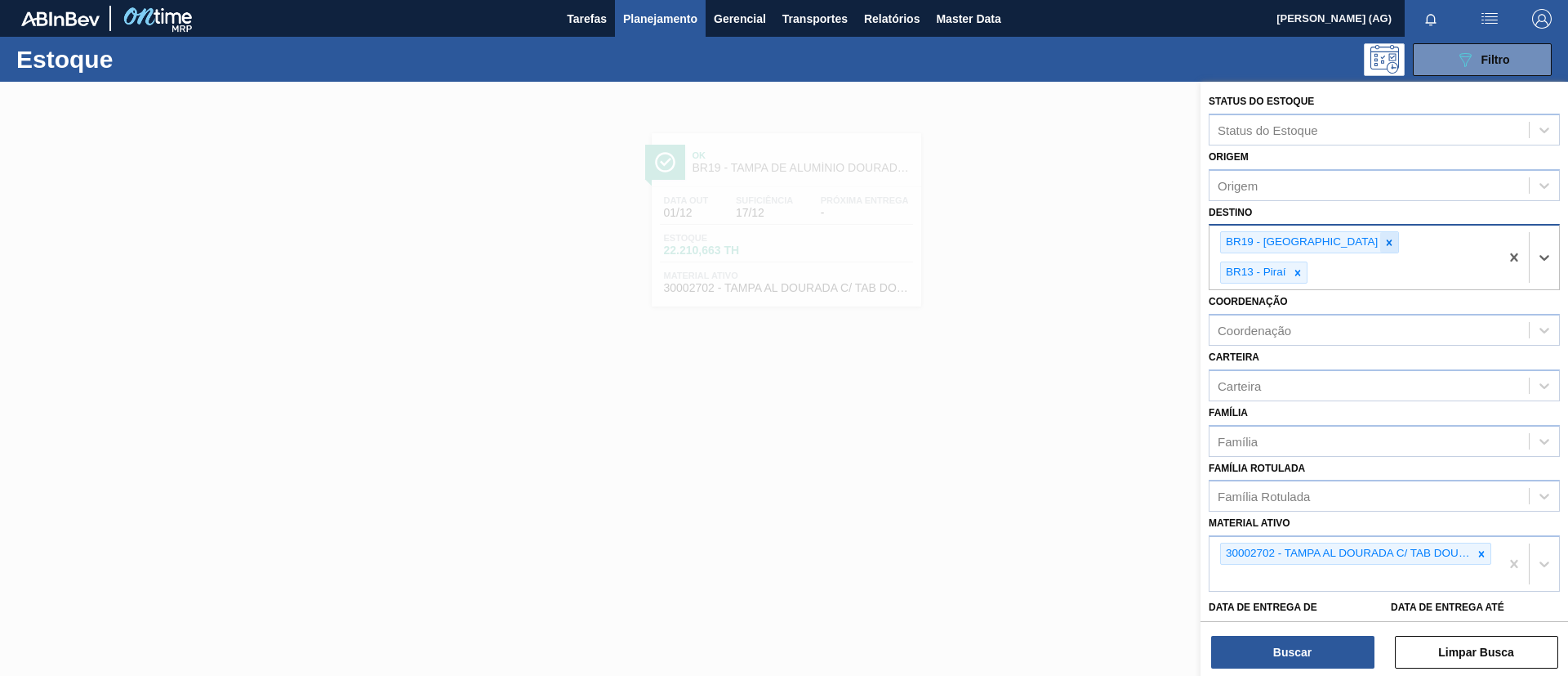
click at [1384, 246] on icon at bounding box center [1389, 242] width 12 height 12
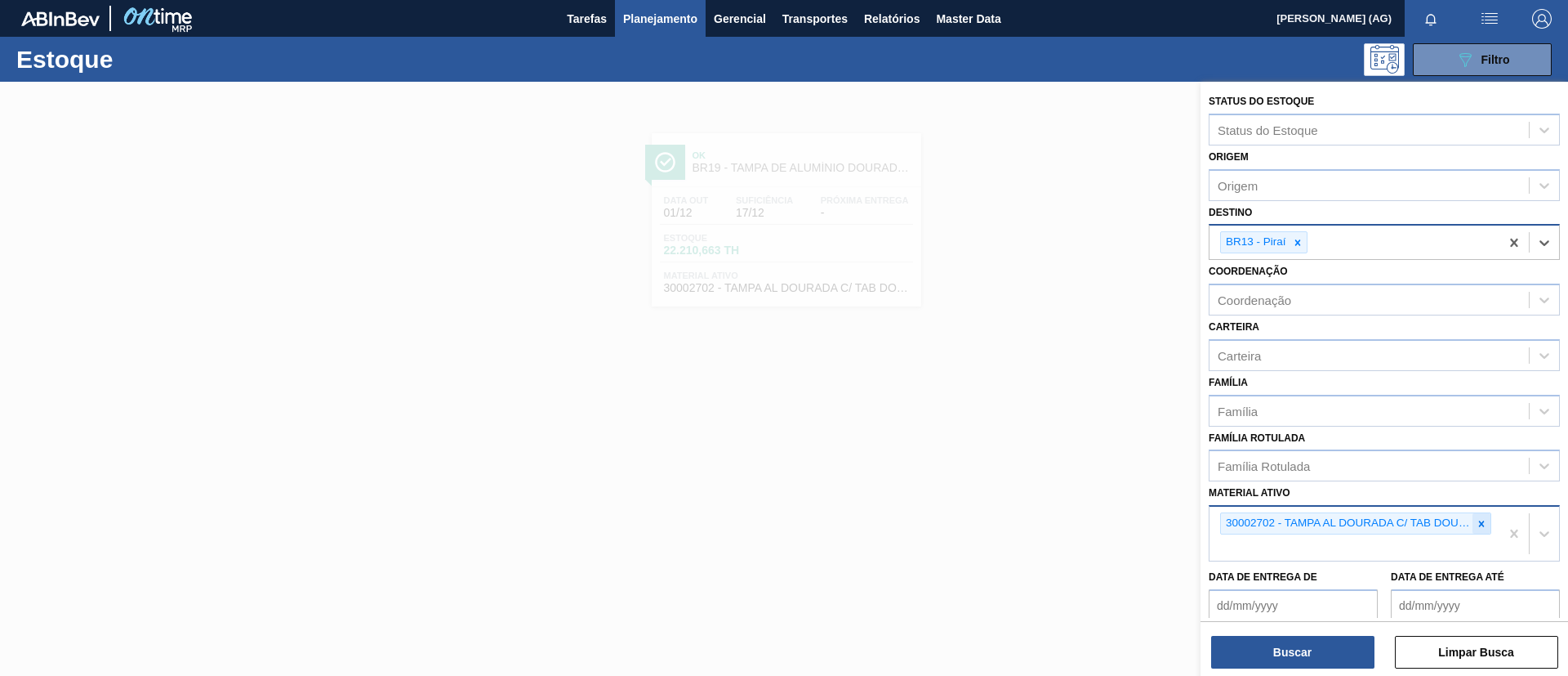
click at [1477, 530] on div at bounding box center [1481, 523] width 18 height 21
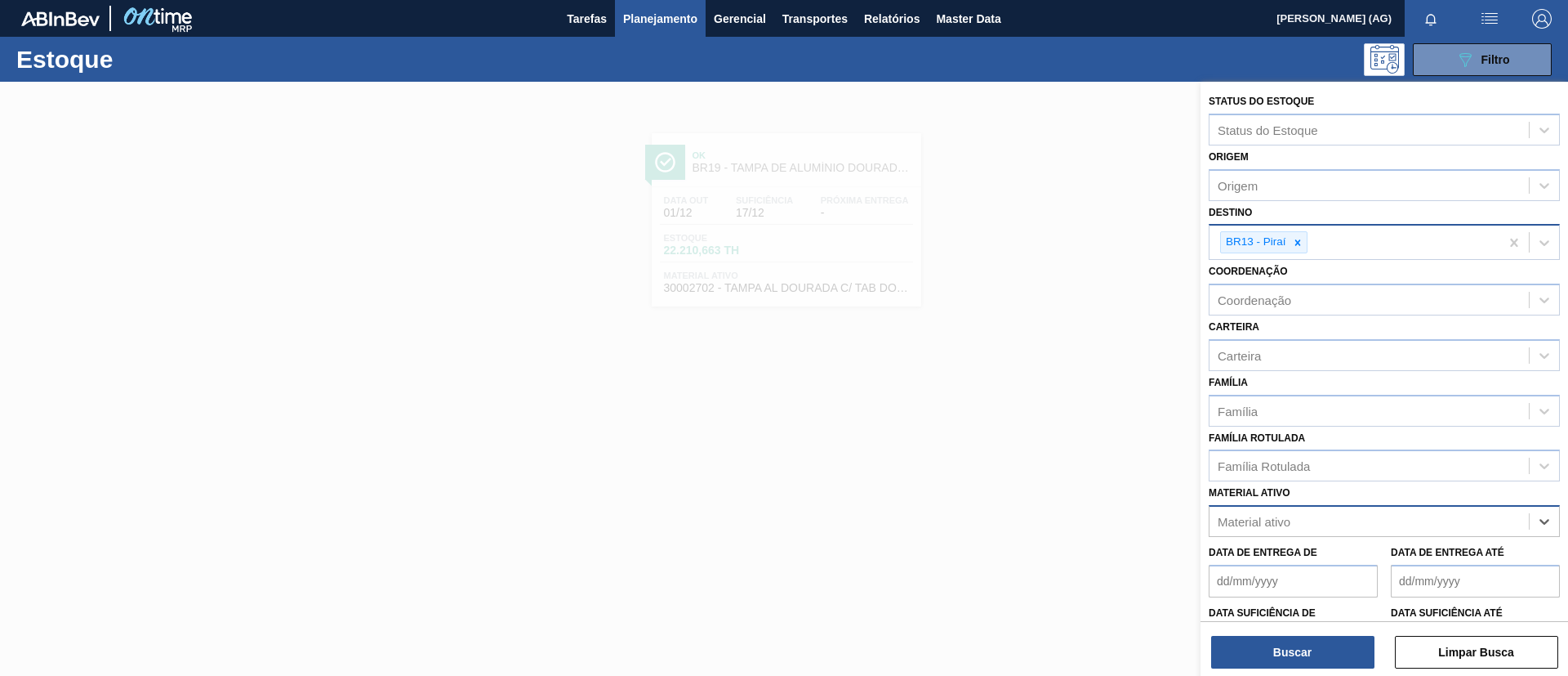
paste ativo "30006977"
type ativo "30006977"
click at [1025, 408] on div at bounding box center [784, 420] width 1568 height 676
